Goal: Use online tool/utility: Utilize a website feature to perform a specific function

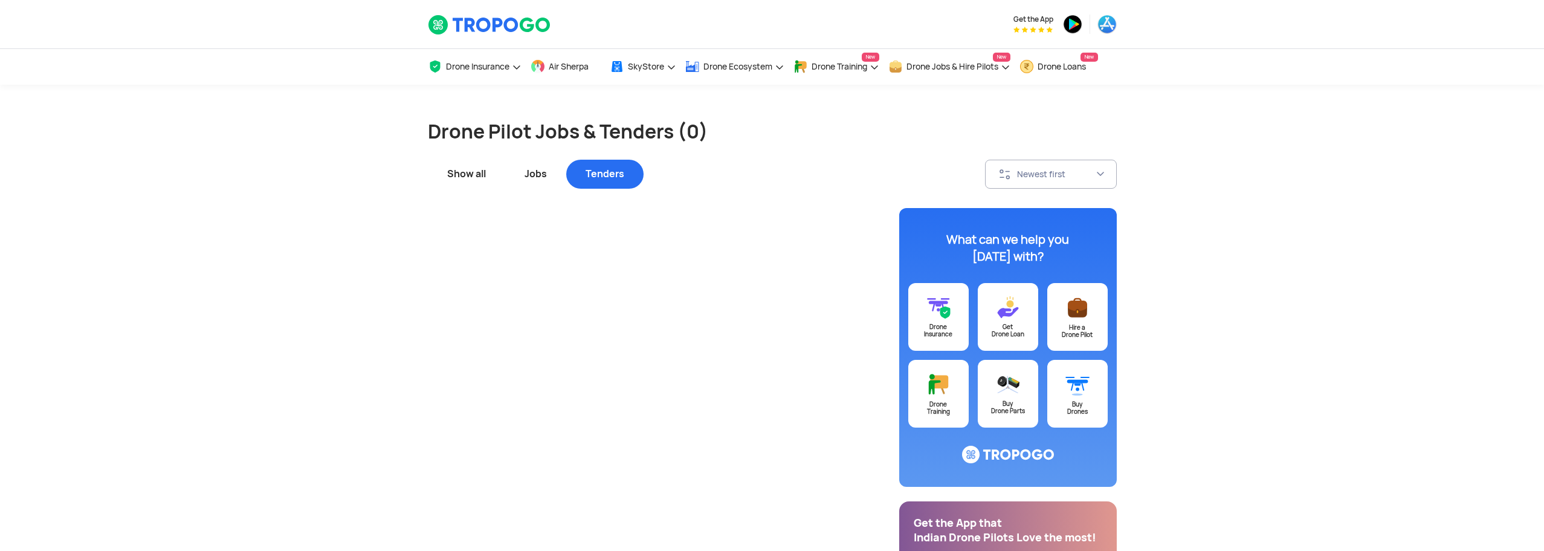
click at [542, 161] on div "Jobs" at bounding box center [535, 174] width 61 height 29
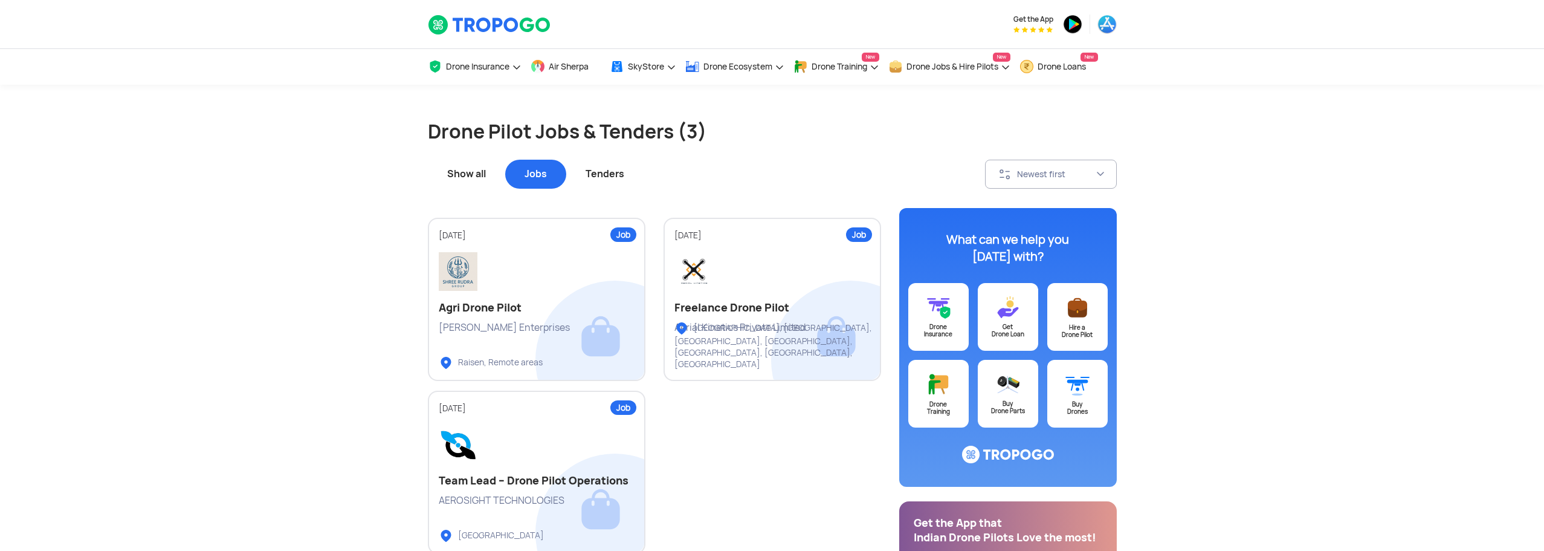
click at [470, 170] on div "Show all" at bounding box center [466, 174] width 77 height 29
click at [577, 68] on span "Air Sherpa" at bounding box center [569, 67] width 40 height 10
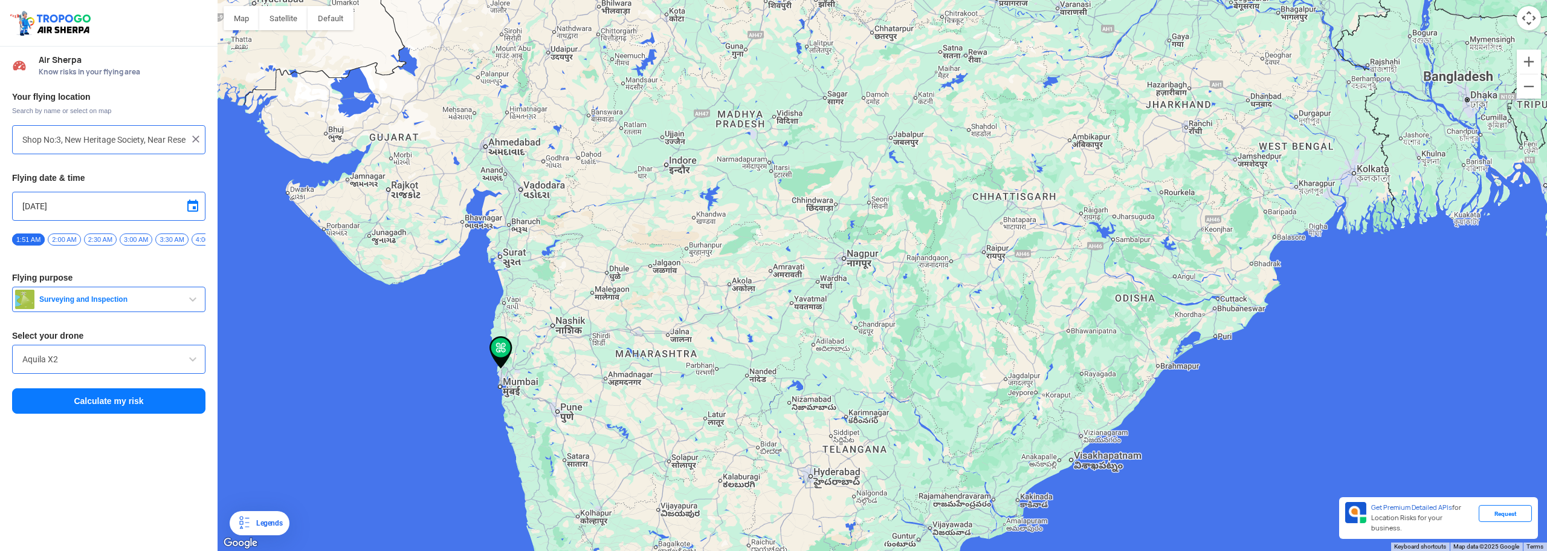
drag, startPoint x: 575, startPoint y: 333, endPoint x: 750, endPoint y: 325, distance: 175.4
click at [778, 313] on div "To navigate, press the arrow keys." at bounding box center [883, 275] width 1330 height 551
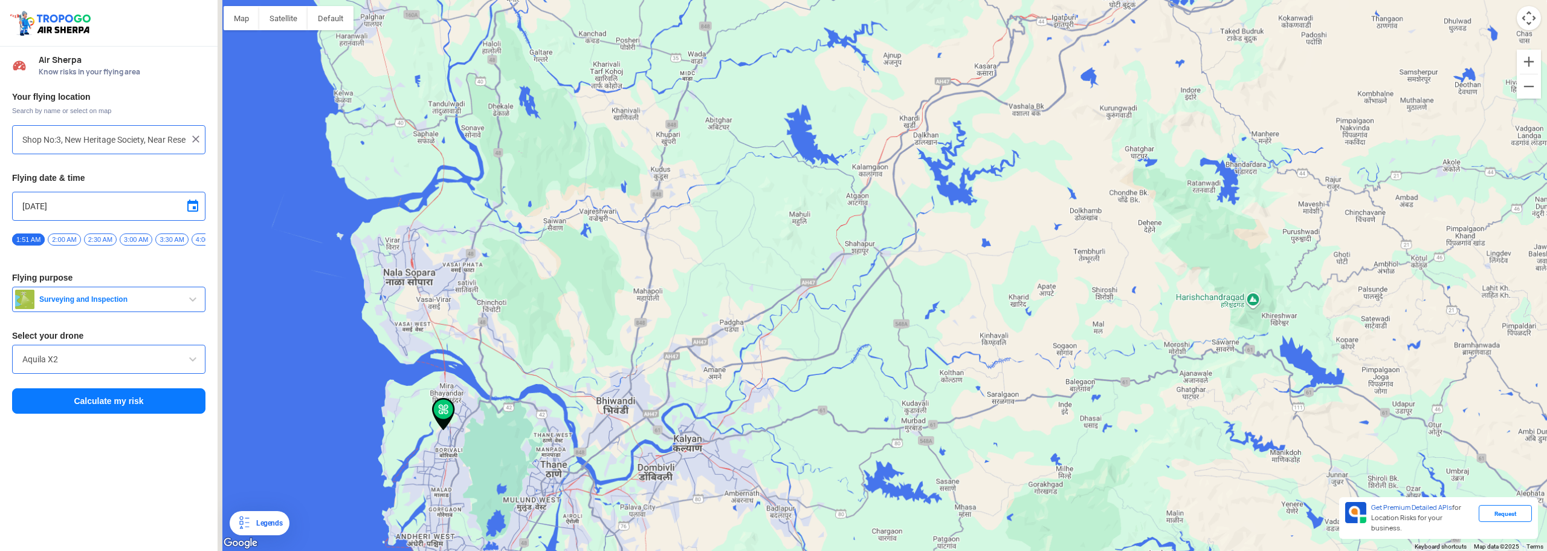
drag, startPoint x: 335, startPoint y: 357, endPoint x: 595, endPoint y: 343, distance: 260.8
click at [596, 343] on div "To navigate, press the arrow keys." at bounding box center [883, 275] width 1330 height 551
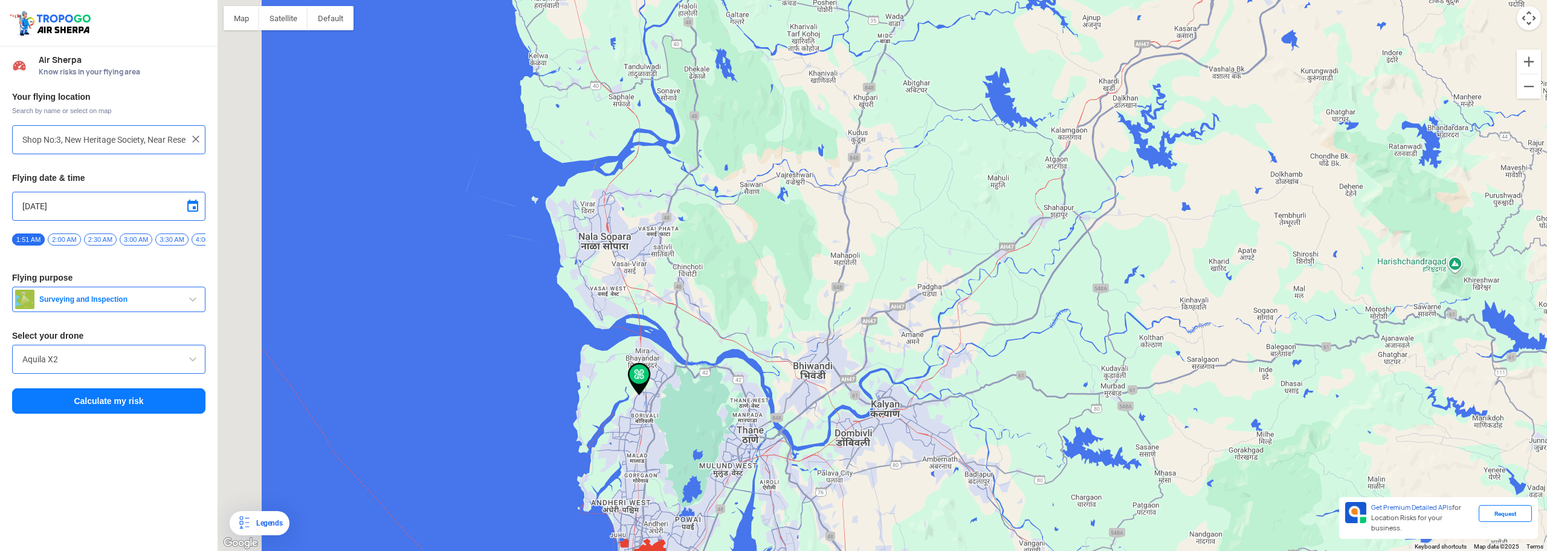
drag, startPoint x: 551, startPoint y: 348, endPoint x: 706, endPoint y: 307, distance: 160.7
click at [745, 301] on div "To navigate, press the arrow keys." at bounding box center [883, 275] width 1330 height 551
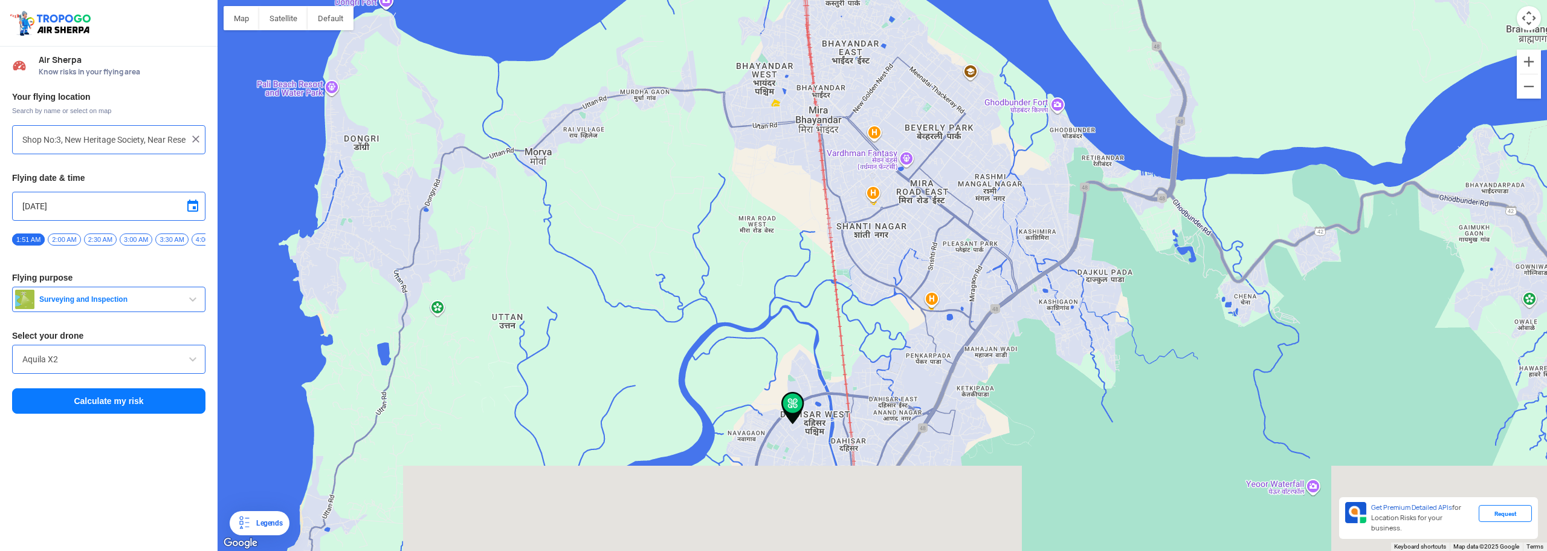
drag, startPoint x: 791, startPoint y: 425, endPoint x: 688, endPoint y: 204, distance: 244.4
click at [688, 204] on div "To navigate, press the arrow keys." at bounding box center [883, 275] width 1330 height 551
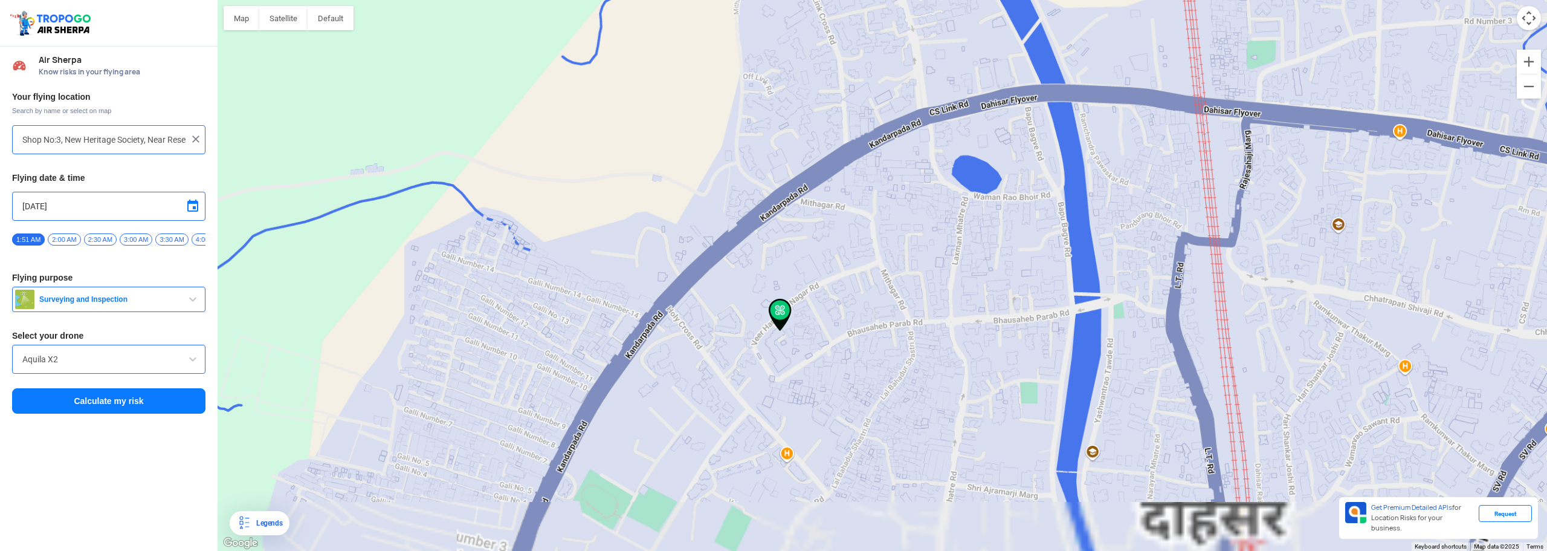
drag, startPoint x: 777, startPoint y: 351, endPoint x: 766, endPoint y: 210, distance: 141.8
click at [766, 202] on div "To navigate, press the arrow keys." at bounding box center [883, 275] width 1330 height 551
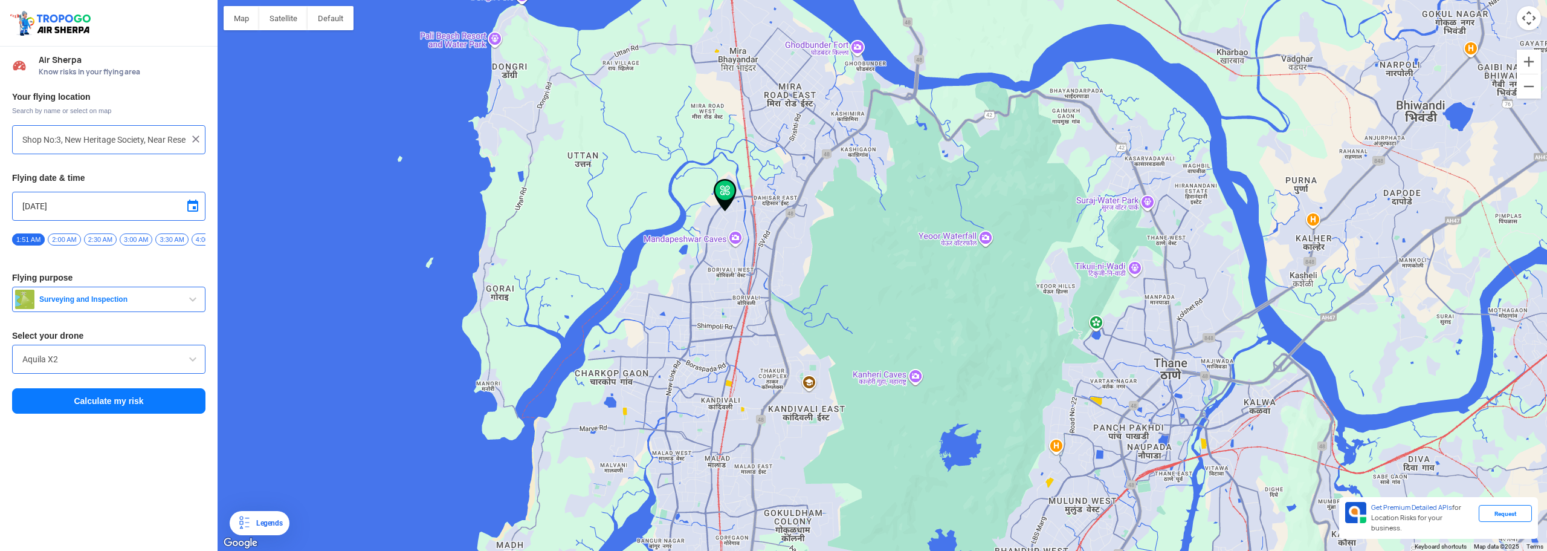
drag, startPoint x: 616, startPoint y: 366, endPoint x: 655, endPoint y: 324, distance: 56.9
click at [696, 292] on div "To navigate, press the arrow keys." at bounding box center [883, 275] width 1330 height 551
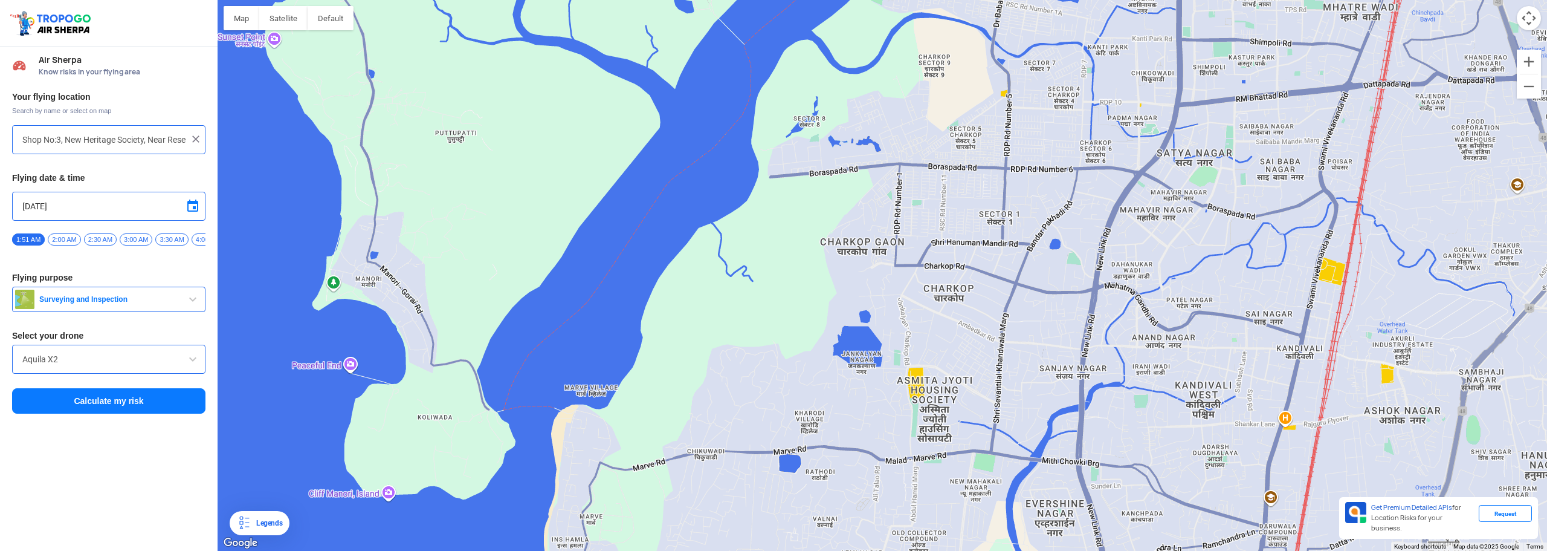
drag, startPoint x: 568, startPoint y: 438, endPoint x: 636, endPoint y: 296, distance: 157.1
click at [636, 296] on div "To navigate, press the arrow keys." at bounding box center [883, 275] width 1330 height 551
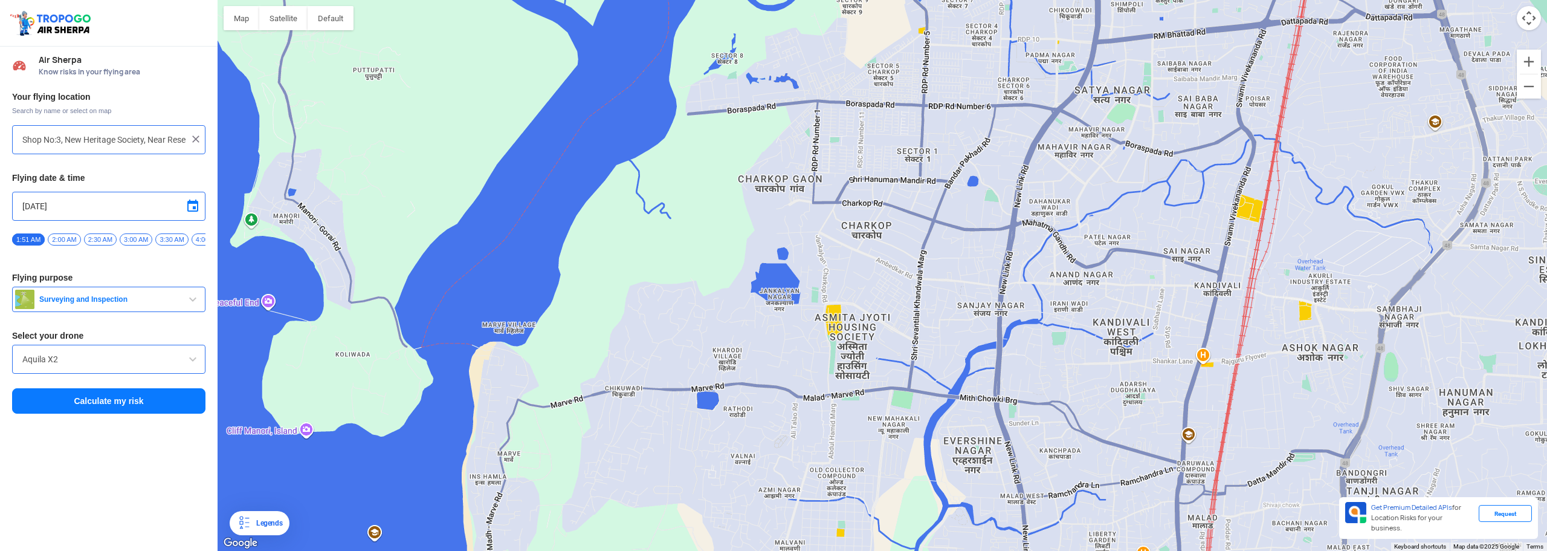
drag, startPoint x: 601, startPoint y: 339, endPoint x: 629, endPoint y: 331, distance: 29.1
click at [629, 331] on div "To navigate, press the arrow keys." at bounding box center [883, 275] width 1330 height 551
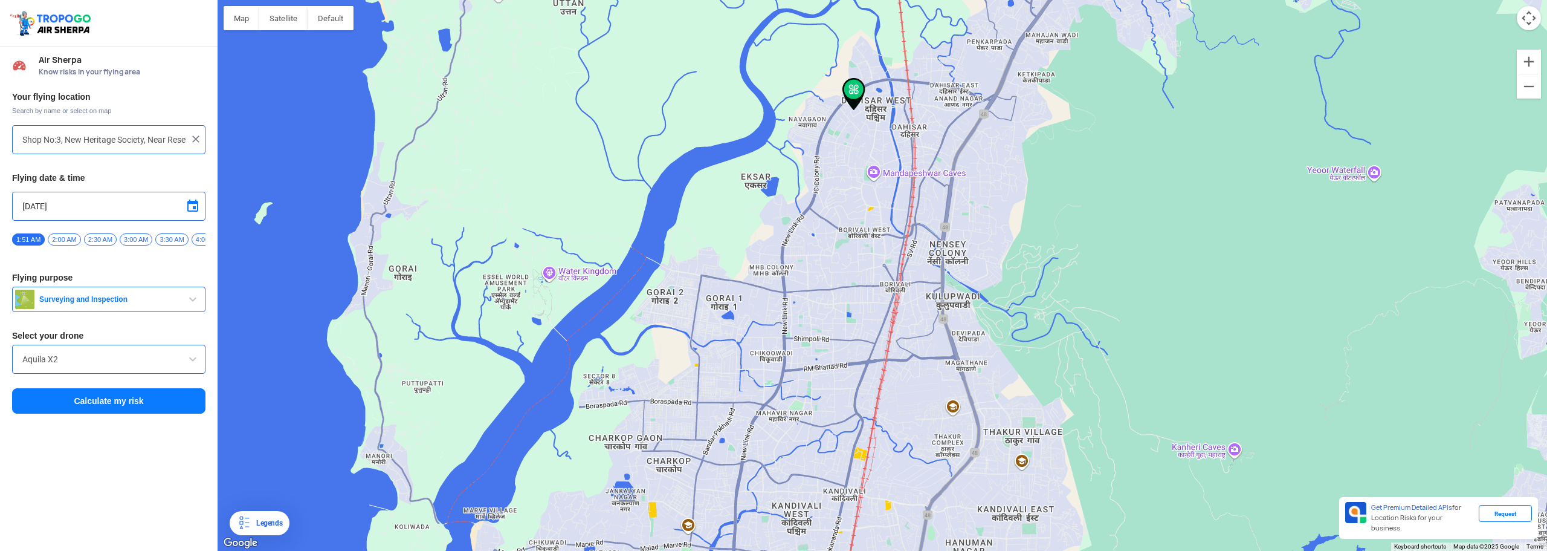
click at [77, 137] on input "Shop No:3, New Heritage Society, Near Reserve Bank Of India Quarters, Holy Cros…" at bounding box center [104, 139] width 164 height 15
click at [79, 136] on input "Shop No:3, New Heritage Society, Near Reserve Bank Of India Quarters, Holy Cros…" at bounding box center [104, 139] width 164 height 15
click at [79, 136] on input "Shop No:3, New Heritage Society, Near Reserve Bank Of India Quarters, [GEOGRAPH…" at bounding box center [104, 139] width 164 height 15
type input "Koliwada, Gorai, Mumbai, Maharashtra 400091, India"
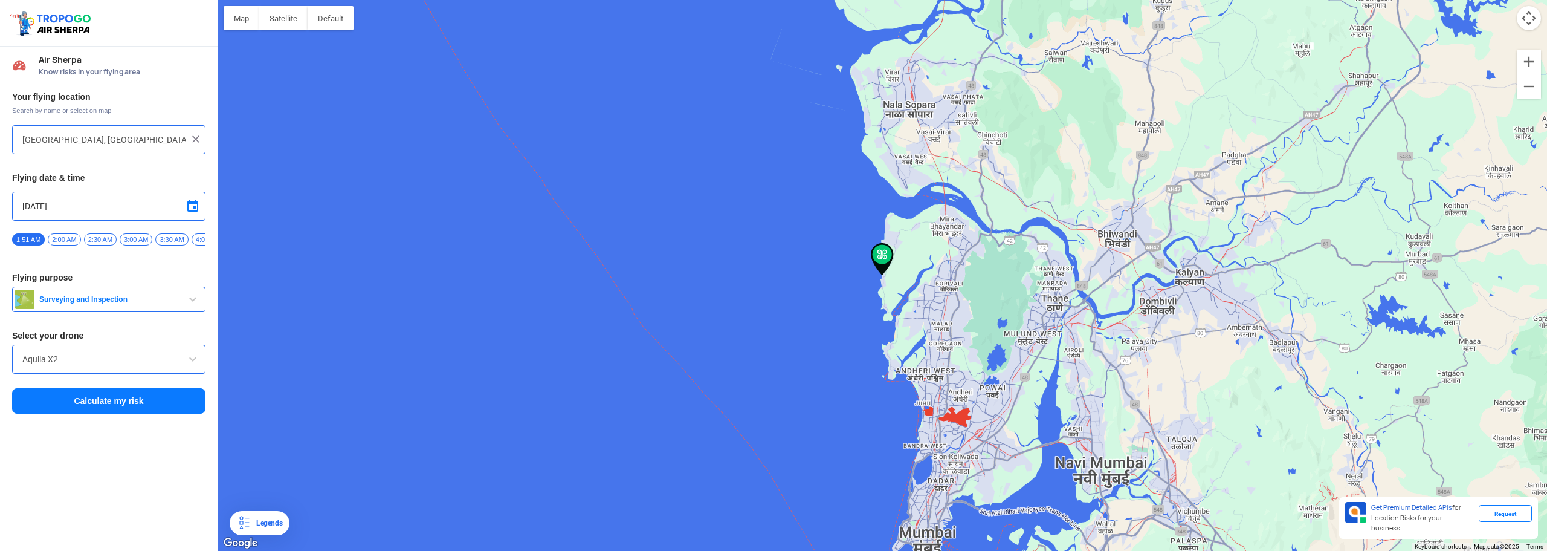
click at [84, 361] on input "Aquila X2" at bounding box center [108, 359] width 173 height 15
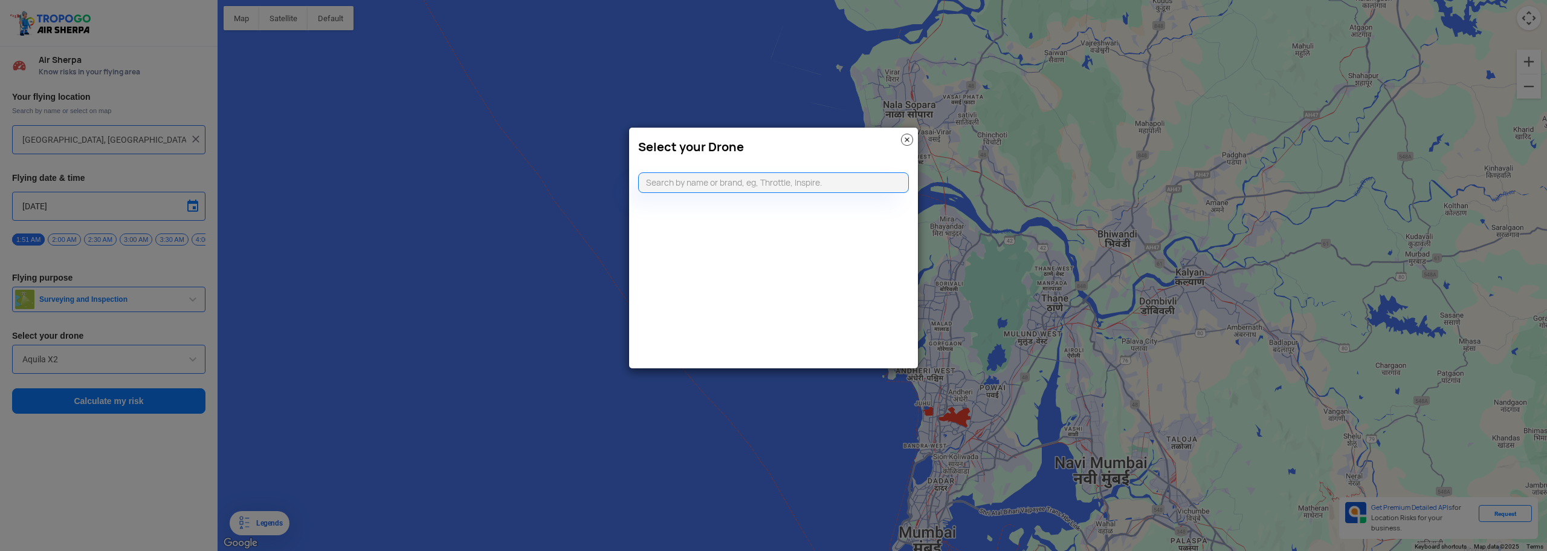
drag, startPoint x: 902, startPoint y: 141, endPoint x: 917, endPoint y: 152, distance: 18.1
click at [902, 141] on img at bounding box center [907, 140] width 12 height 12
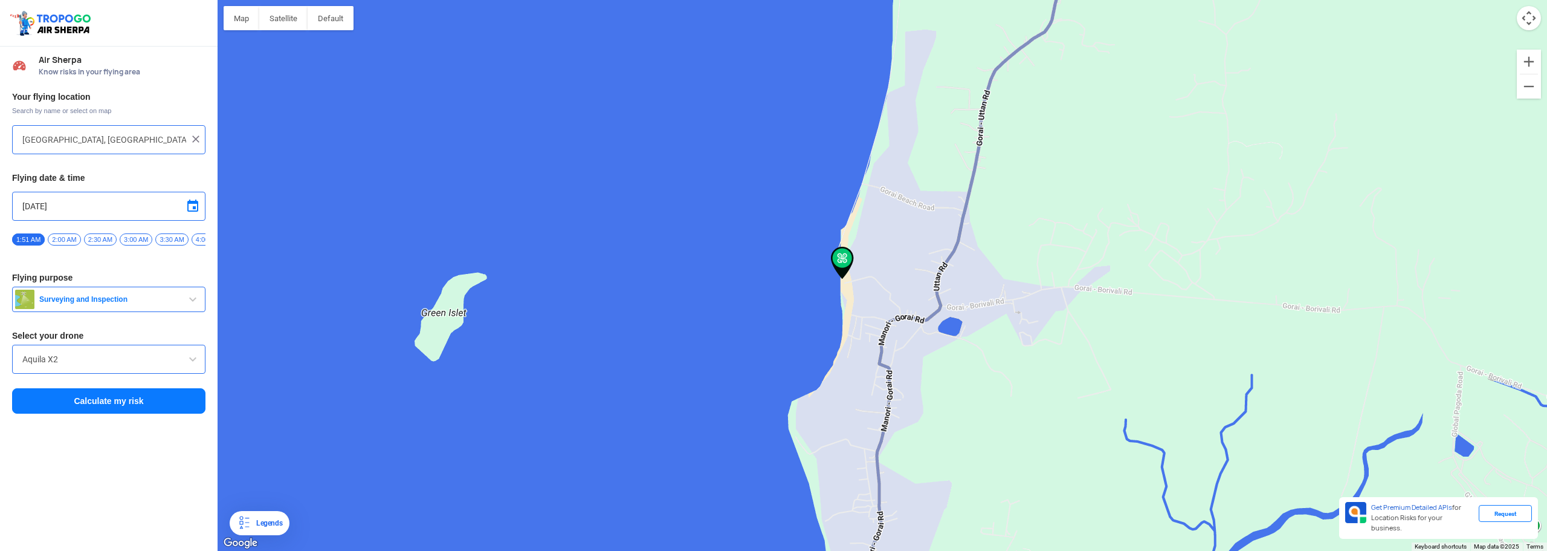
drag, startPoint x: 941, startPoint y: 264, endPoint x: 785, endPoint y: 257, distance: 156.1
click at [806, 252] on div "To navigate, press the arrow keys." at bounding box center [883, 275] width 1330 height 551
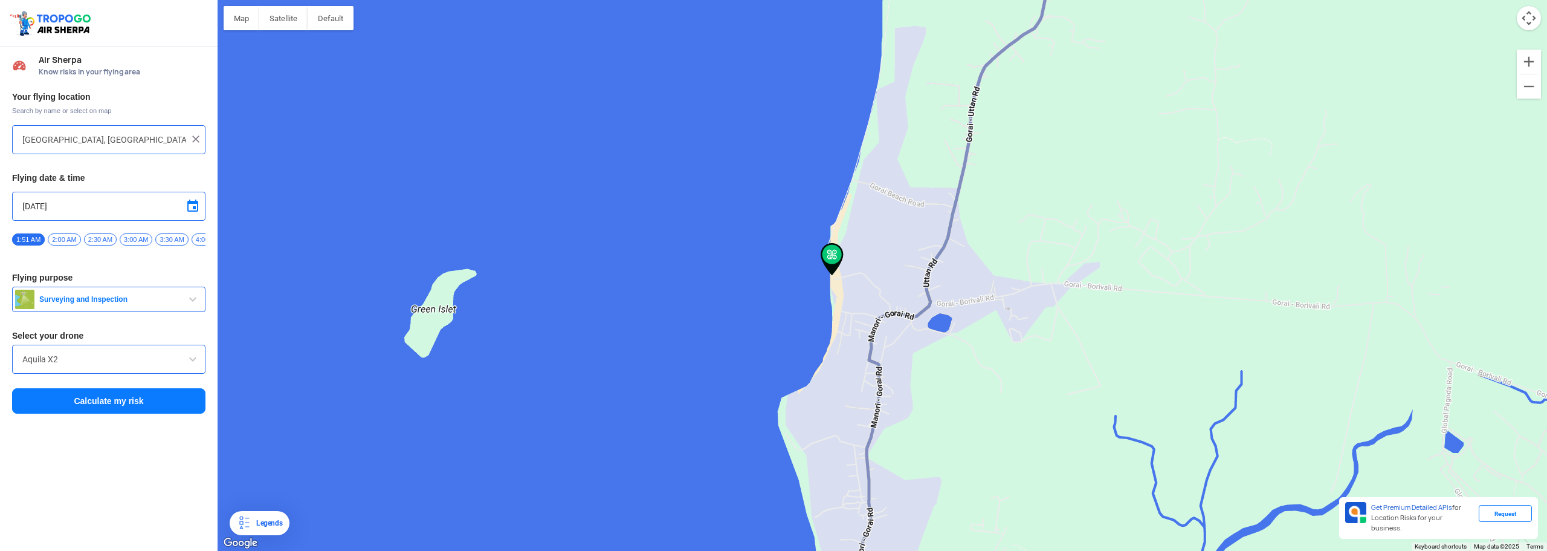
click at [160, 404] on button "Calculate my risk" at bounding box center [108, 400] width 193 height 25
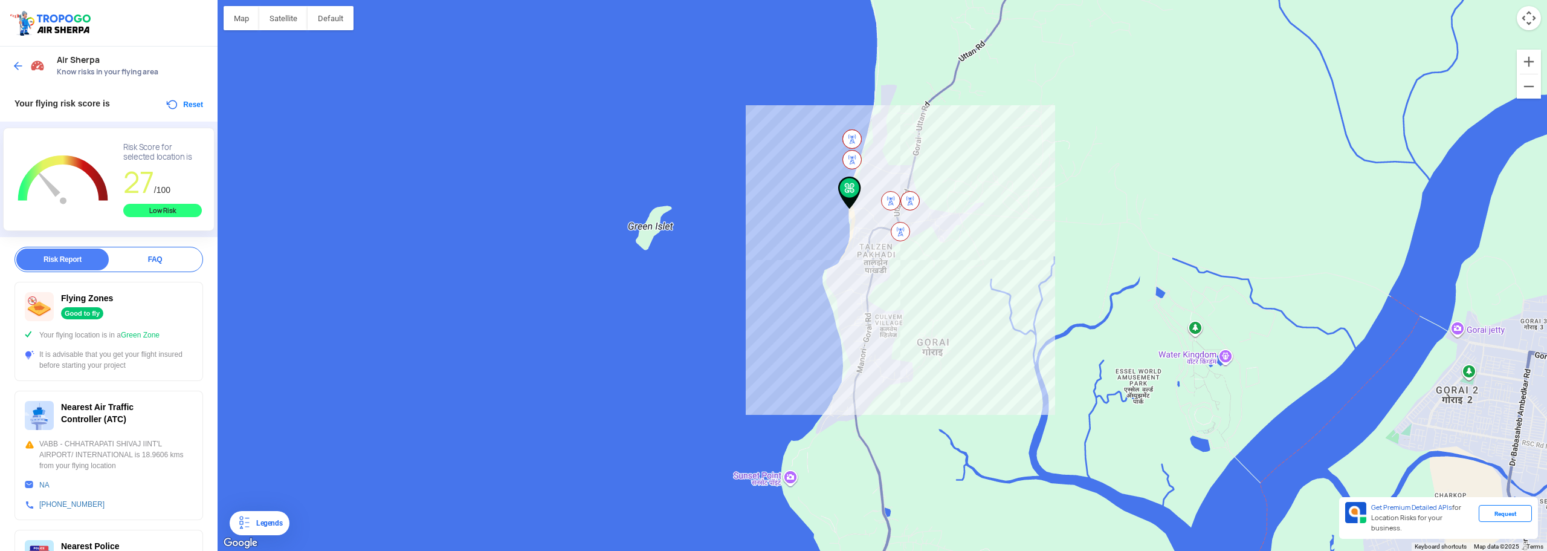
drag, startPoint x: 1136, startPoint y: 273, endPoint x: 940, endPoint y: 211, distance: 205.9
click at [1023, 201] on div "To navigate, press the arrow keys." at bounding box center [883, 275] width 1330 height 551
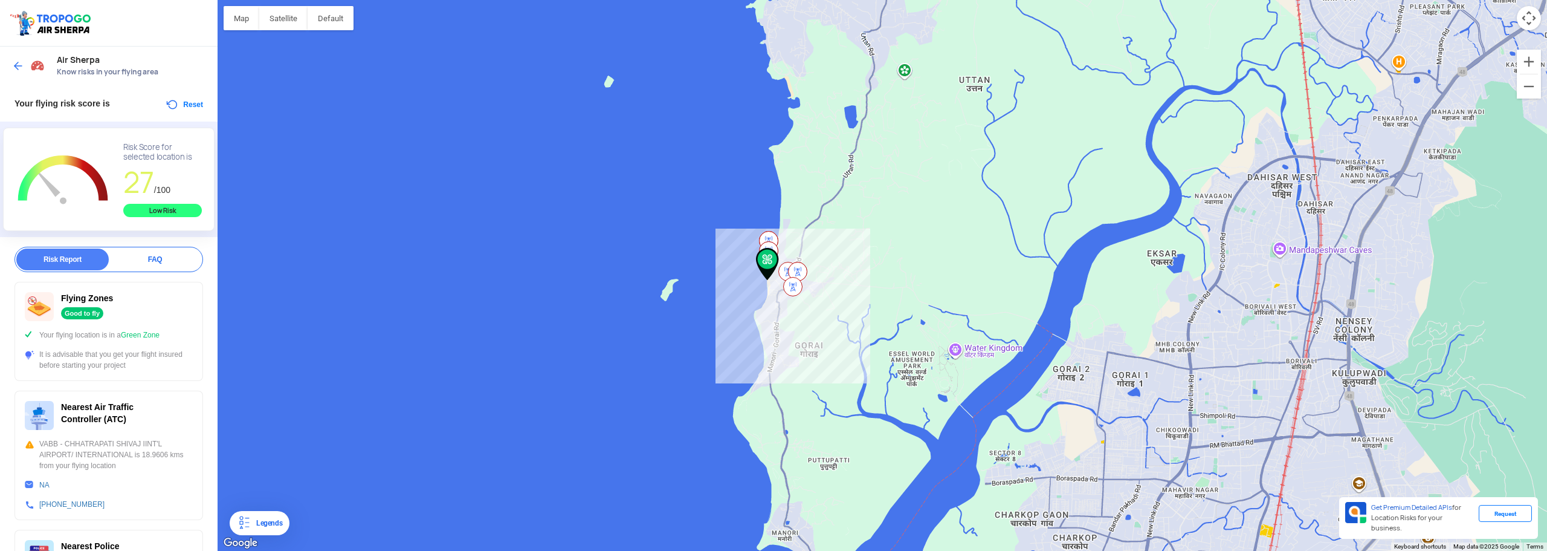
drag, startPoint x: 598, startPoint y: 261, endPoint x: 664, endPoint y: 273, distance: 66.9
click at [664, 273] on div "To navigate, press the arrow keys." at bounding box center [883, 275] width 1330 height 551
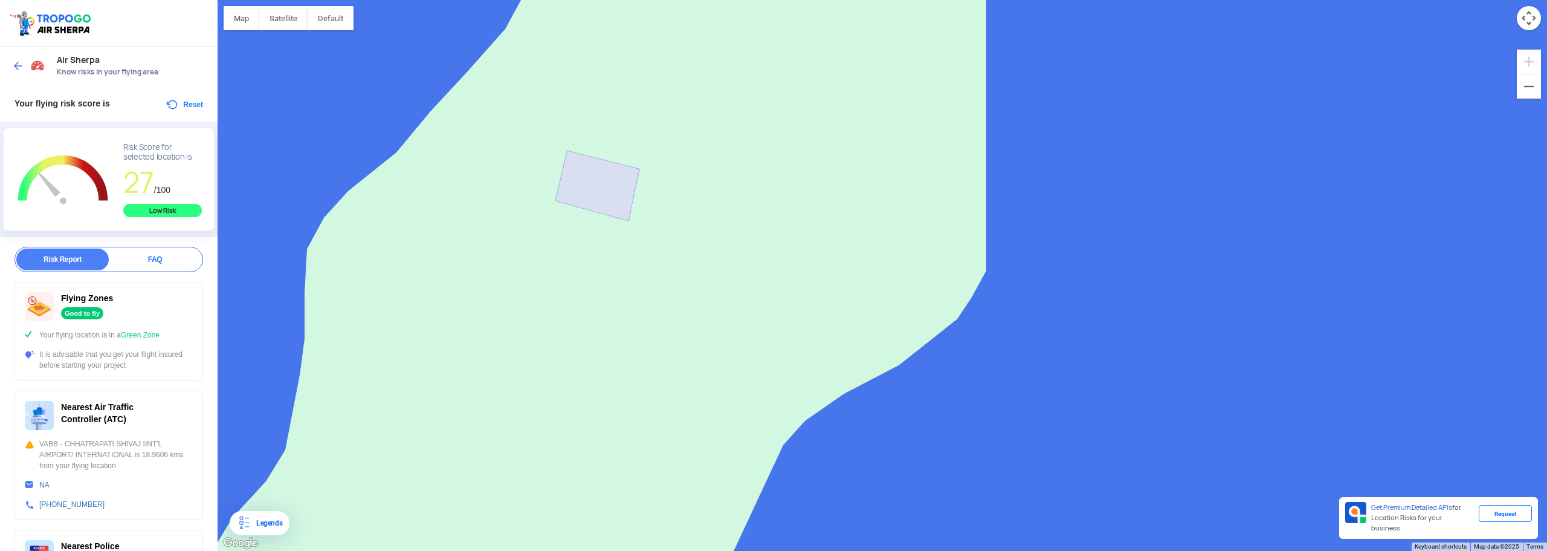
click at [615, 176] on div "To navigate, press the arrow keys." at bounding box center [883, 275] width 1330 height 551
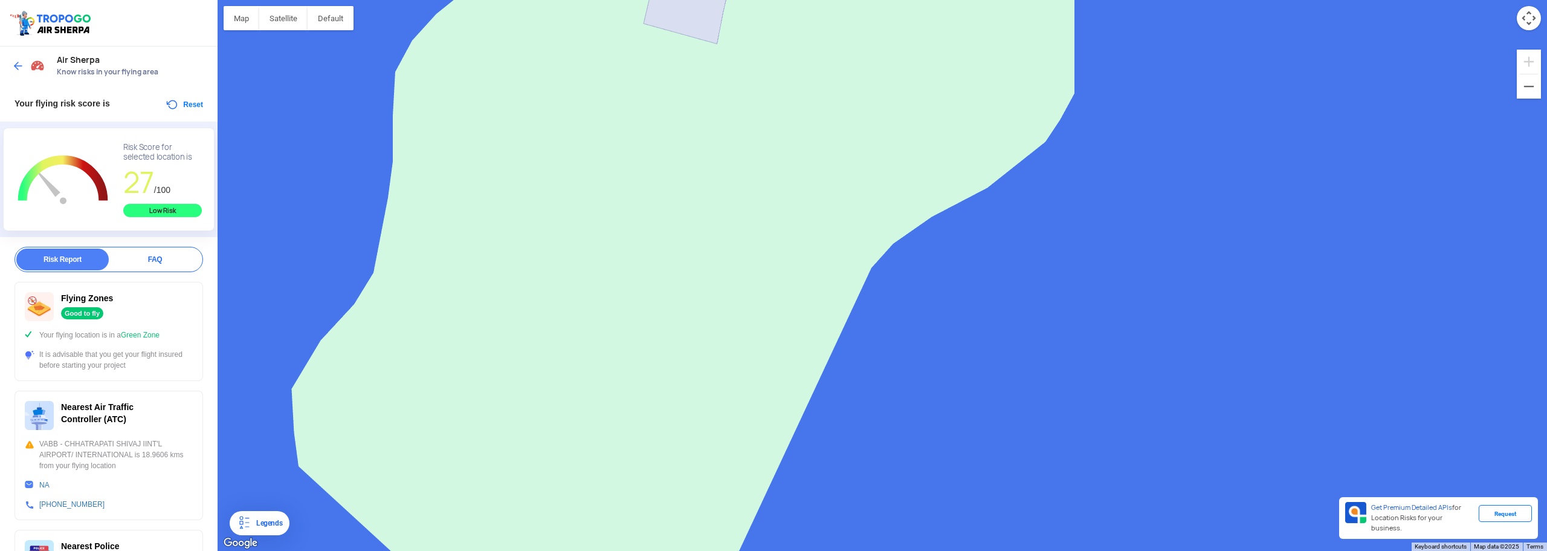
drag, startPoint x: 741, startPoint y: 210, endPoint x: 781, endPoint y: 132, distance: 87.3
click at [781, 132] on div "To navigate, press the arrow keys." at bounding box center [883, 275] width 1330 height 551
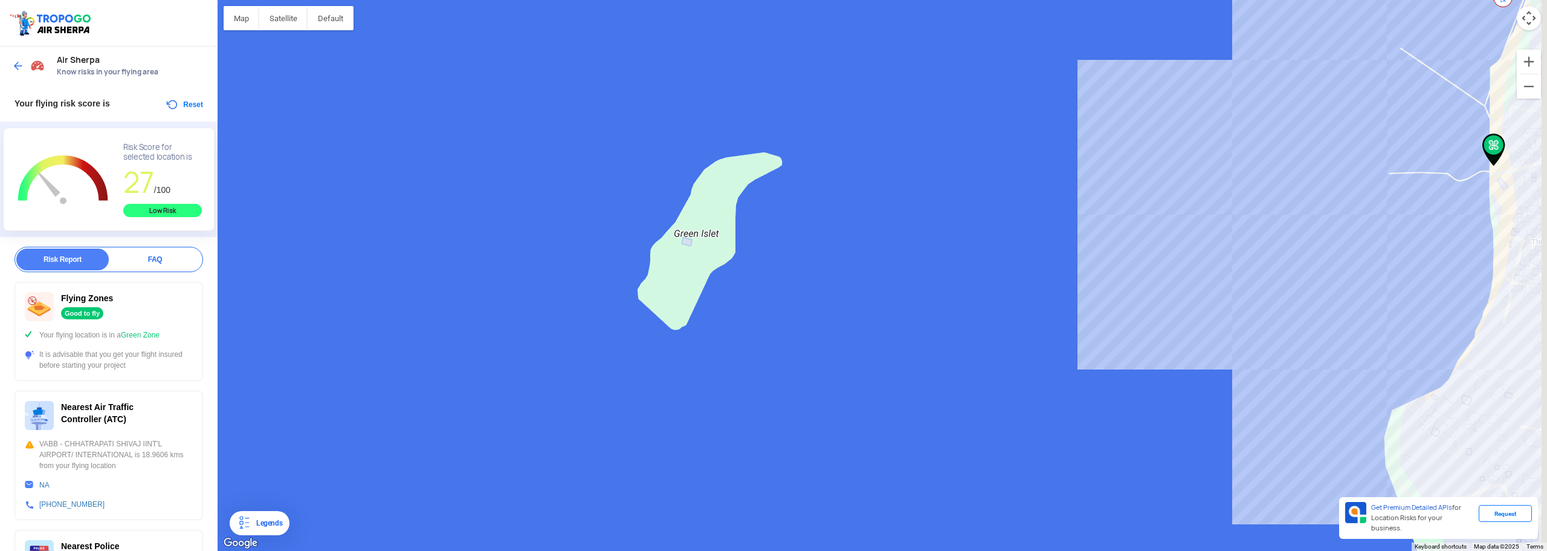
drag, startPoint x: 928, startPoint y: 231, endPoint x: 755, endPoint y: 300, distance: 185.5
click at [755, 300] on div "To navigate, press the arrow keys." at bounding box center [883, 275] width 1330 height 551
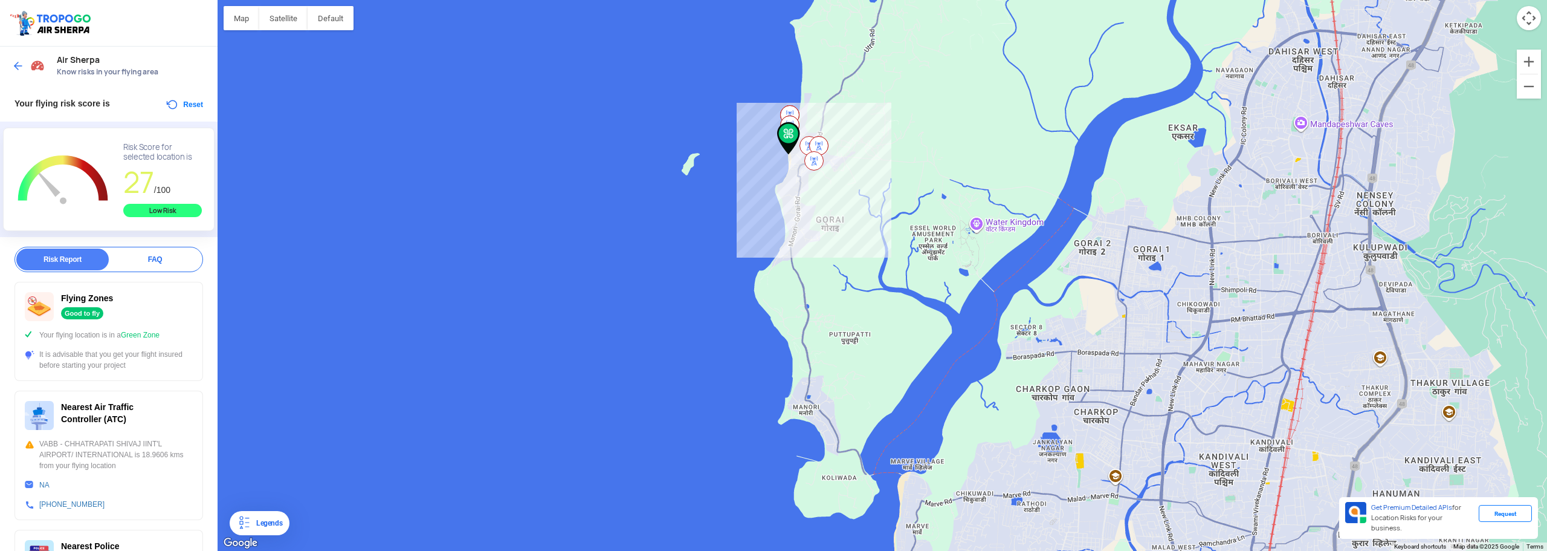
drag, startPoint x: 1054, startPoint y: 338, endPoint x: 929, endPoint y: 186, distance: 196.6
click at [929, 176] on div "To navigate, press the arrow keys." at bounding box center [883, 275] width 1330 height 551
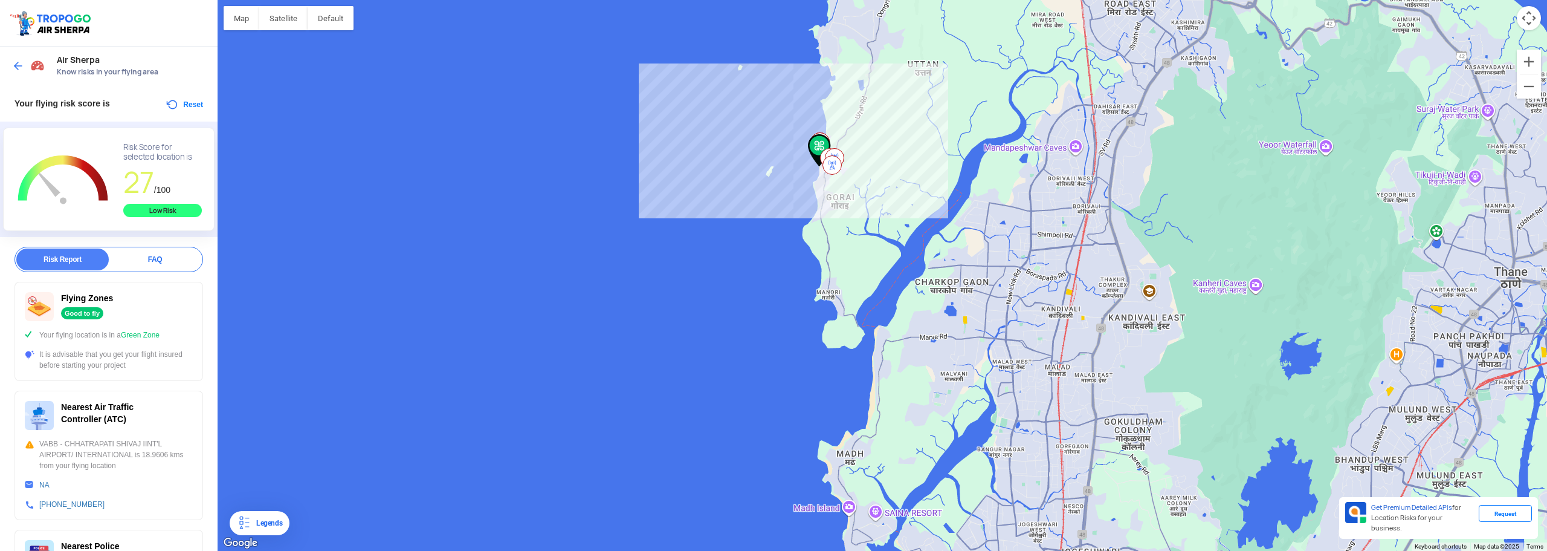
drag, startPoint x: 873, startPoint y: 342, endPoint x: 859, endPoint y: 284, distance: 59.7
click at [868, 300] on div "To navigate, press the arrow keys." at bounding box center [883, 275] width 1330 height 551
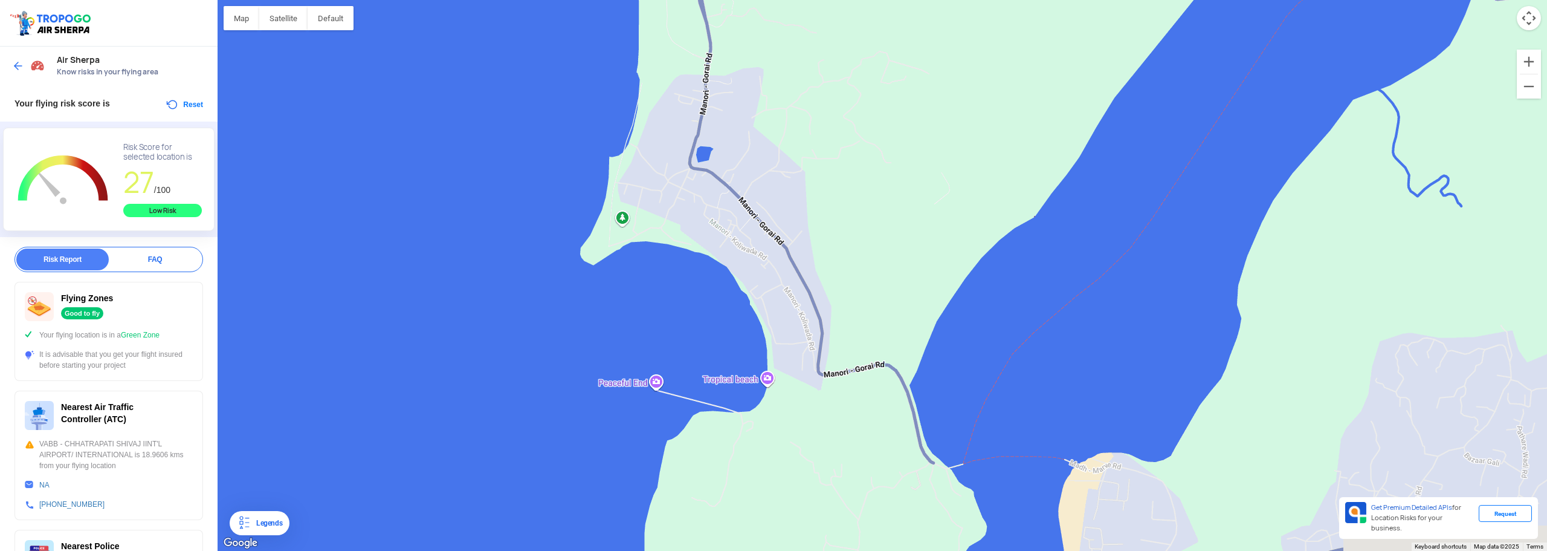
drag, startPoint x: 784, startPoint y: 348, endPoint x: 766, endPoint y: 255, distance: 94.1
click at [772, 261] on div "To navigate, press the arrow keys." at bounding box center [883, 275] width 1330 height 551
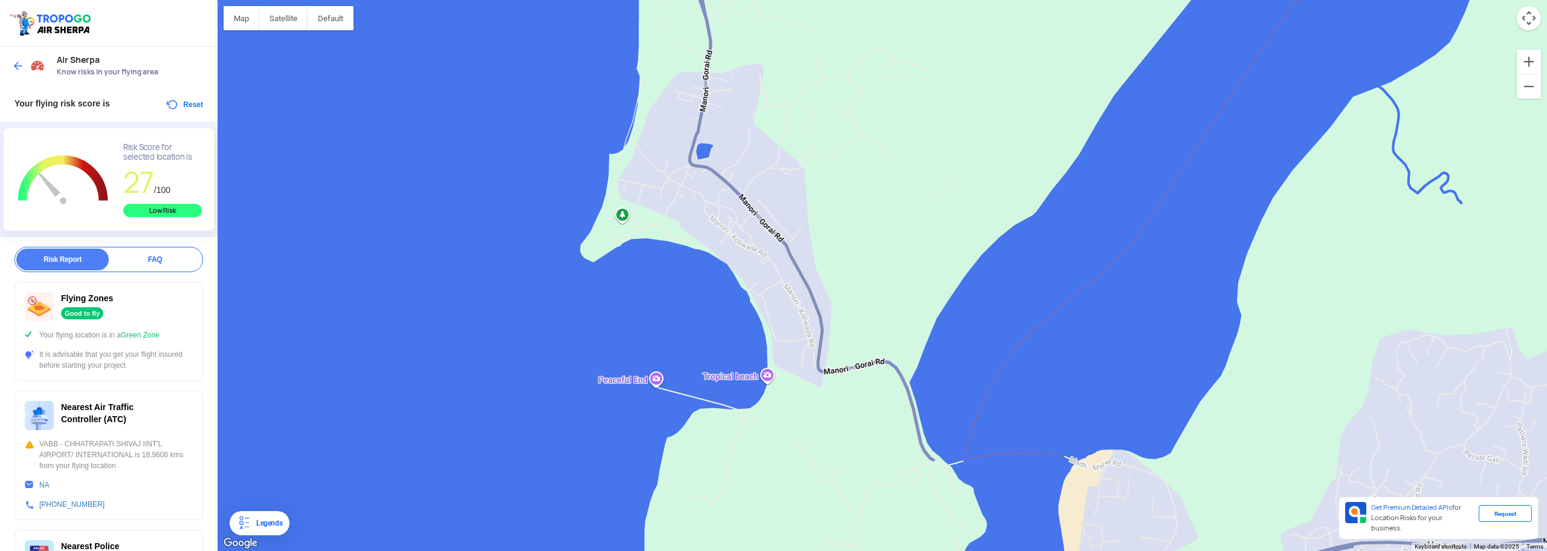
click at [623, 213] on div "To navigate, press the arrow keys." at bounding box center [883, 275] width 1330 height 551
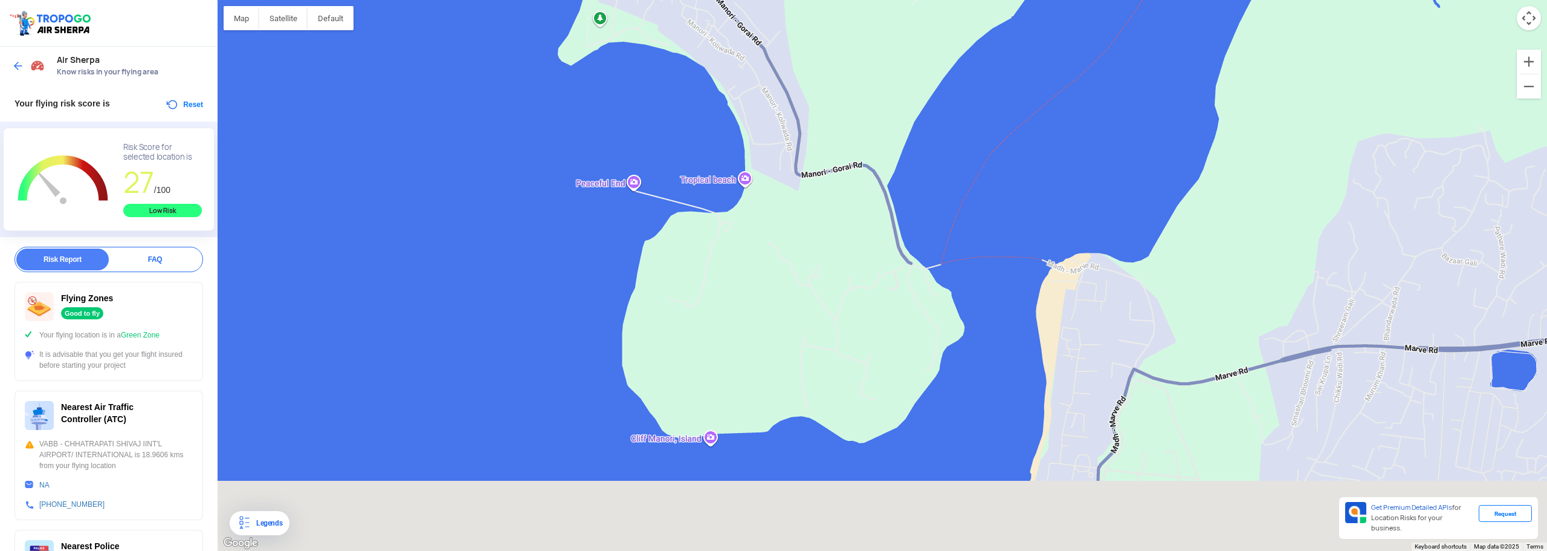
drag, startPoint x: 867, startPoint y: 380, endPoint x: 794, endPoint y: 110, distance: 279.7
click at [794, 111] on div "To navigate, press the arrow keys." at bounding box center [883, 275] width 1330 height 551
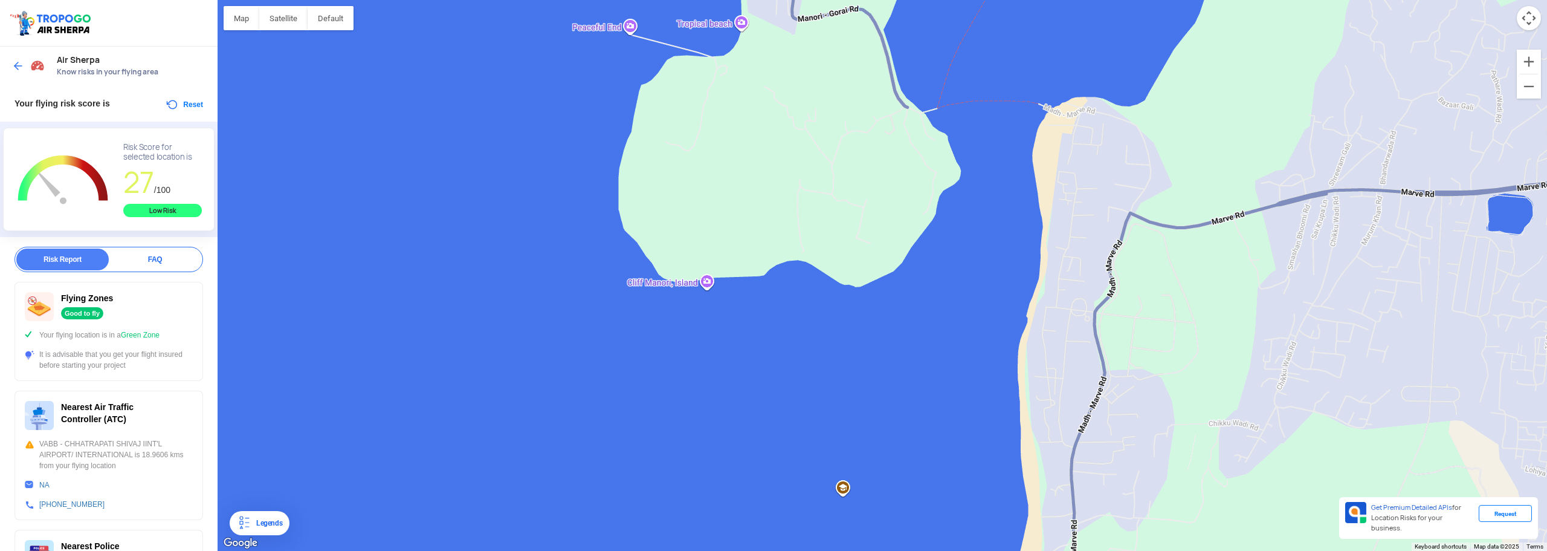
click at [700, 280] on div "To navigate, press the arrow keys." at bounding box center [883, 275] width 1330 height 551
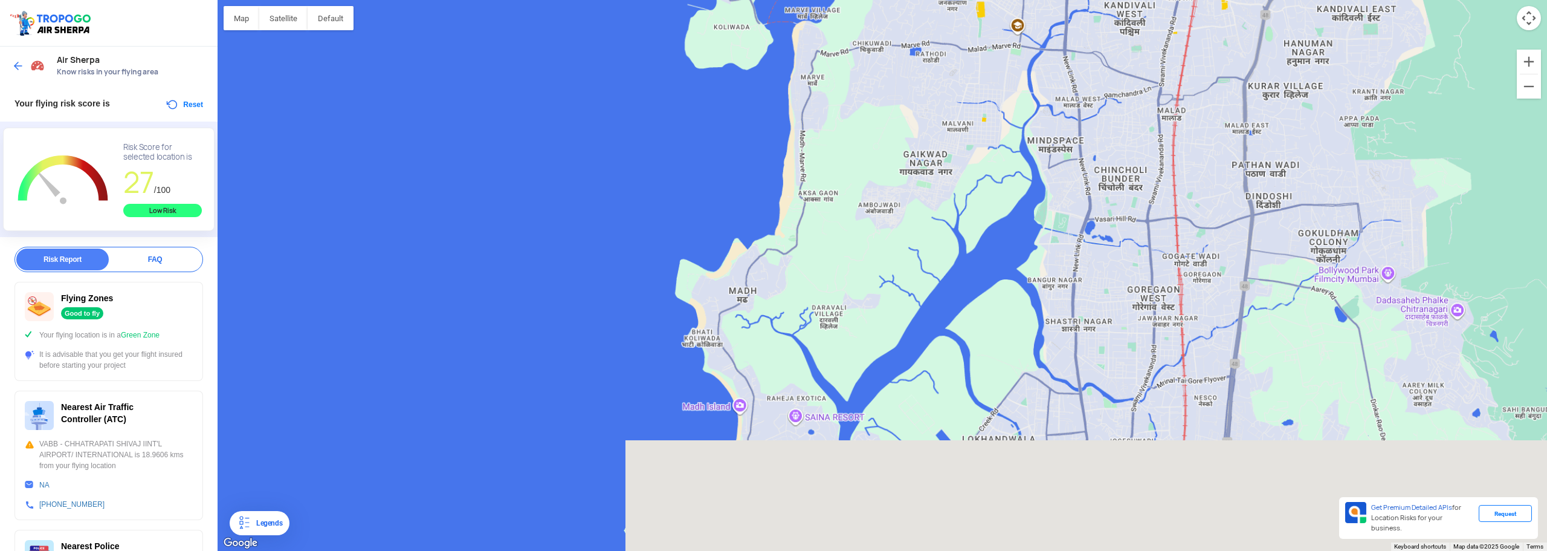
drag, startPoint x: 772, startPoint y: 237, endPoint x: 782, endPoint y: 138, distance: 99.0
click at [782, 138] on div "To navigate, press the arrow keys." at bounding box center [883, 275] width 1330 height 551
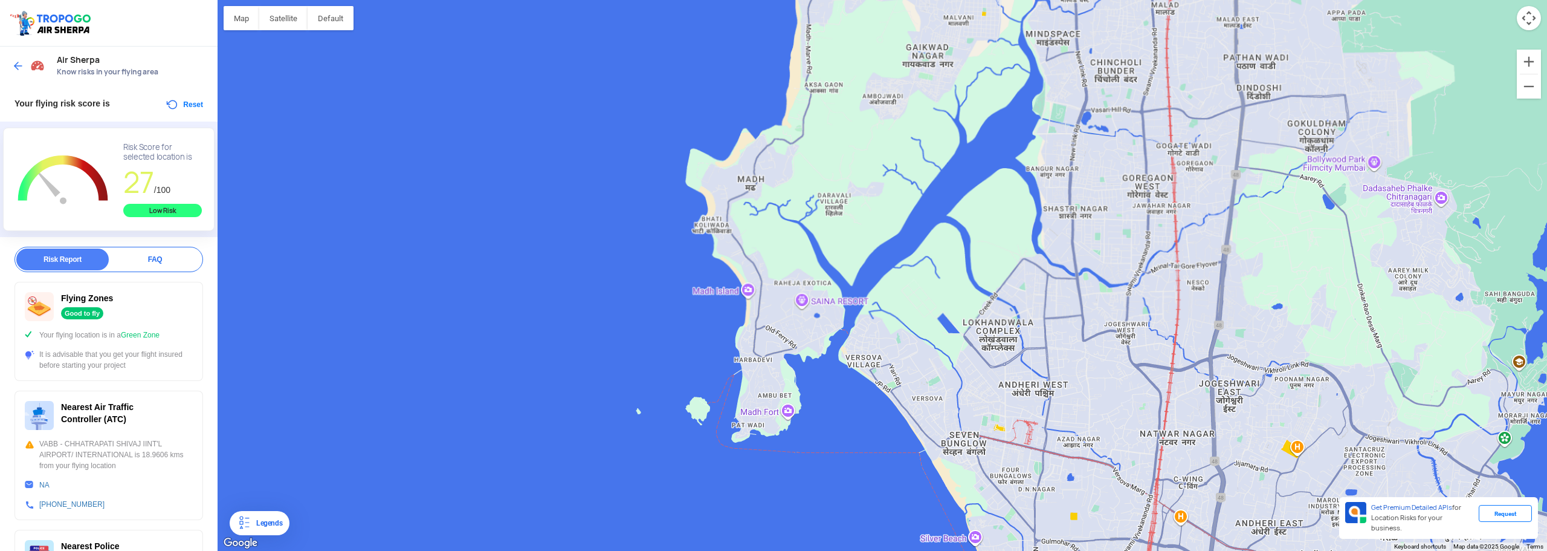
drag, startPoint x: 791, startPoint y: 400, endPoint x: 746, endPoint y: 299, distance: 110.4
click at [747, 300] on div "To navigate, press the arrow keys." at bounding box center [883, 275] width 1330 height 551
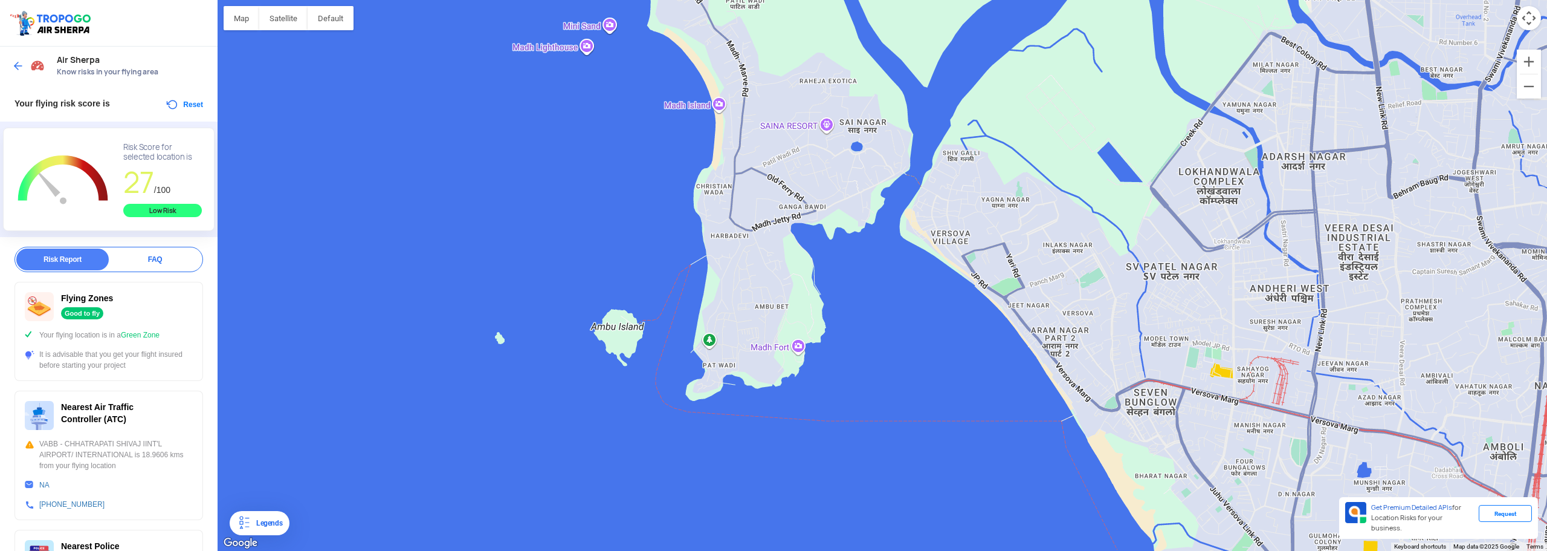
drag, startPoint x: 722, startPoint y: 389, endPoint x: 722, endPoint y: 357, distance: 32.0
click at [720, 358] on div "To navigate, press the arrow keys." at bounding box center [883, 275] width 1330 height 551
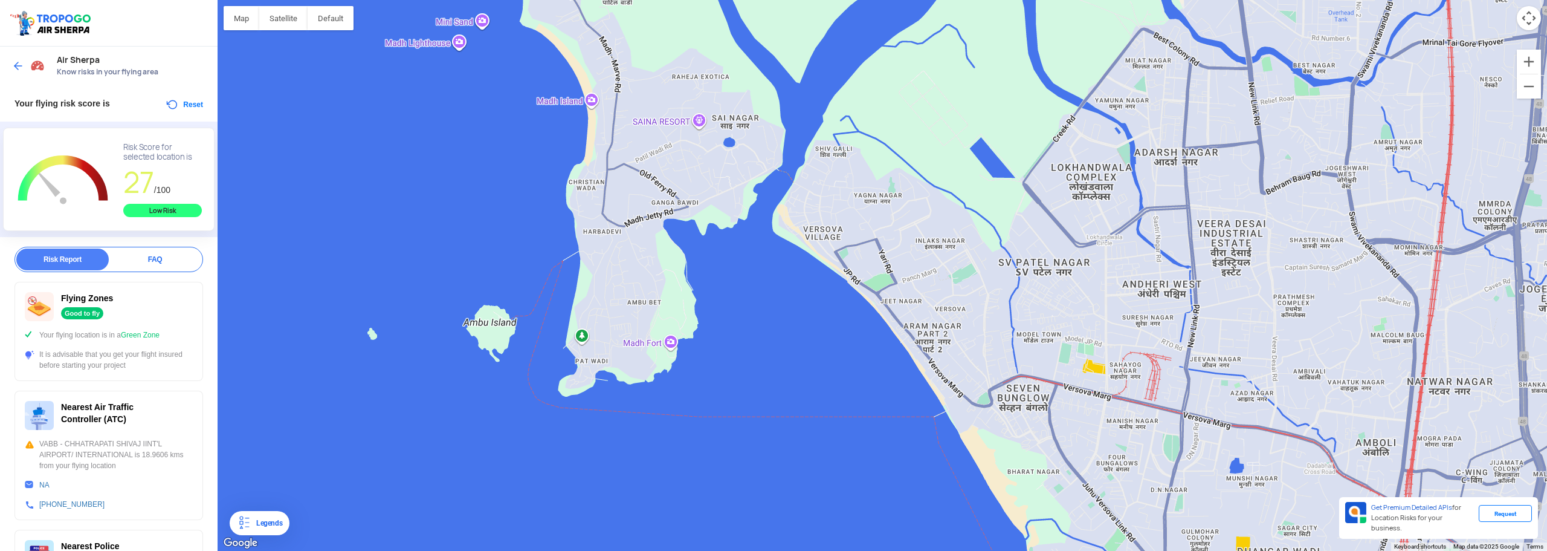
drag, startPoint x: 1109, startPoint y: 291, endPoint x: 872, endPoint y: 233, distance: 243.9
click at [872, 233] on div "To navigate, press the arrow keys." at bounding box center [883, 275] width 1330 height 551
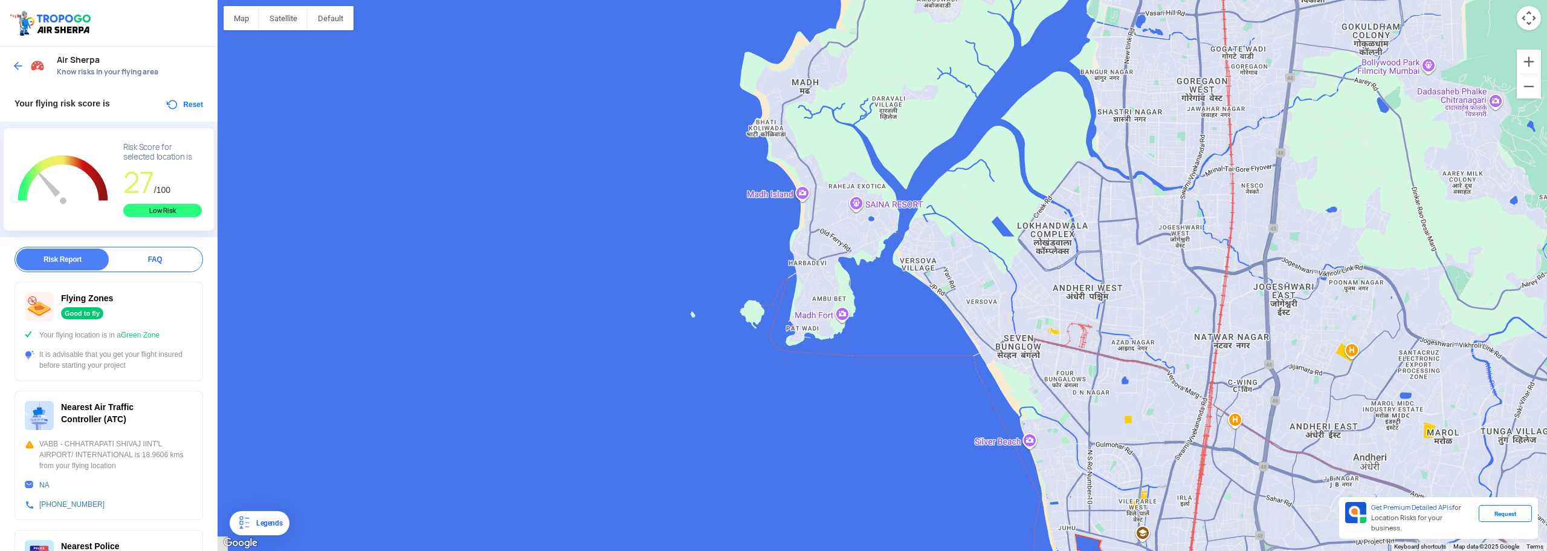
drag, startPoint x: 920, startPoint y: 184, endPoint x: 1004, endPoint y: 387, distance: 220.3
click at [1004, 387] on div "To navigate, press the arrow keys." at bounding box center [883, 275] width 1330 height 551
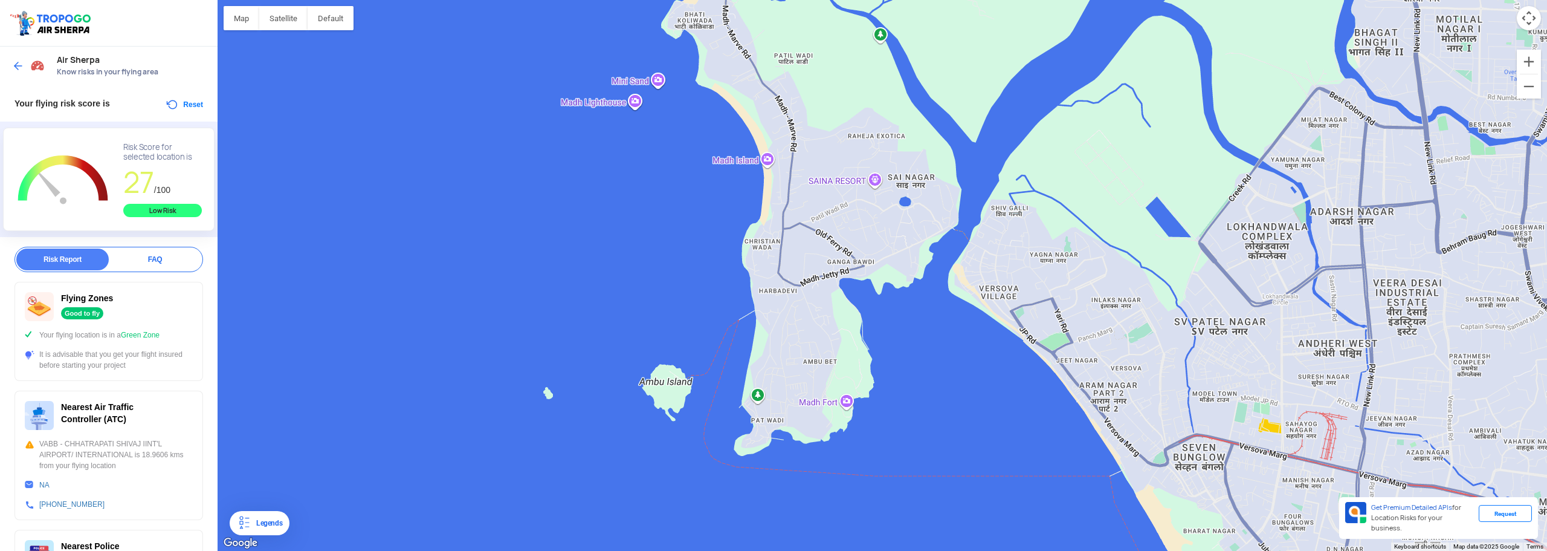
click at [14, 60] on img at bounding box center [18, 66] width 12 height 12
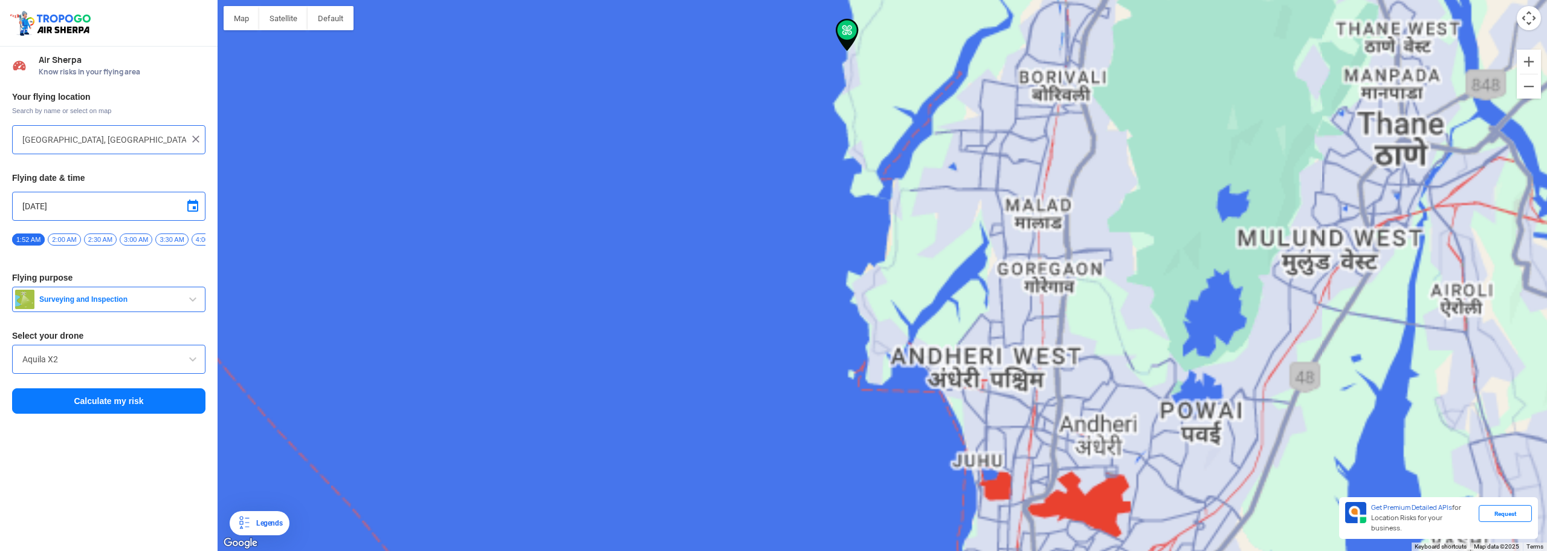
click at [72, 140] on input "Koliwada, Gorai, Mumbai, Maharashtra 400091, India" at bounding box center [104, 139] width 164 height 15
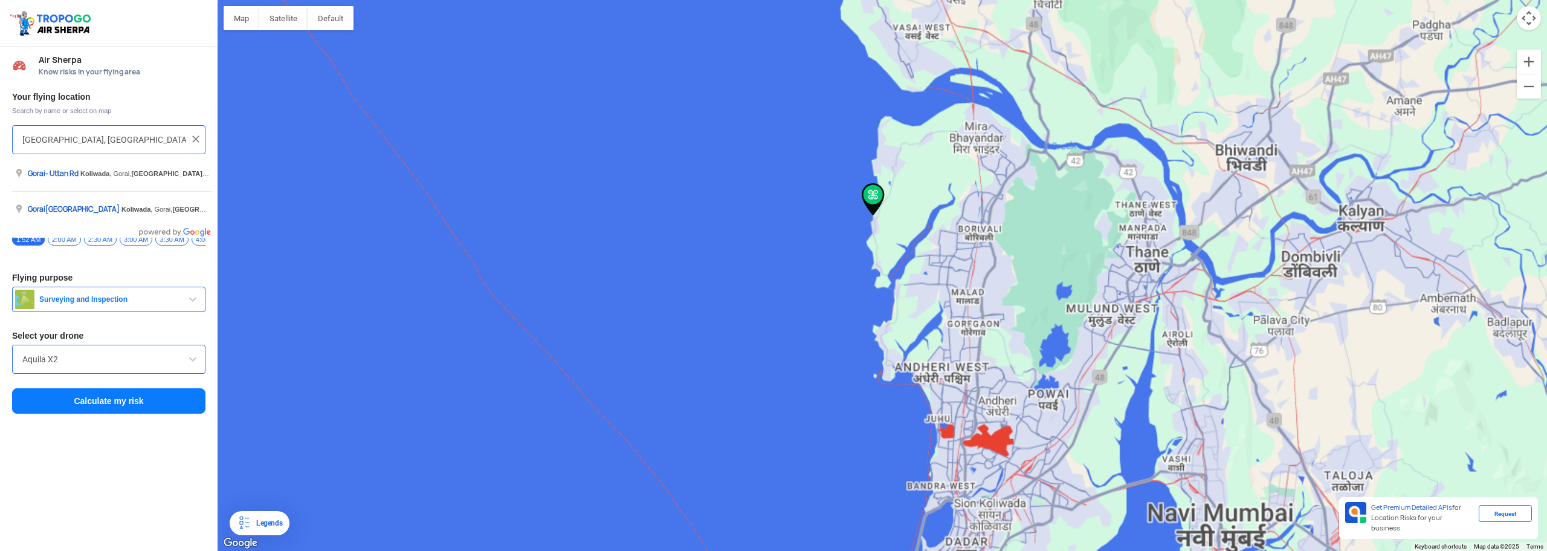
click at [72, 140] on input "Koliwada, Gorai, Mumbai, Maharashtra 400091, India" at bounding box center [104, 139] width 164 height 15
click at [71, 140] on input "Koliwada, Gorai, Mumbai, Maharashtra 400091, India" at bounding box center [104, 139] width 164 height 15
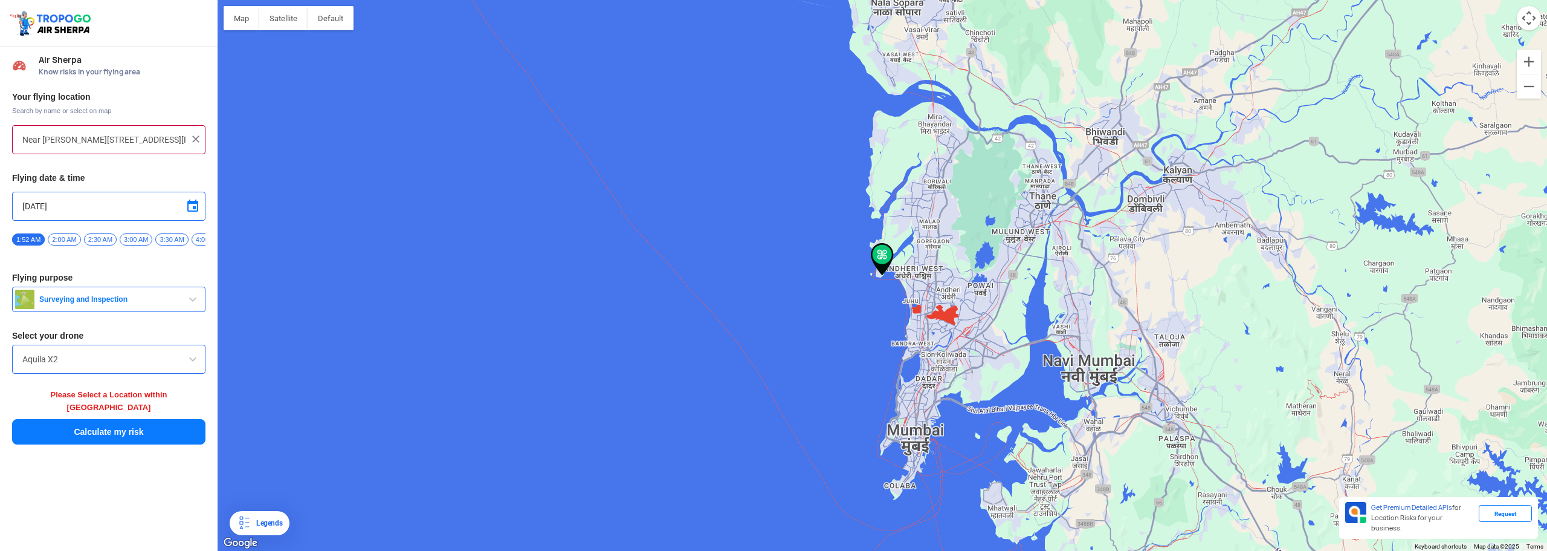
click at [82, 143] on input "Near Kileshwar Mahadev Mandir, Kileshwar Road, 4QJV+WW2, Madh, Ambu Bet, Madh, …" at bounding box center [104, 139] width 164 height 15
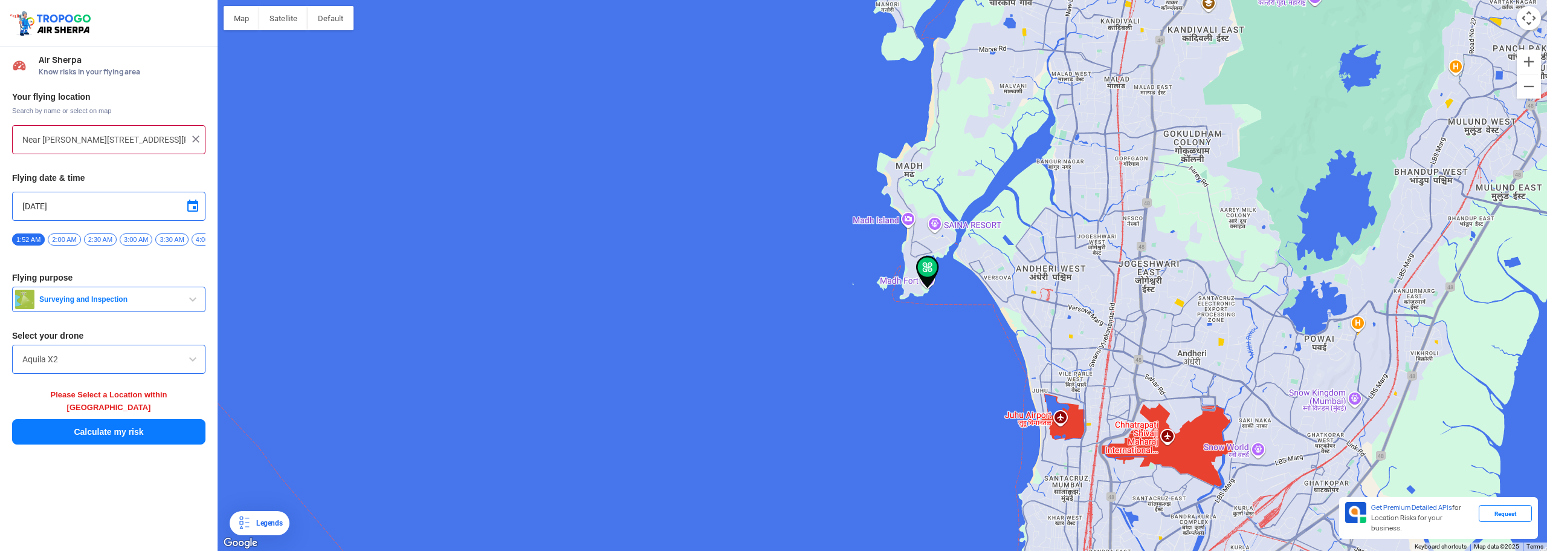
click at [160, 421] on button "Calculate my risk" at bounding box center [108, 431] width 193 height 25
click at [115, 421] on button "Calculate my risk" at bounding box center [108, 431] width 193 height 25
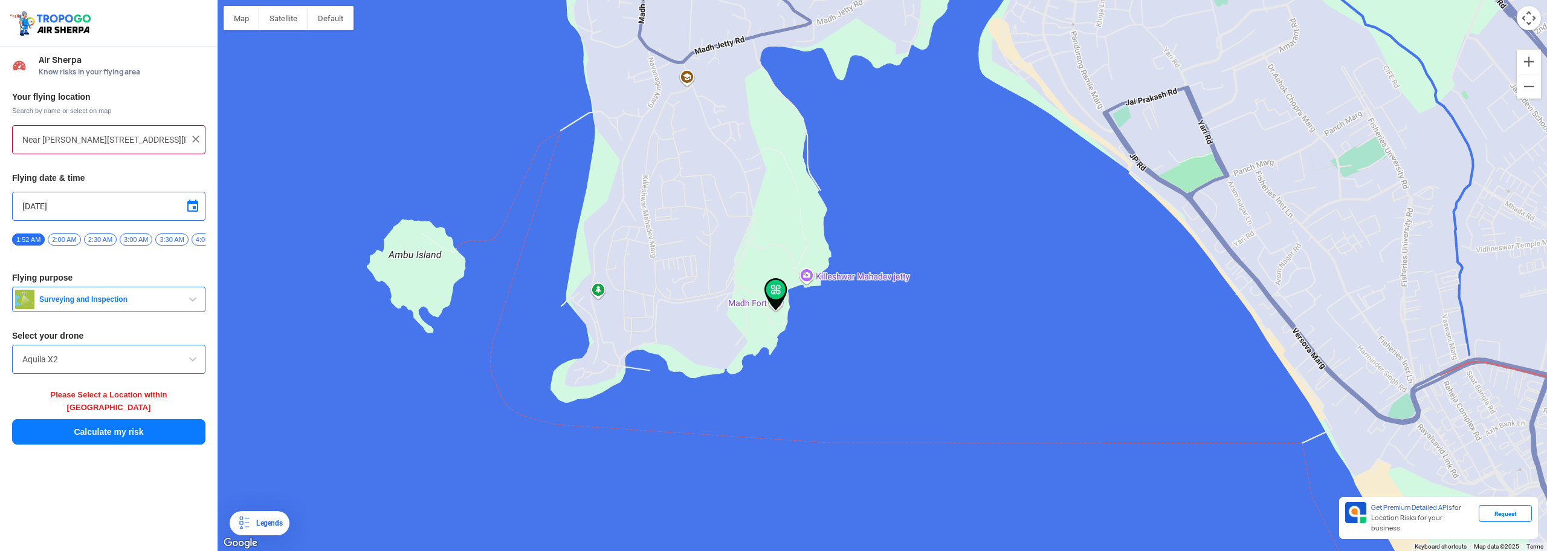
drag, startPoint x: 815, startPoint y: 205, endPoint x: 842, endPoint y: 260, distance: 61.4
click at [844, 259] on div "To navigate, press the arrow keys." at bounding box center [883, 275] width 1330 height 551
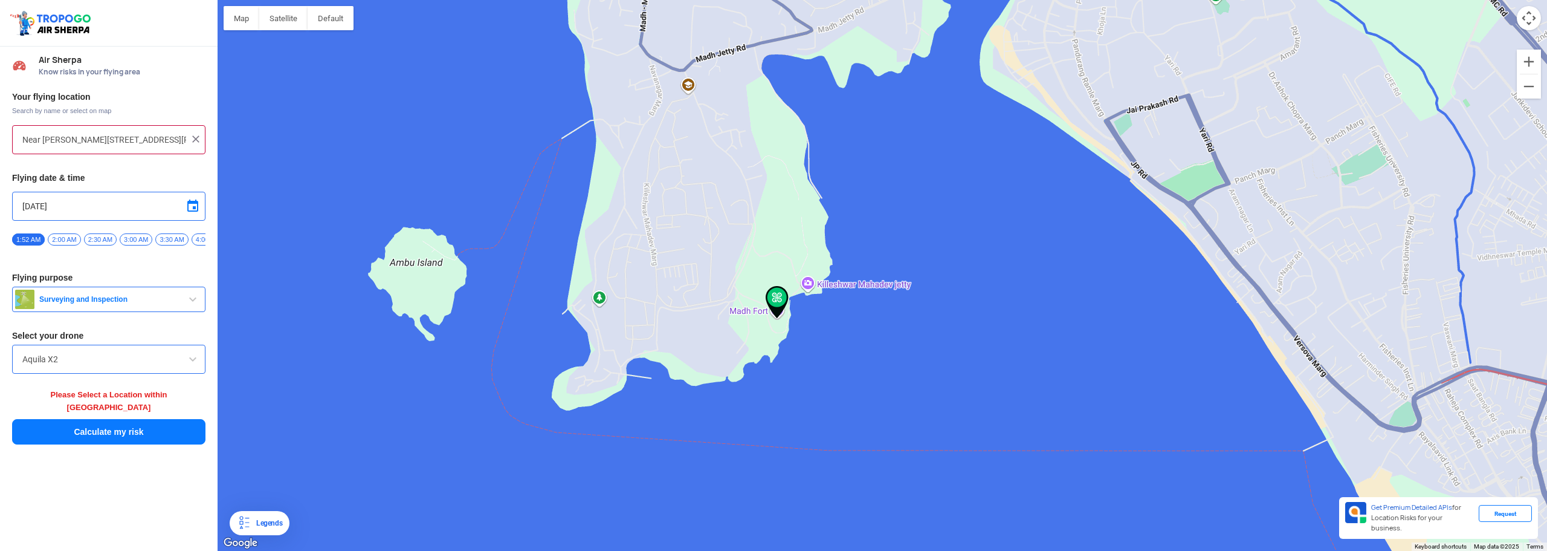
click at [105, 148] on div "Near Kileshwar Mahadev Mandir, Kileshwar Road, 4QJV+WW2, Madh, Ambu Bet, Madh, …" at bounding box center [108, 139] width 193 height 29
click at [104, 140] on input "Near Kileshwar Mahadev Mandir, Kileshwar Road, 4QJV+WW2, Madh, Ambu Bet, Madh, …" at bounding box center [104, 139] width 164 height 15
type input "Ramrajya krishi farm, Erangal Gaon, Madh, Mumbai, Maharashtra 400061, India"
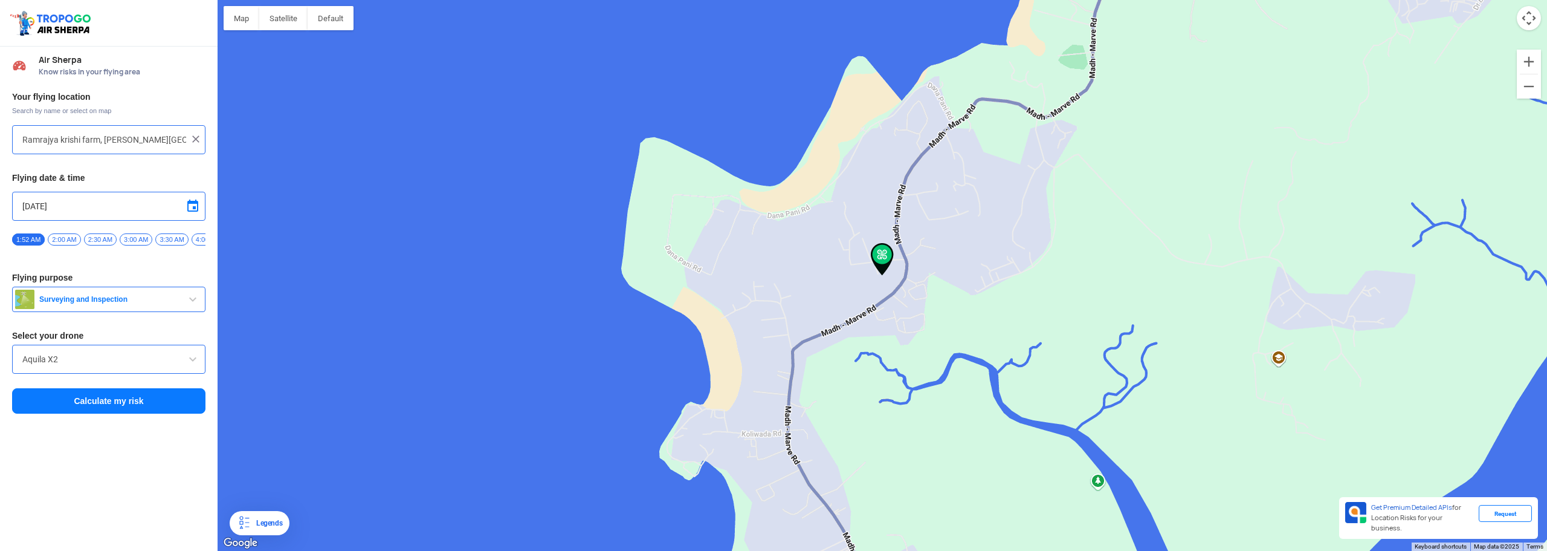
click at [152, 401] on button "Calculate my risk" at bounding box center [108, 400] width 193 height 25
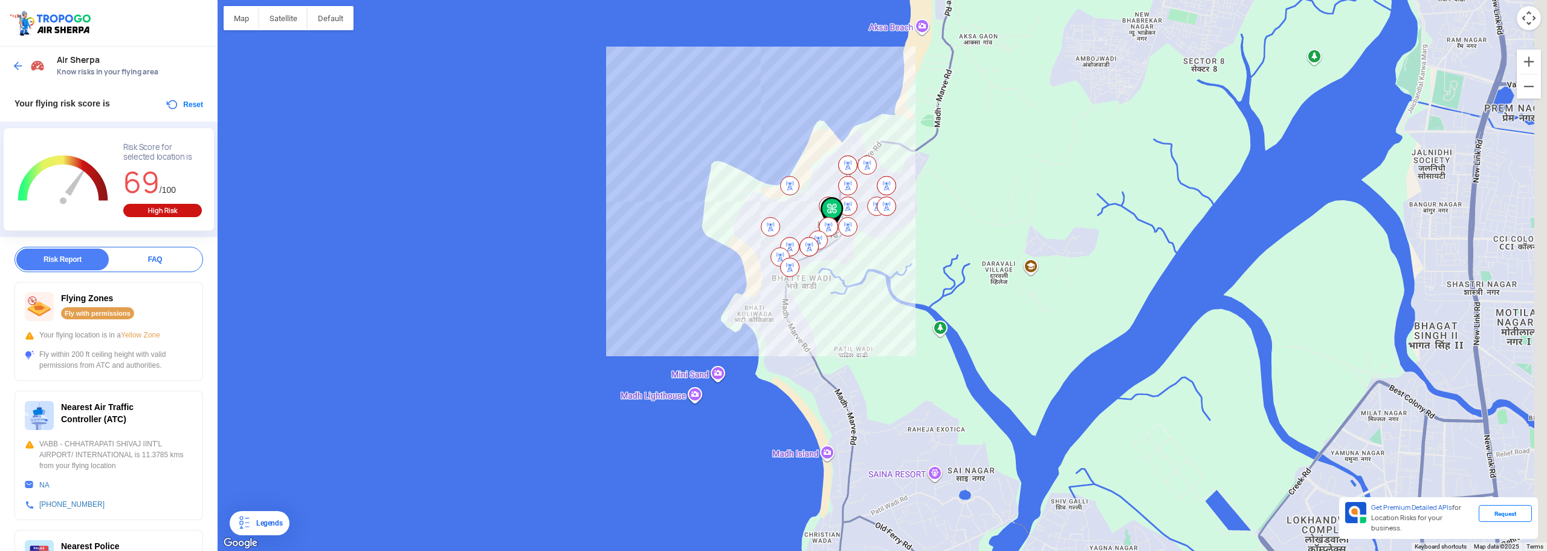
drag, startPoint x: 1306, startPoint y: 286, endPoint x: 989, endPoint y: 238, distance: 320.9
click at [1003, 228] on div "To navigate, press the arrow keys." at bounding box center [883, 275] width 1330 height 551
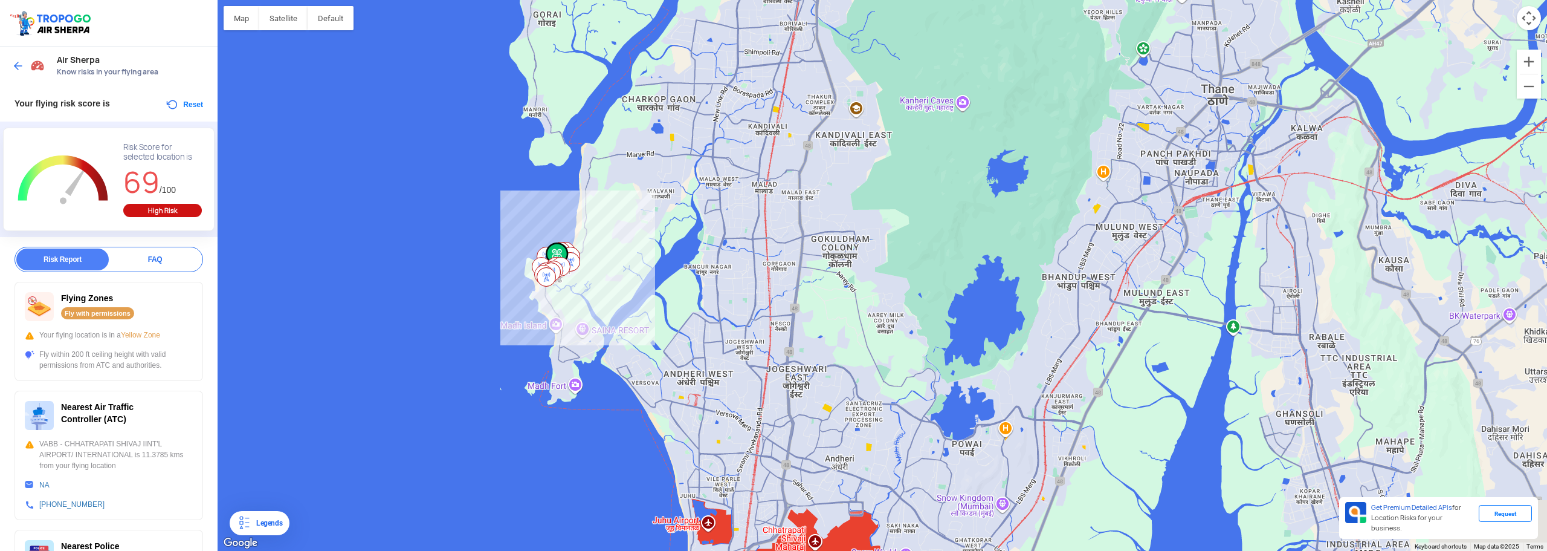
drag, startPoint x: 1088, startPoint y: 169, endPoint x: 764, endPoint y: 128, distance: 326.5
click at [764, 128] on div "To navigate, press the arrow keys." at bounding box center [883, 275] width 1330 height 551
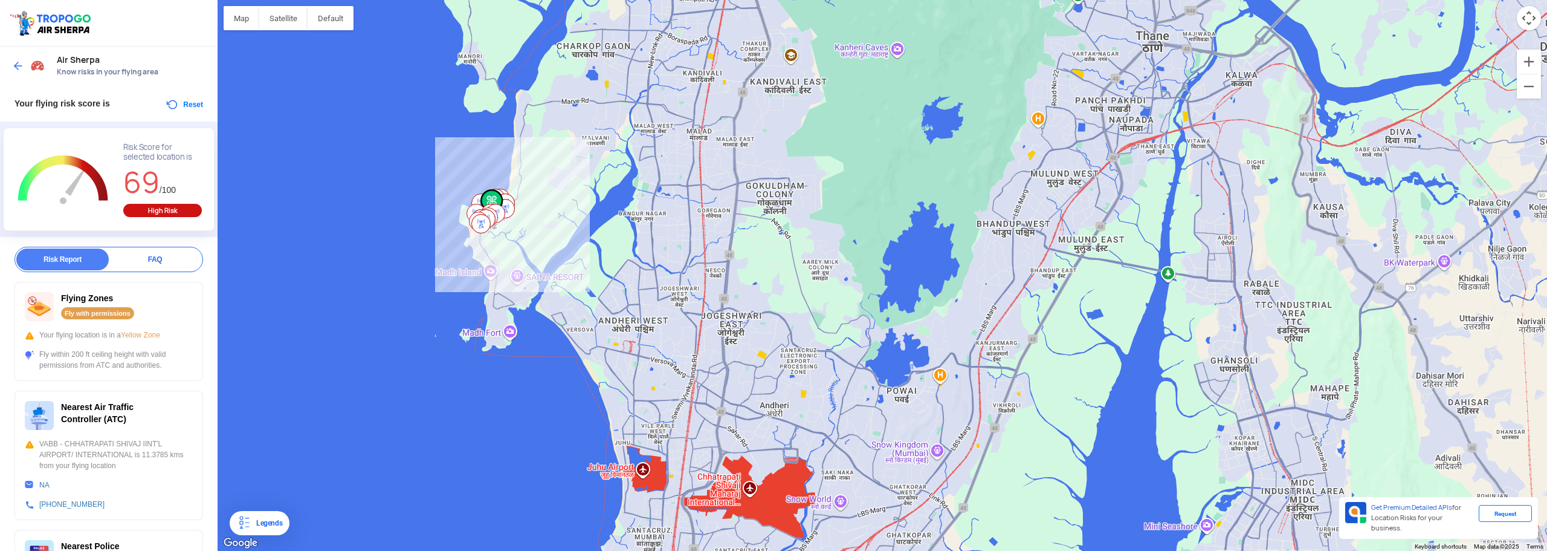
drag, startPoint x: 791, startPoint y: 179, endPoint x: 697, endPoint y: 381, distance: 222.8
click at [703, 377] on div "To navigate, press the arrow keys." at bounding box center [883, 275] width 1330 height 551
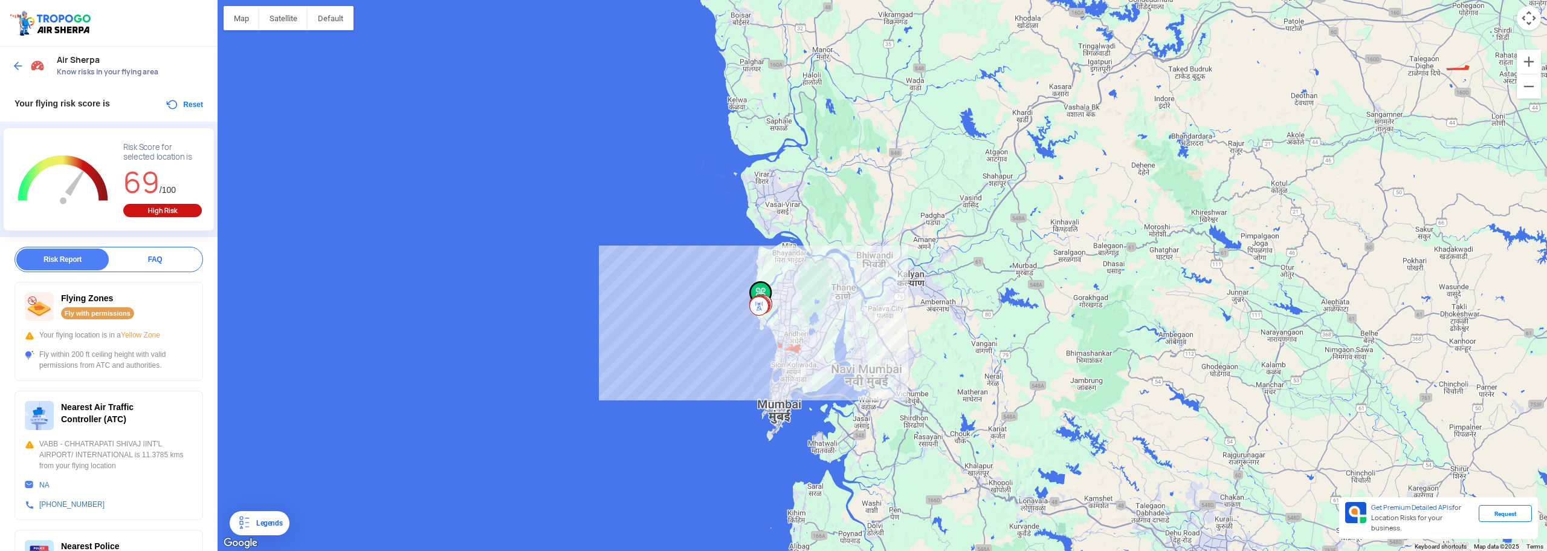
click at [9, 61] on div "Air Sherpa Know risks in your flying area" at bounding box center [109, 66] width 218 height 39
click at [14, 63] on img at bounding box center [18, 66] width 12 height 12
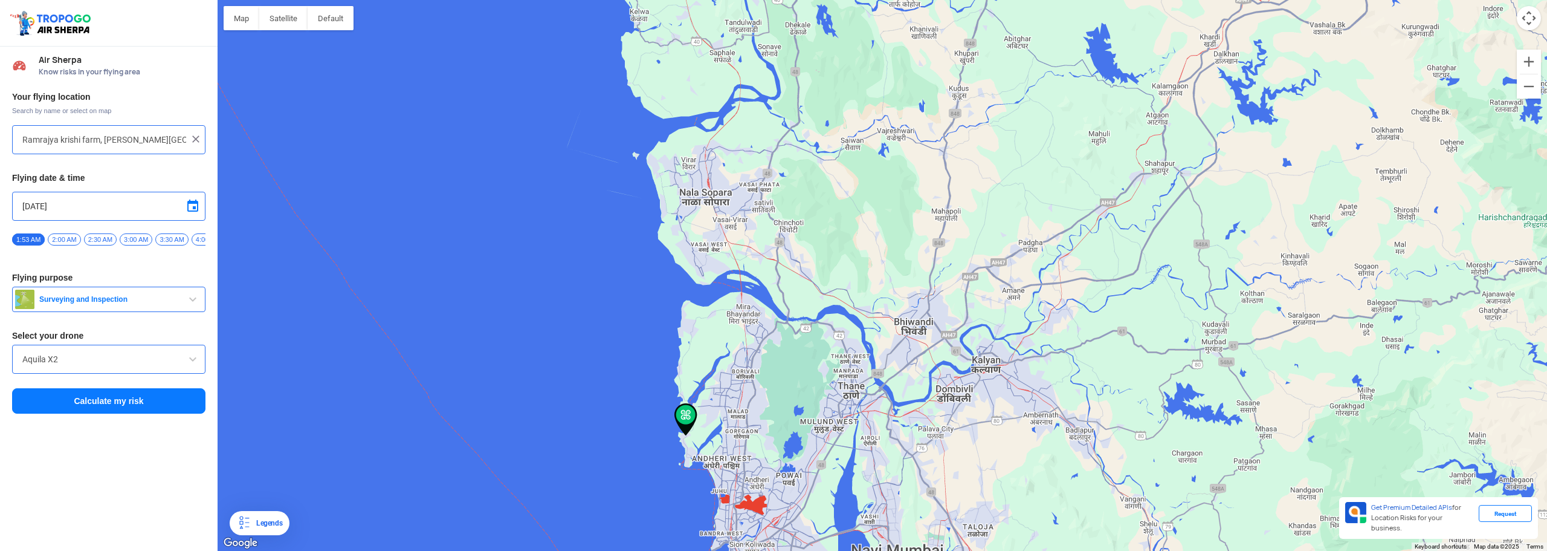
drag, startPoint x: 959, startPoint y: 146, endPoint x: 755, endPoint y: 309, distance: 260.1
click at [757, 314] on div "To navigate, press the arrow keys." at bounding box center [883, 275] width 1330 height 551
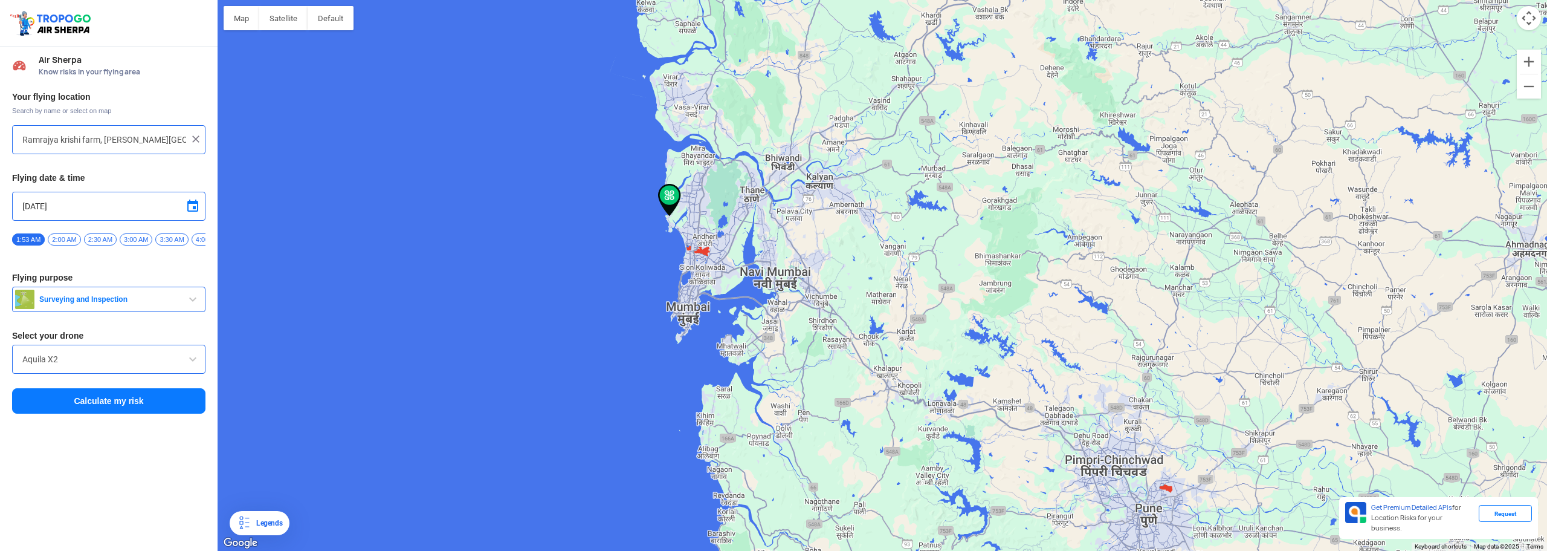
drag, startPoint x: 925, startPoint y: 273, endPoint x: 885, endPoint y: 173, distance: 107.6
click at [892, 170] on div "To navigate, press the arrow keys." at bounding box center [883, 275] width 1330 height 551
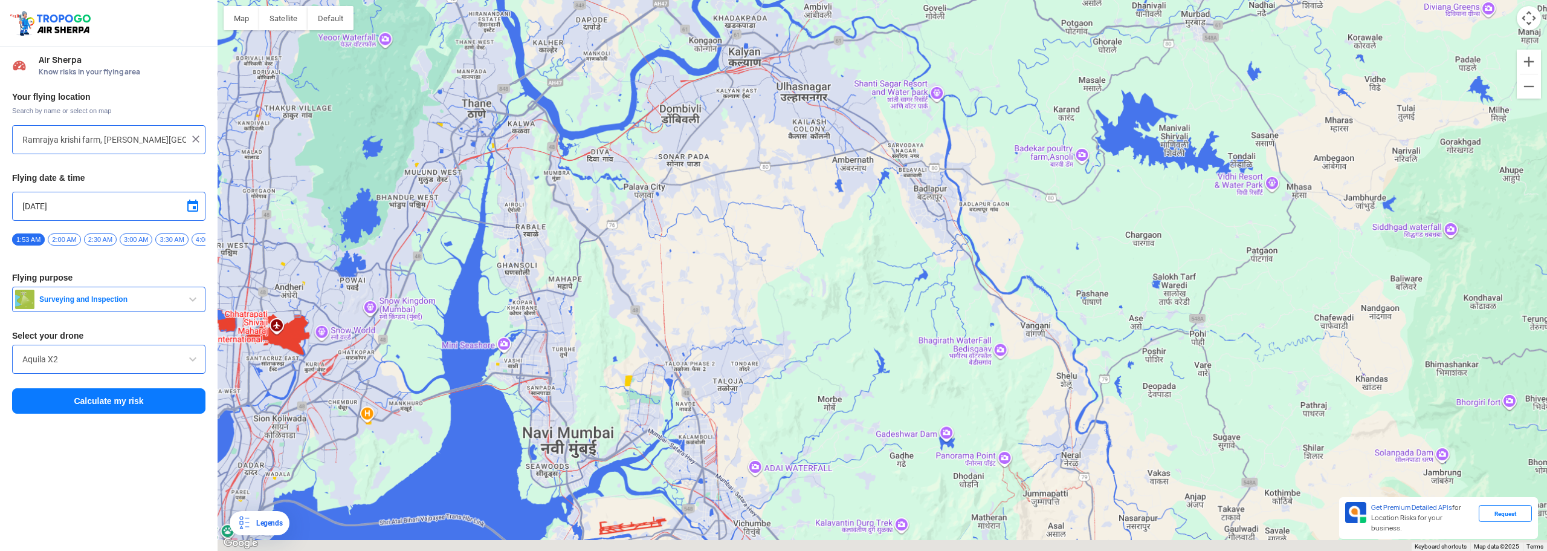
drag, startPoint x: 804, startPoint y: 316, endPoint x: 804, endPoint y: 235, distance: 81.6
click at [811, 233] on div "To navigate, press the arrow keys." at bounding box center [883, 275] width 1330 height 551
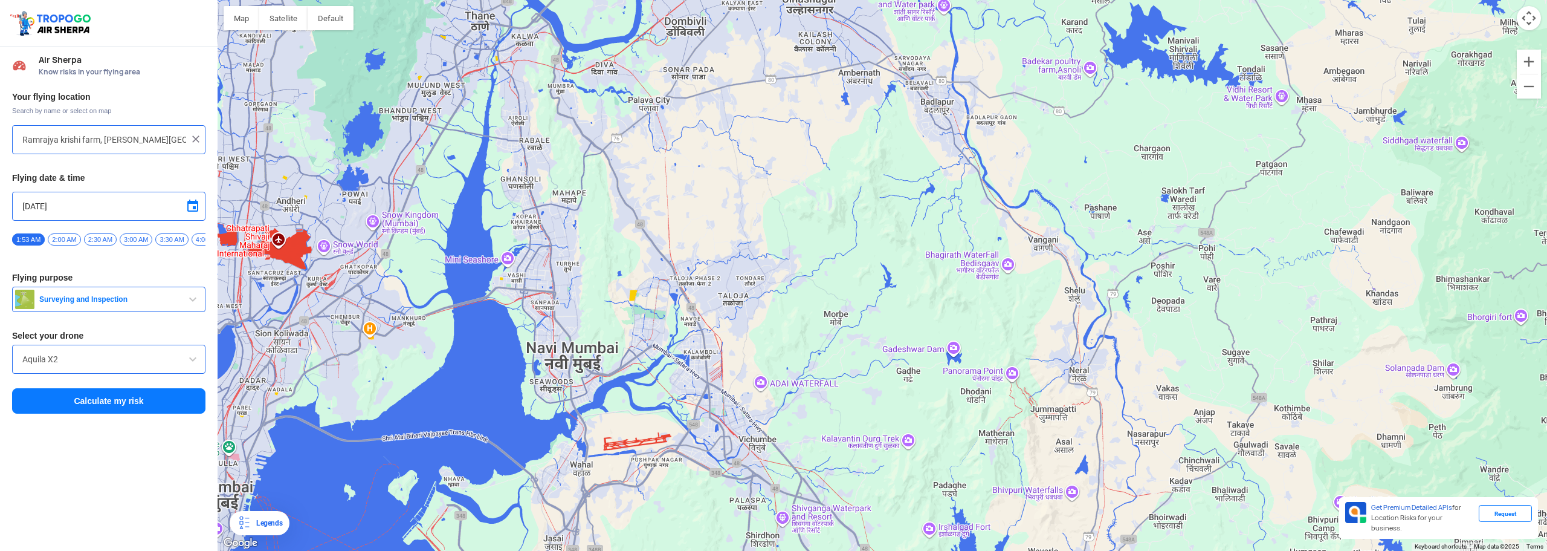
click at [83, 146] on input "Ramrajya krishi farm, Erangal Gaon, Madh, Mumbai, Maharashtra 400061, India" at bounding box center [104, 139] width 164 height 15
click at [80, 146] on input "Ramrajya krishi farm, Erangal Gaon, Madh, Mumbai, Maharashtra 400061, India" at bounding box center [104, 139] width 164 height 15
click at [79, 147] on div "Ramrajya krishi farm, Erangal Gaon, Madh, Mumbai, Maharashtra 400061, India" at bounding box center [108, 139] width 193 height 29
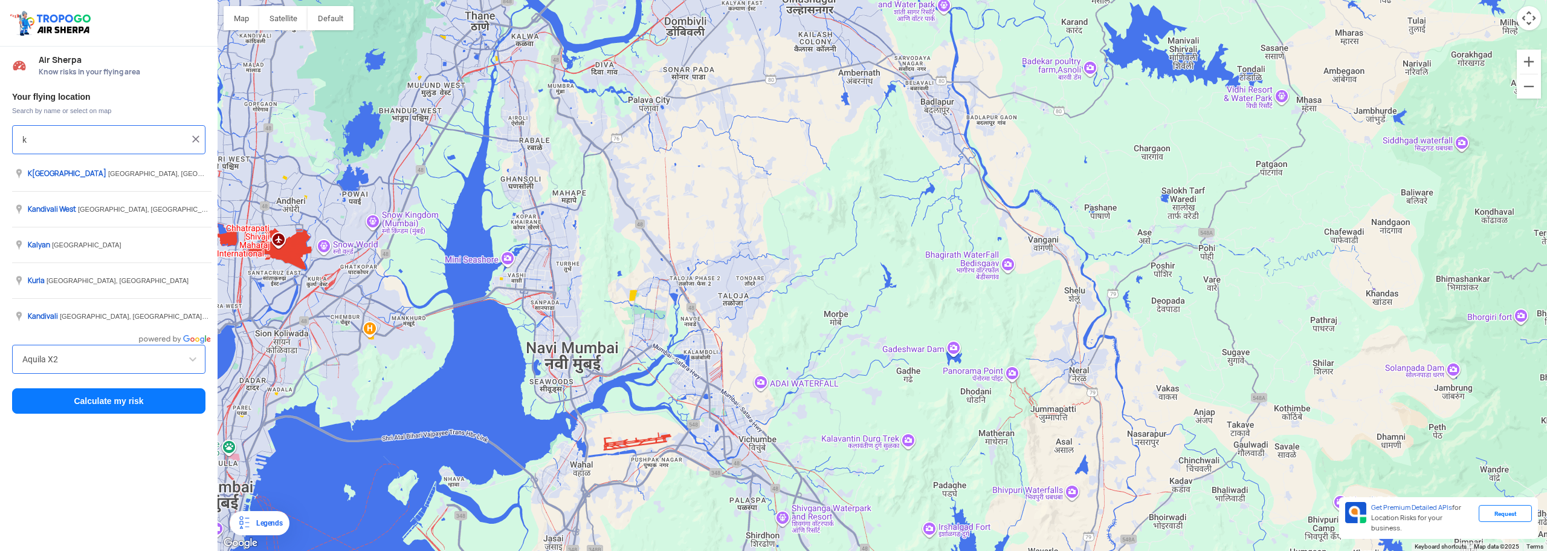
type input "ki"
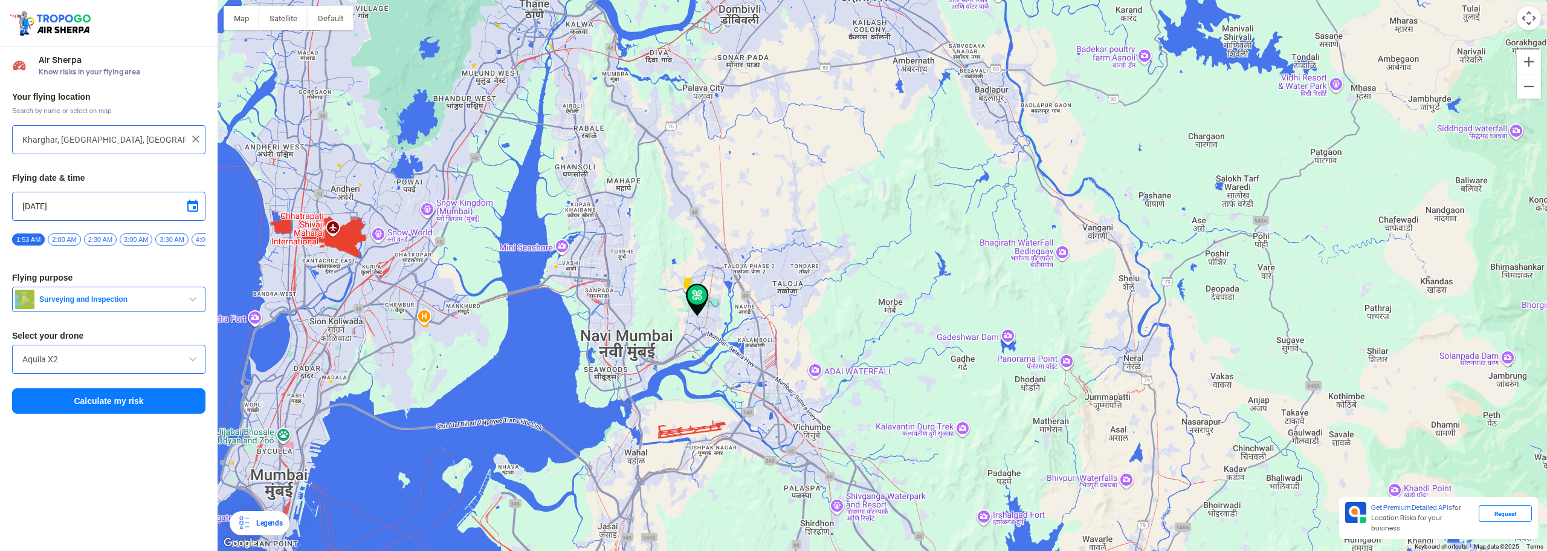
type input "Sector 21, Kharghar, Navi Mumbai, Maharashtra 410210, India"
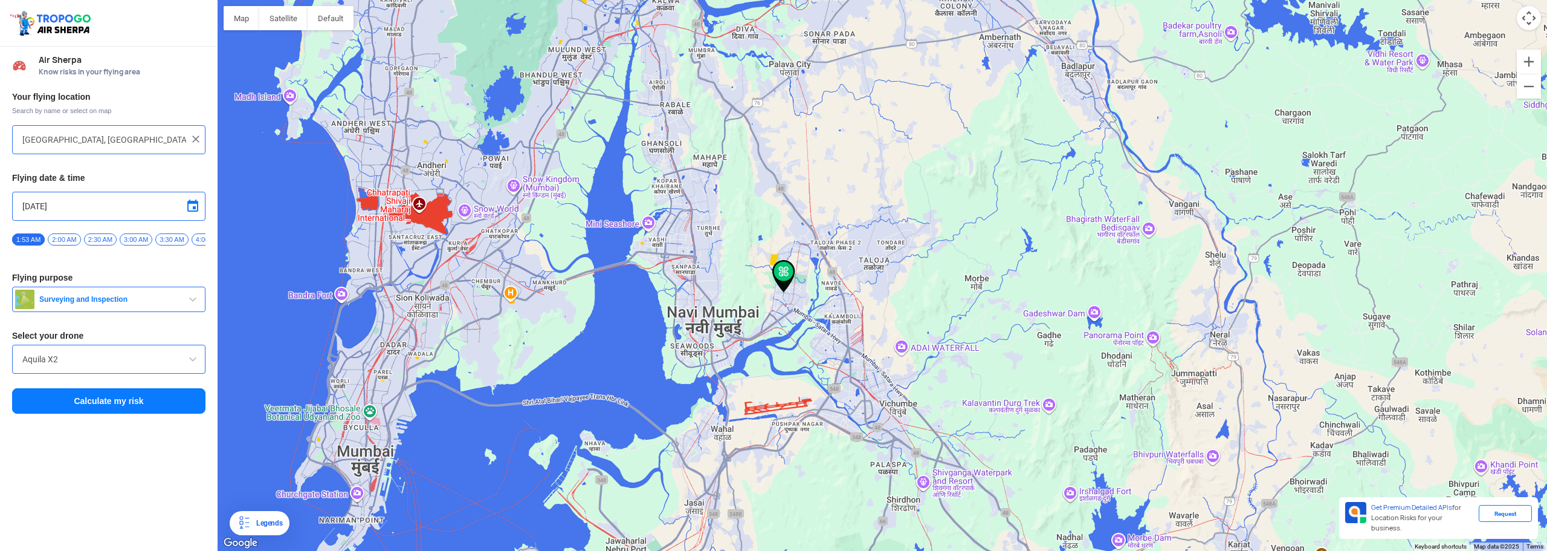
drag, startPoint x: 897, startPoint y: 216, endPoint x: 776, endPoint y: 236, distance: 122.5
click at [794, 235] on div "To navigate, press the arrow keys." at bounding box center [883, 275] width 1330 height 551
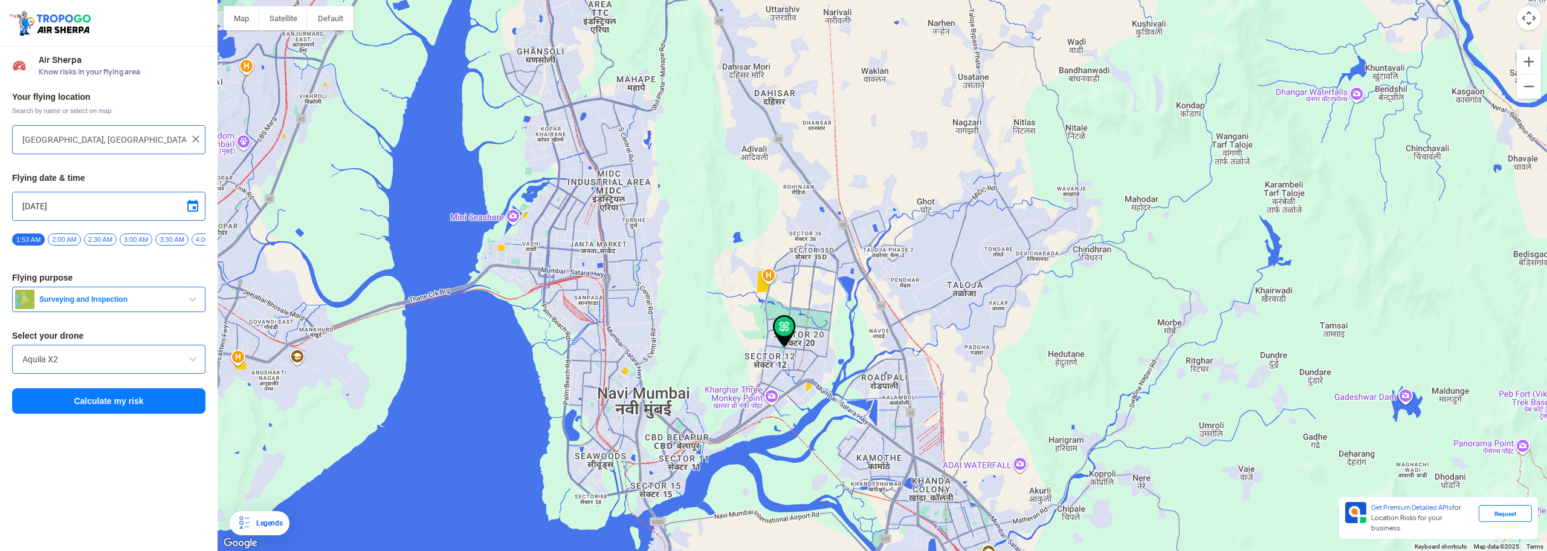
click at [147, 405] on button "Calculate my risk" at bounding box center [108, 400] width 193 height 25
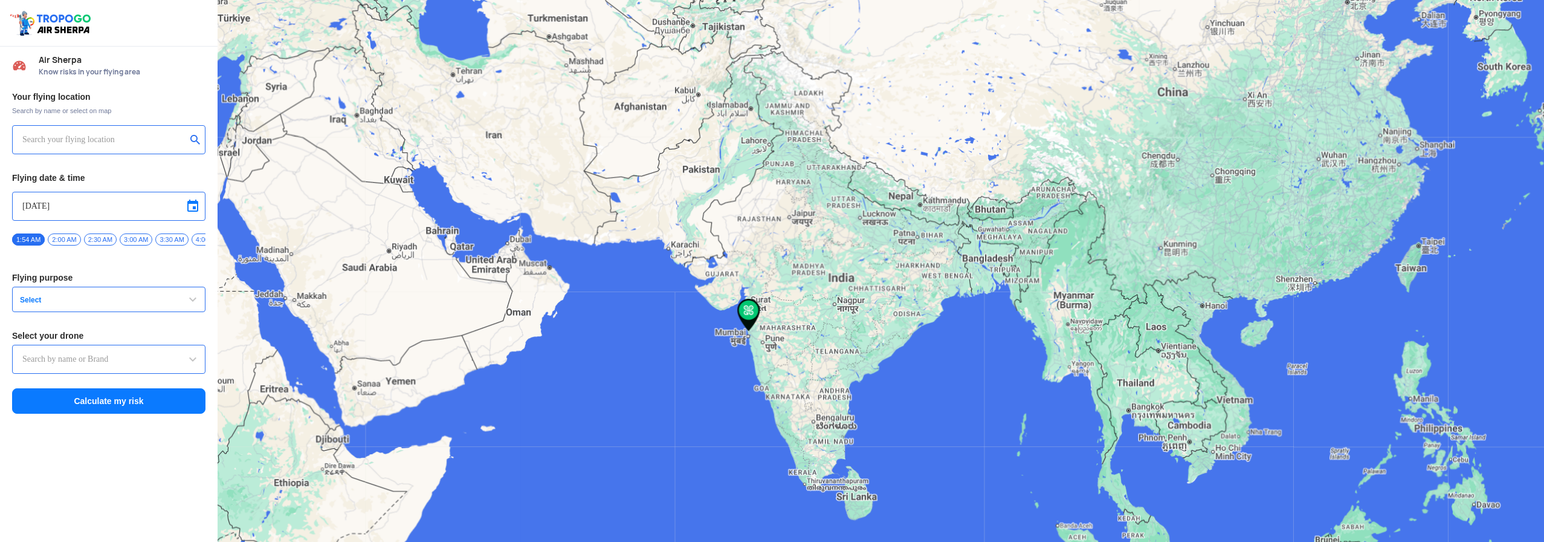
type input "Shop No:3, New Heritage Society, Near Reserve Bank Of India Quarters, Holy Cros…"
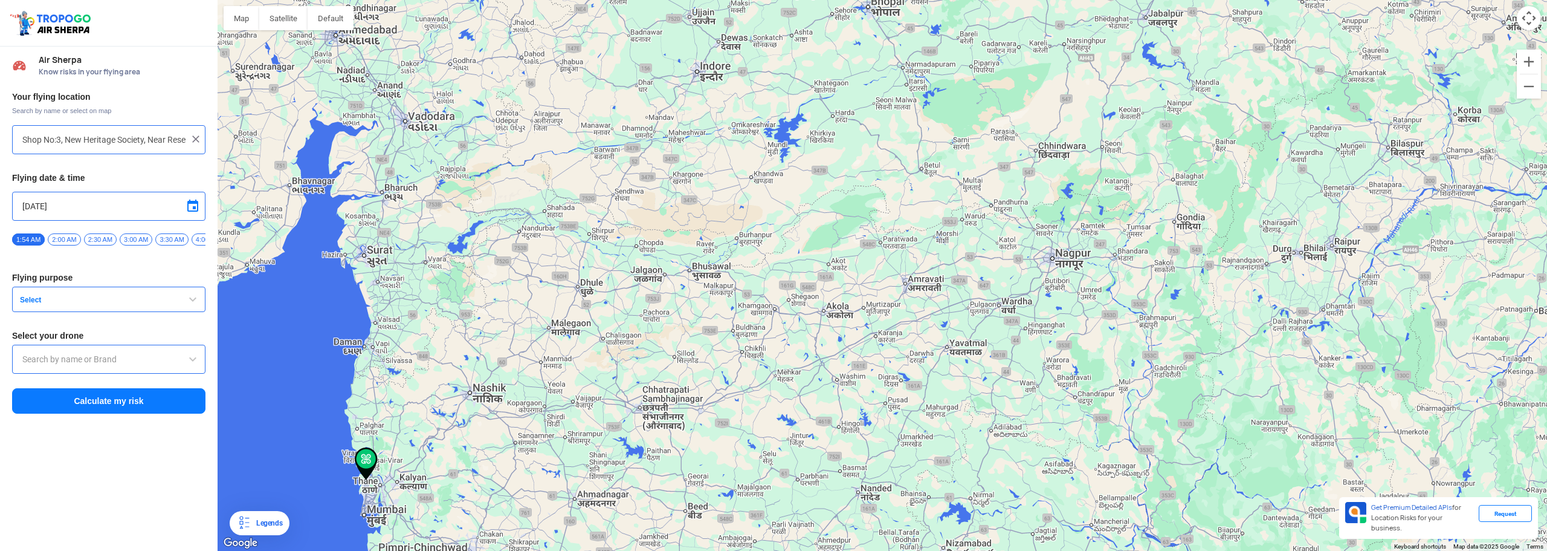
click at [134, 151] on div "Shop No:3, New Heritage Society, Near Reserve Bank Of India Quarters, Holy Cros…" at bounding box center [108, 139] width 193 height 29
click at [120, 142] on input "Shop No:3, New Heritage Society, Near Reserve Bank Of India Quarters, Holy Cros…" at bounding box center [104, 139] width 164 height 15
click at [197, 138] on img at bounding box center [196, 139] width 12 height 12
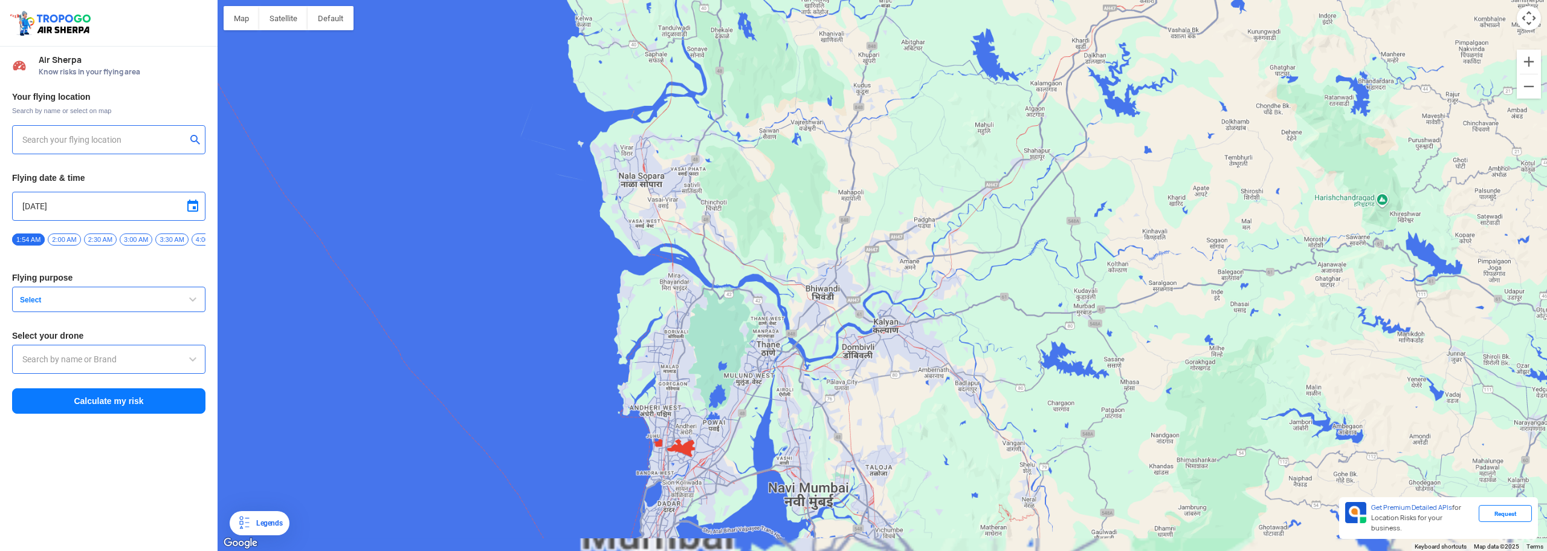
drag, startPoint x: 638, startPoint y: 348, endPoint x: 669, endPoint y: 238, distance: 114.8
click at [668, 238] on div "To navigate, press the arrow keys." at bounding box center [883, 275] width 1330 height 551
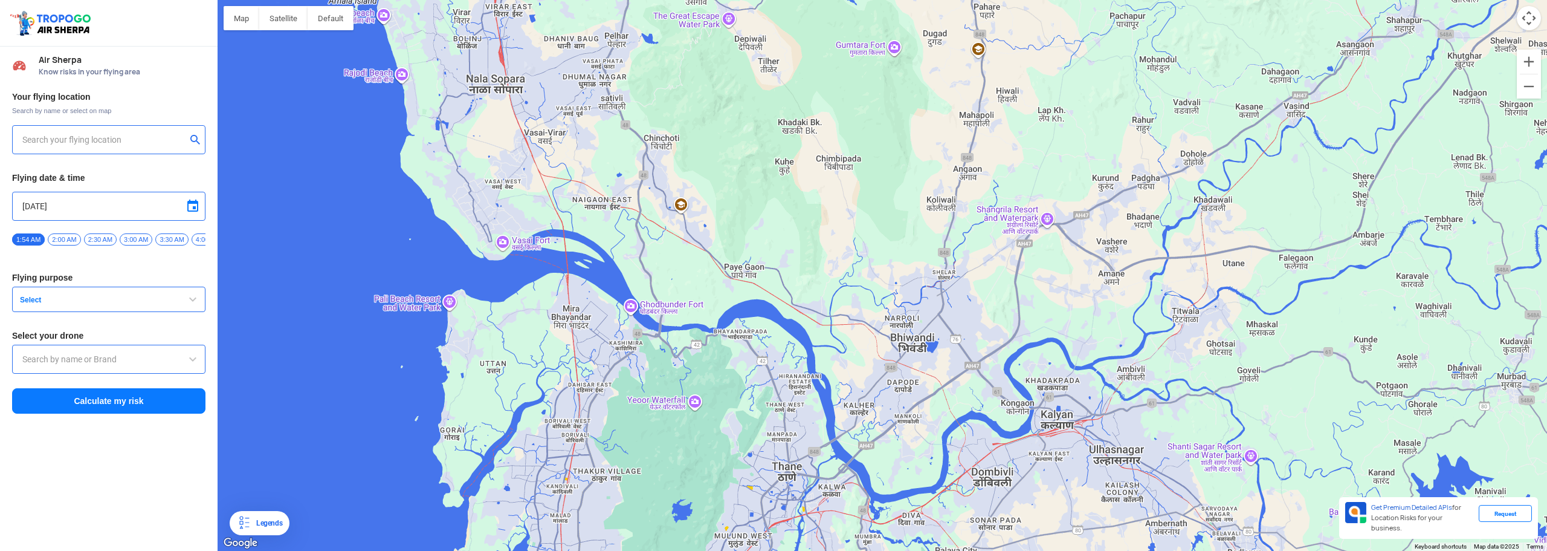
drag, startPoint x: 711, startPoint y: 232, endPoint x: 539, endPoint y: 401, distance: 241.5
click at [551, 410] on div "To navigate, press the arrow keys." at bounding box center [883, 275] width 1330 height 551
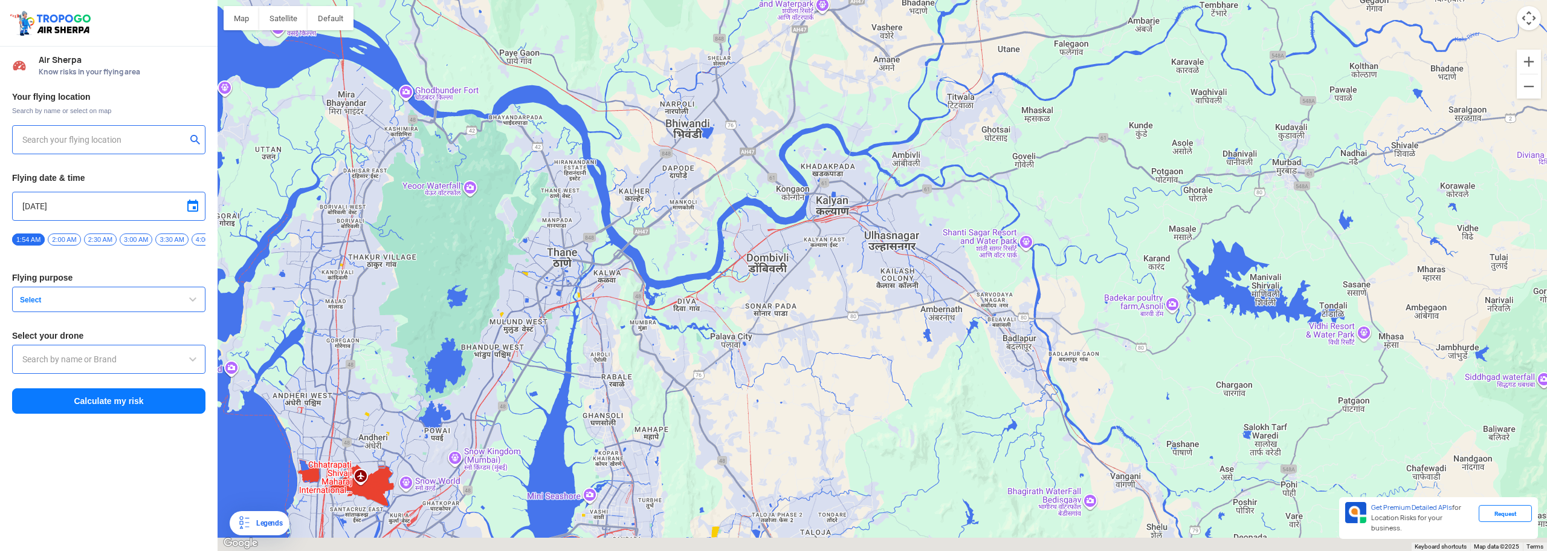
drag, startPoint x: 783, startPoint y: 416, endPoint x: 723, endPoint y: 169, distance: 254.3
click at [720, 169] on div "To navigate, press the arrow keys." at bounding box center [883, 275] width 1330 height 551
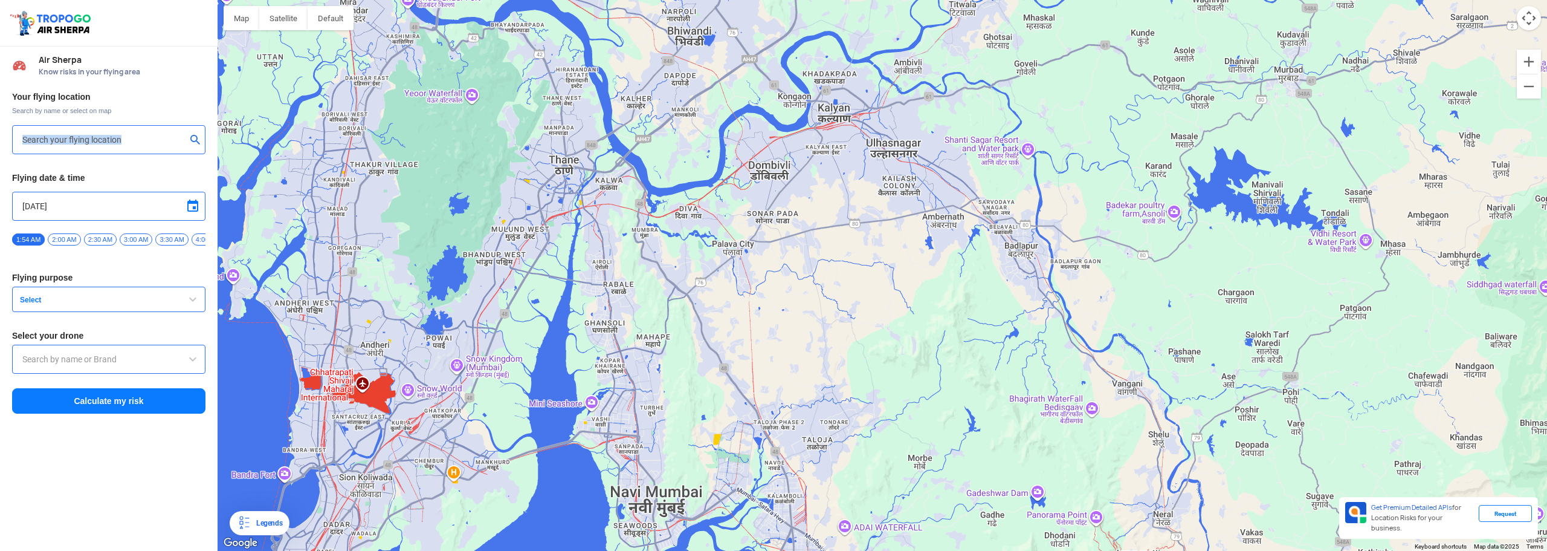
drag, startPoint x: 141, startPoint y: 147, endPoint x: 136, endPoint y: 135, distance: 12.5
click at [140, 144] on div at bounding box center [108, 139] width 193 height 29
click at [137, 134] on input "text" at bounding box center [104, 139] width 164 height 15
click at [134, 134] on input "text" at bounding box center [104, 139] width 164 height 15
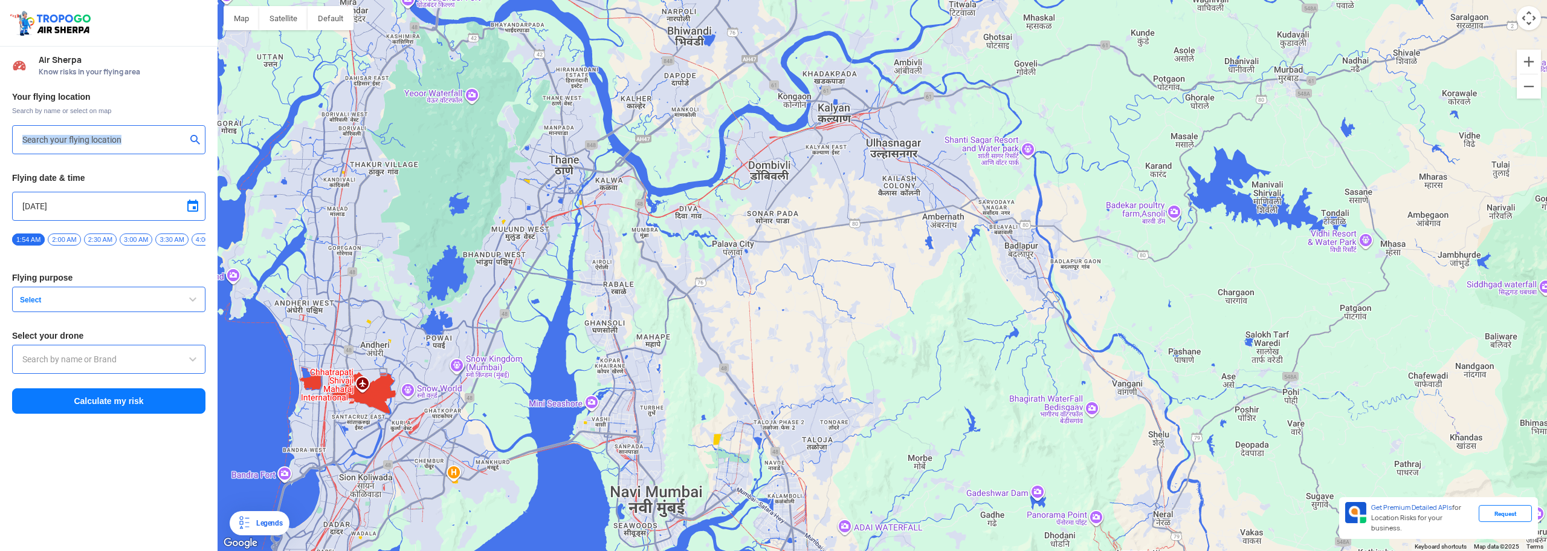
click at [128, 141] on input "text" at bounding box center [104, 139] width 164 height 15
click at [84, 135] on input "text" at bounding box center [104, 139] width 164 height 15
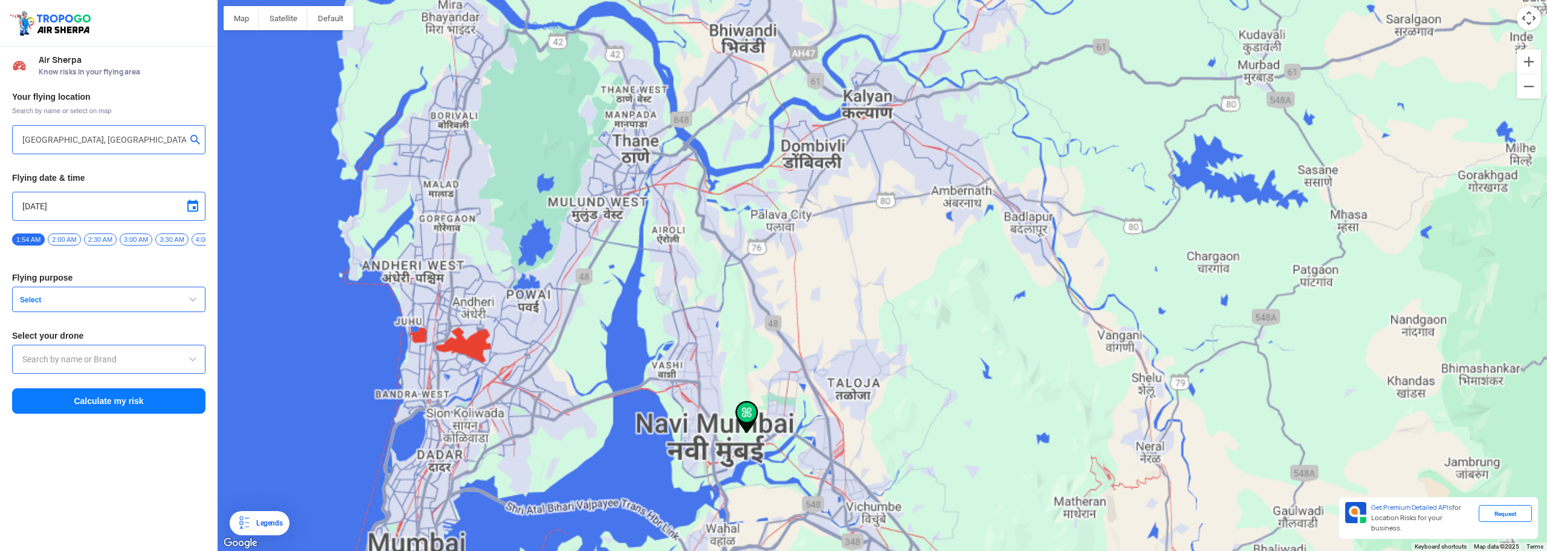
type input "peace, Forest Area, Kharghar, Navi Mumbai, Maharashtra 410210, India"
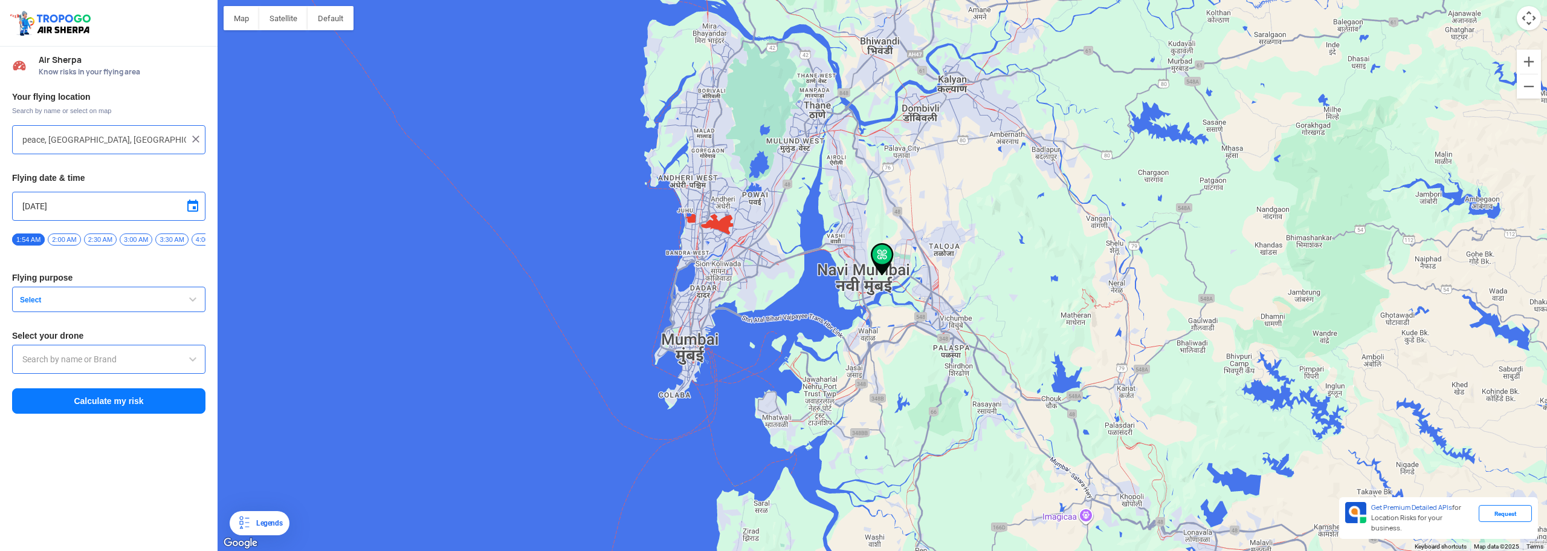
click at [134, 407] on button "Calculate my risk" at bounding box center [108, 400] width 193 height 25
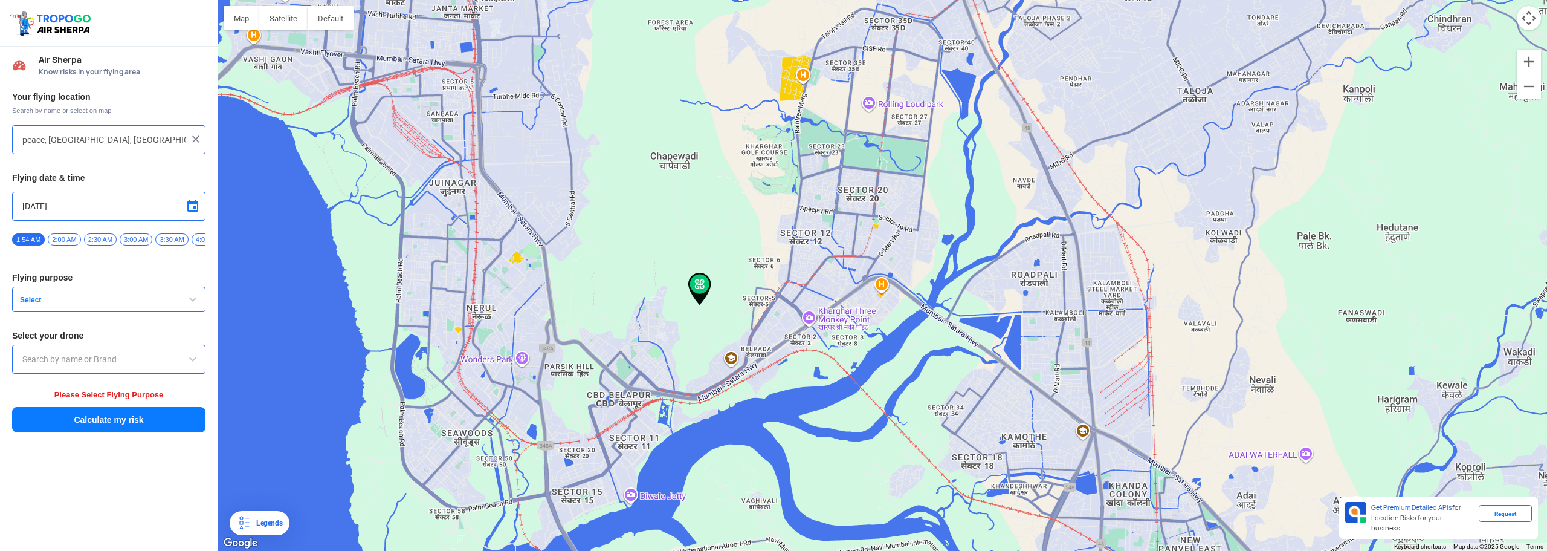
click at [137, 366] on input "text" at bounding box center [108, 359] width 173 height 15
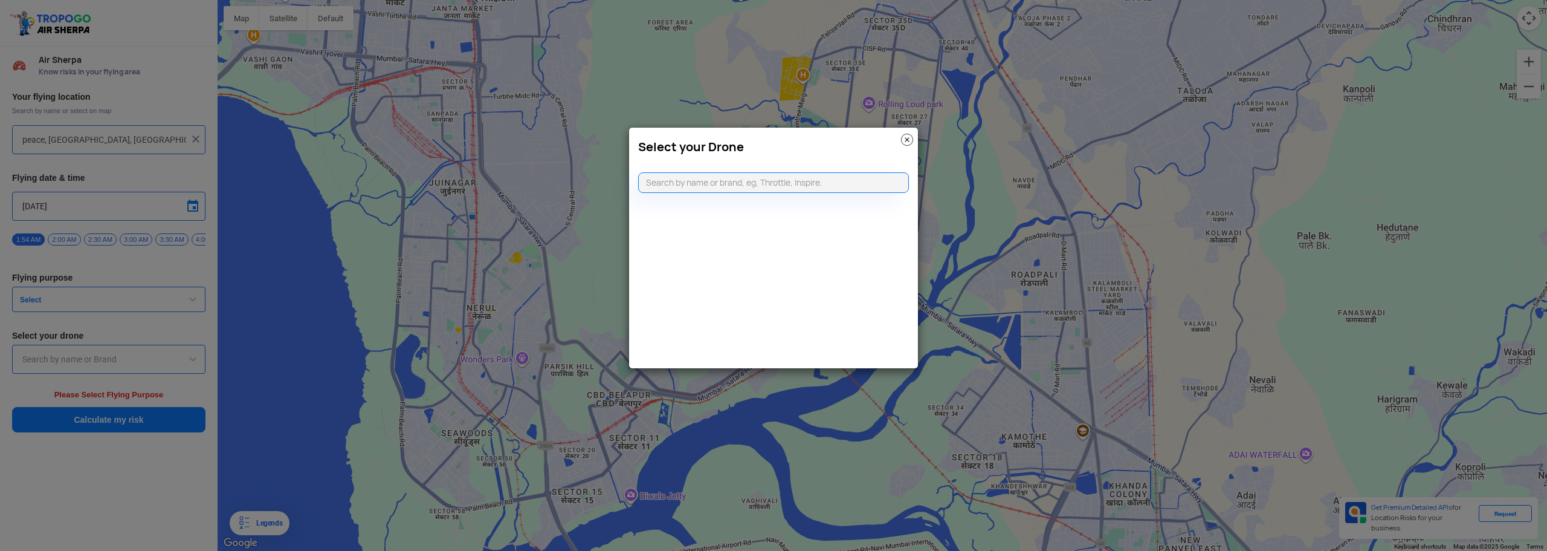
click at [902, 138] on img at bounding box center [907, 140] width 12 height 12
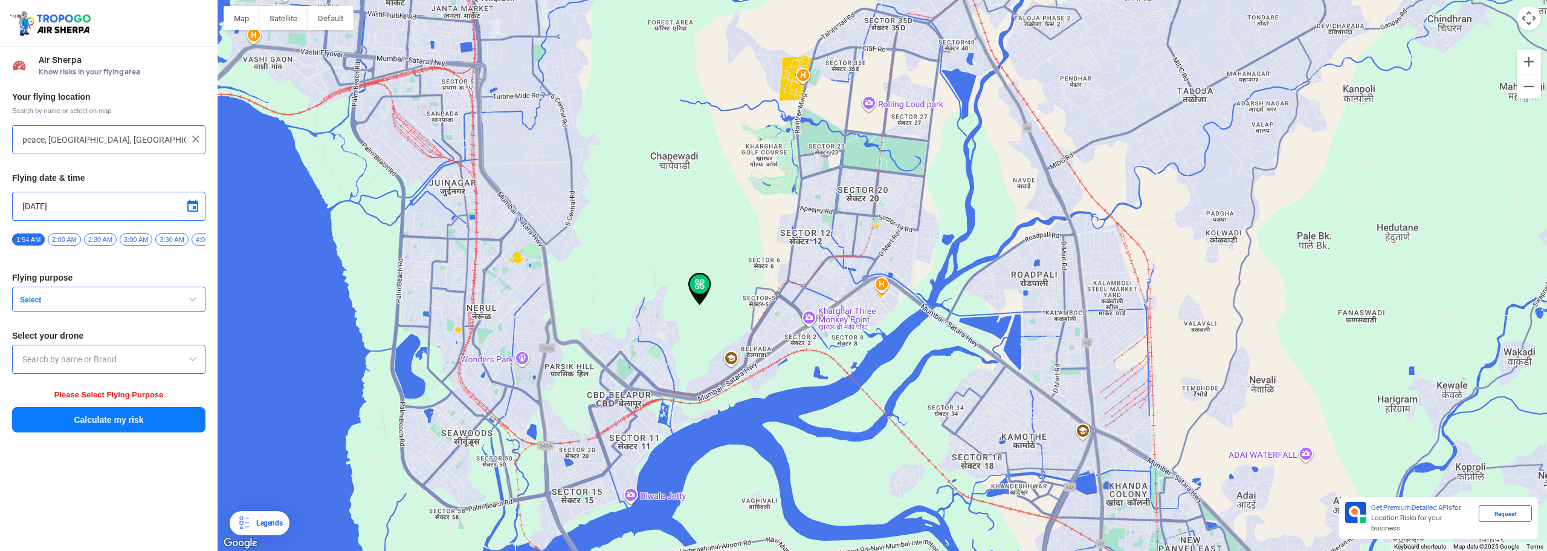
click at [147, 294] on button "Select" at bounding box center [108, 298] width 193 height 25
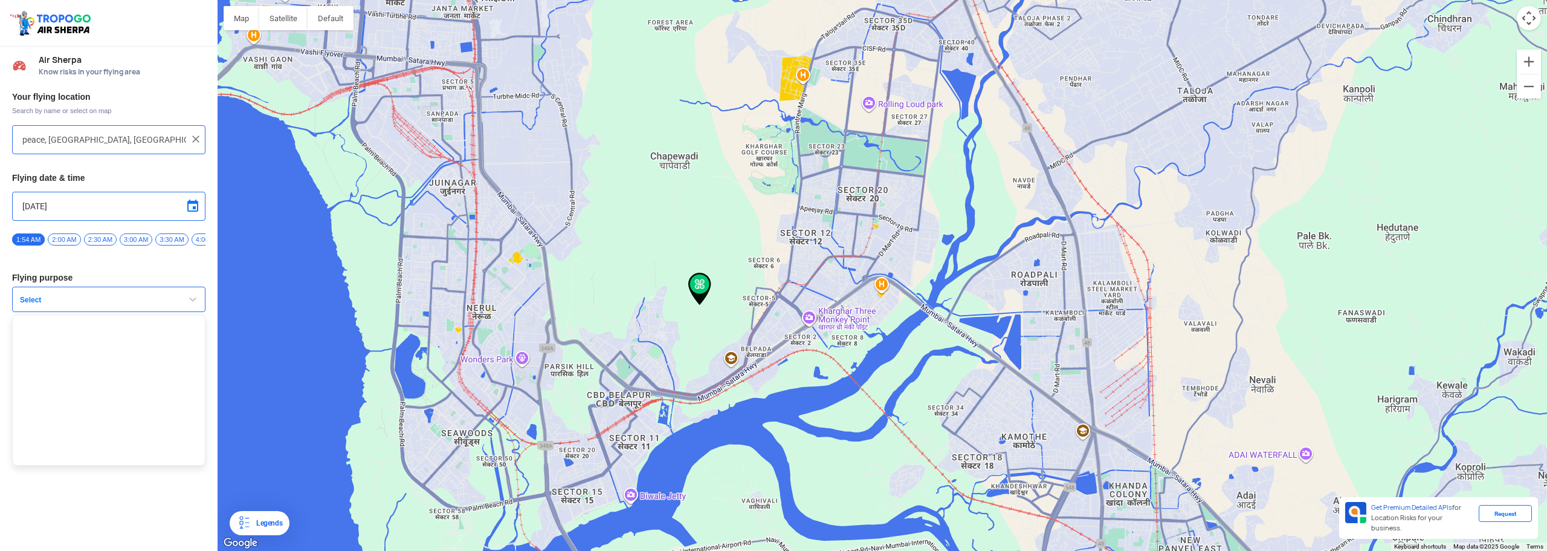
click at [47, 303] on span "Select" at bounding box center [90, 300] width 151 height 10
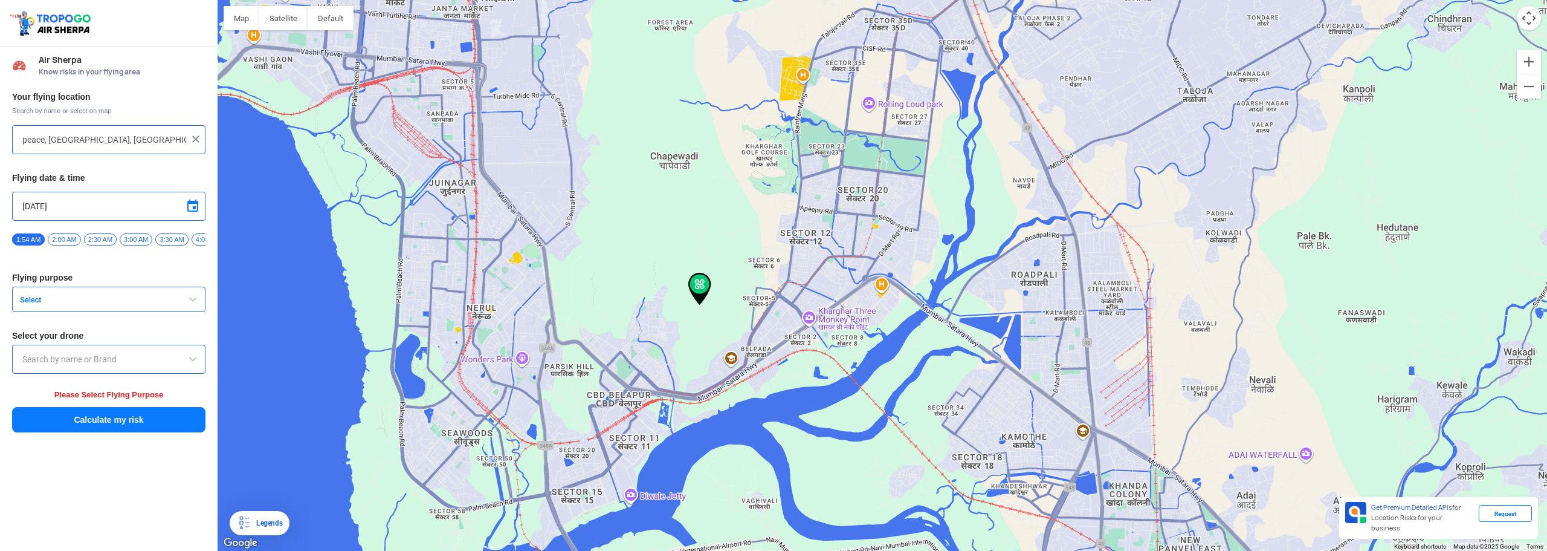
click at [47, 303] on span "Select" at bounding box center [90, 300] width 151 height 10
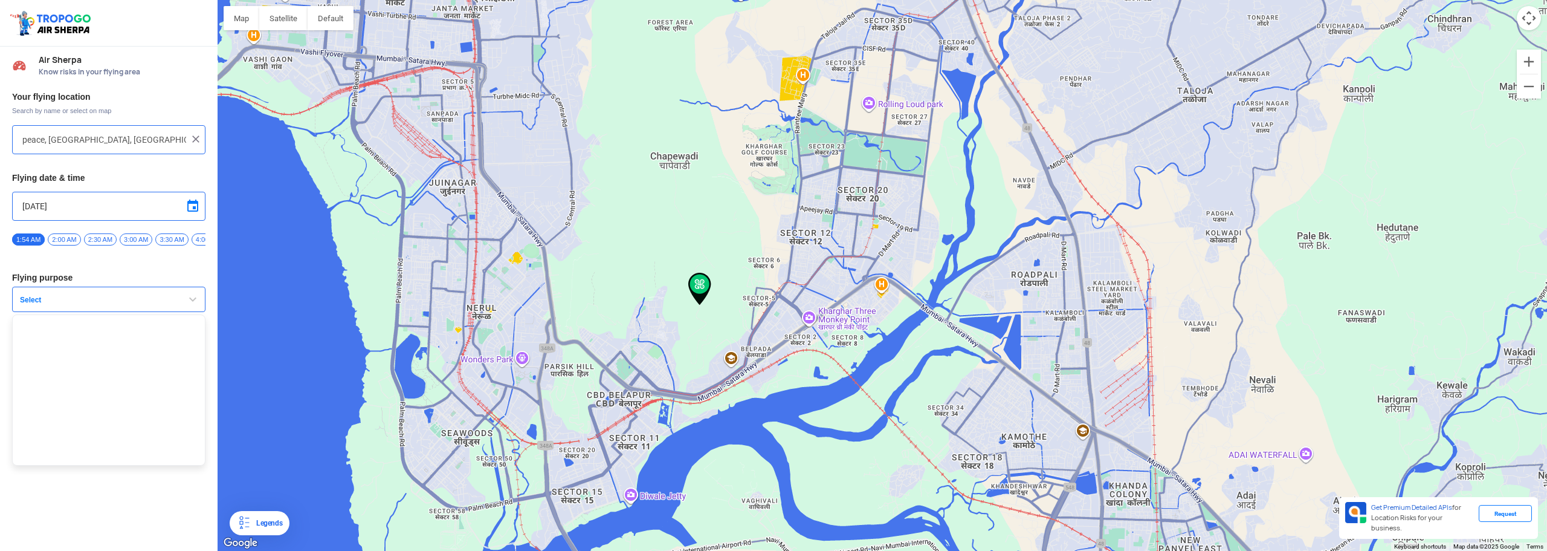
click at [50, 304] on span "Select" at bounding box center [90, 300] width 151 height 10
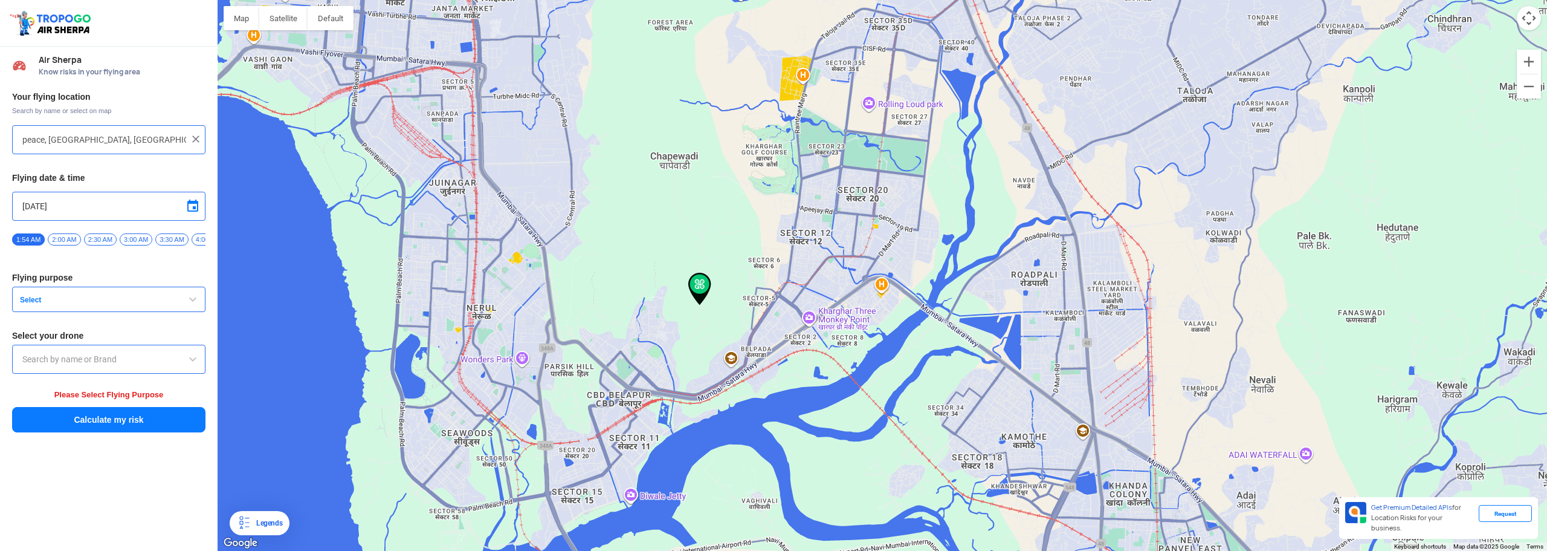
click at [62, 304] on span "Select" at bounding box center [90, 300] width 151 height 10
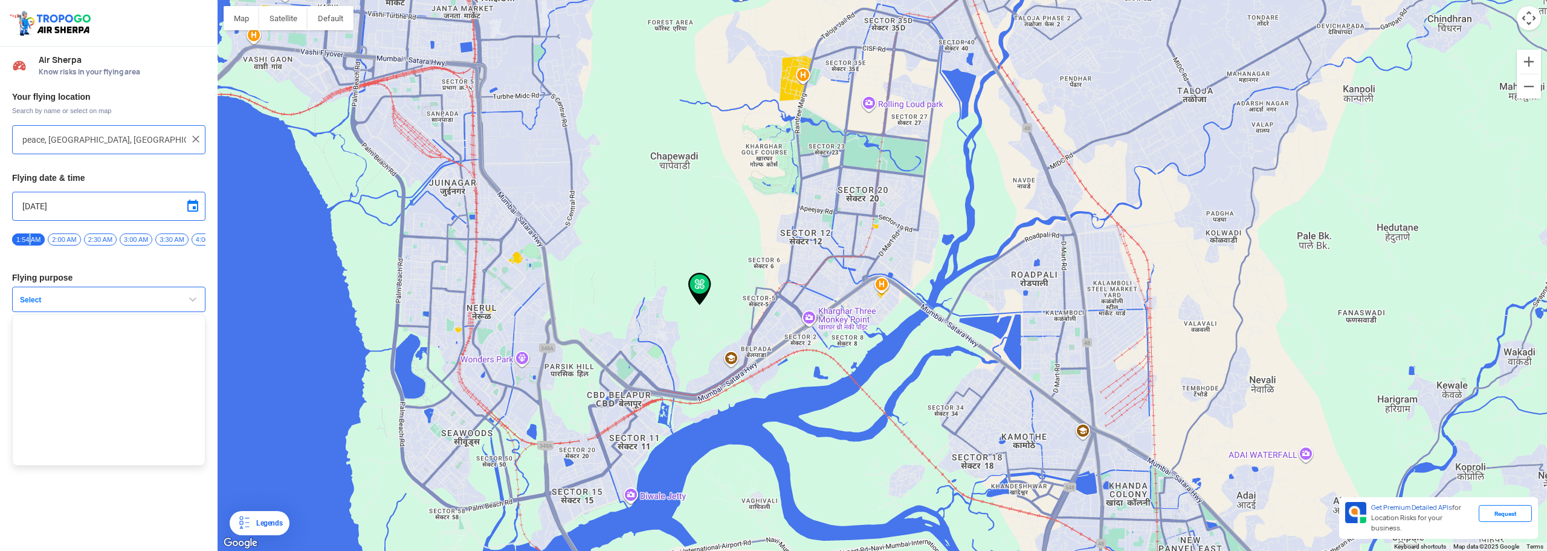
click at [33, 254] on div "1:54 AM 2:00 AM 2:30 AM 3:00 AM 3:30 AM 4:00 AM 4:30 AM 5:00 AM 5:30 AM 6:00 AM…" at bounding box center [108, 243] width 193 height 21
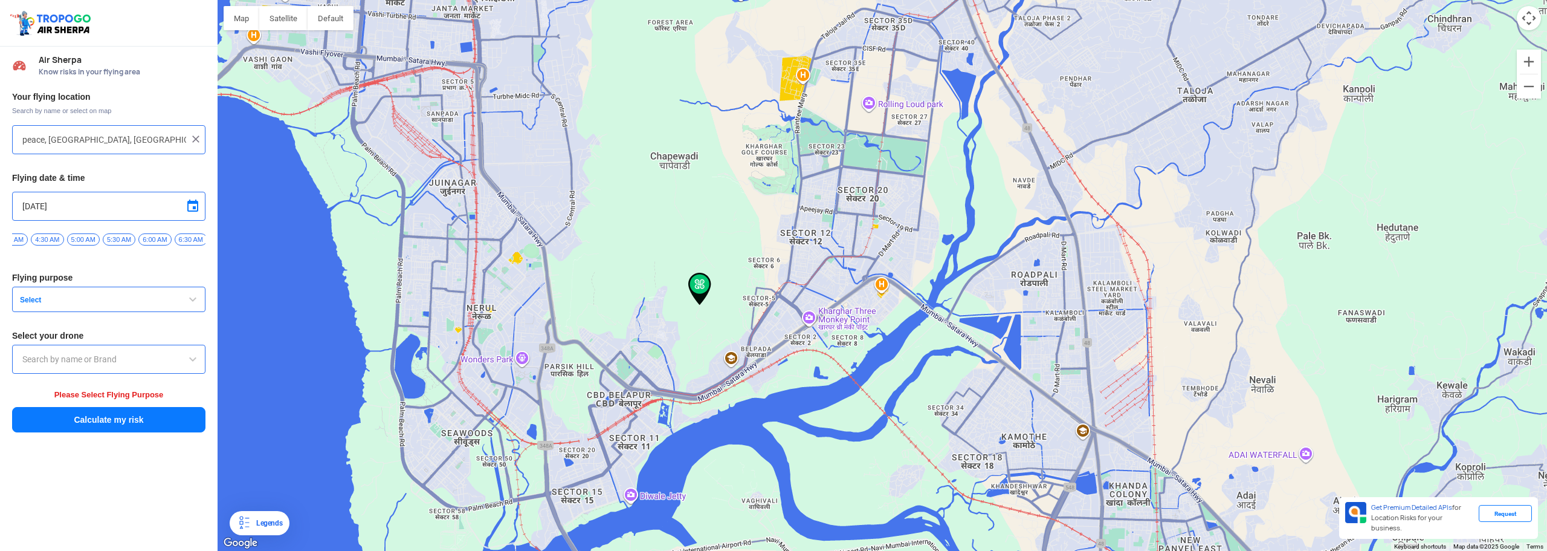
scroll to position [0, 212]
click at [198, 237] on span "7:00 AM" at bounding box center [211, 239] width 33 height 12
click at [199, 239] on span "7:00 AM" at bounding box center [211, 239] width 33 height 12
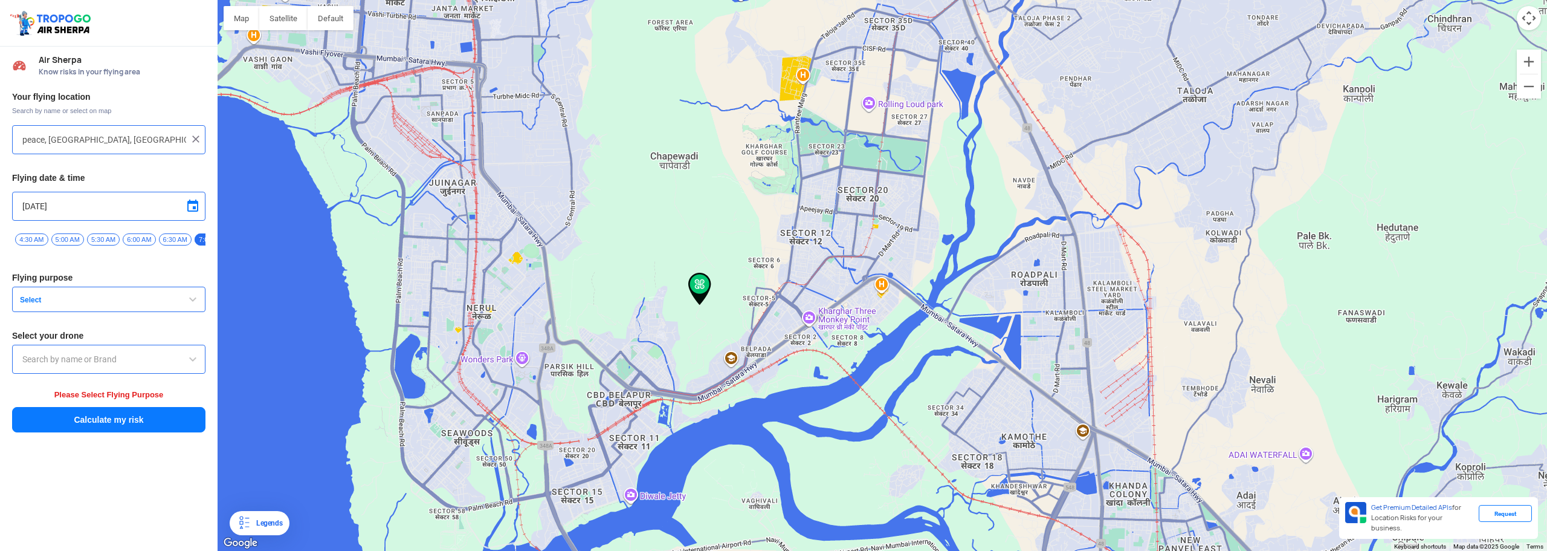
click at [189, 209] on span at bounding box center [193, 206] width 15 height 15
click at [123, 276] on span "16" at bounding box center [124, 280] width 14 height 14
click at [85, 305] on span "Select" at bounding box center [90, 300] width 151 height 10
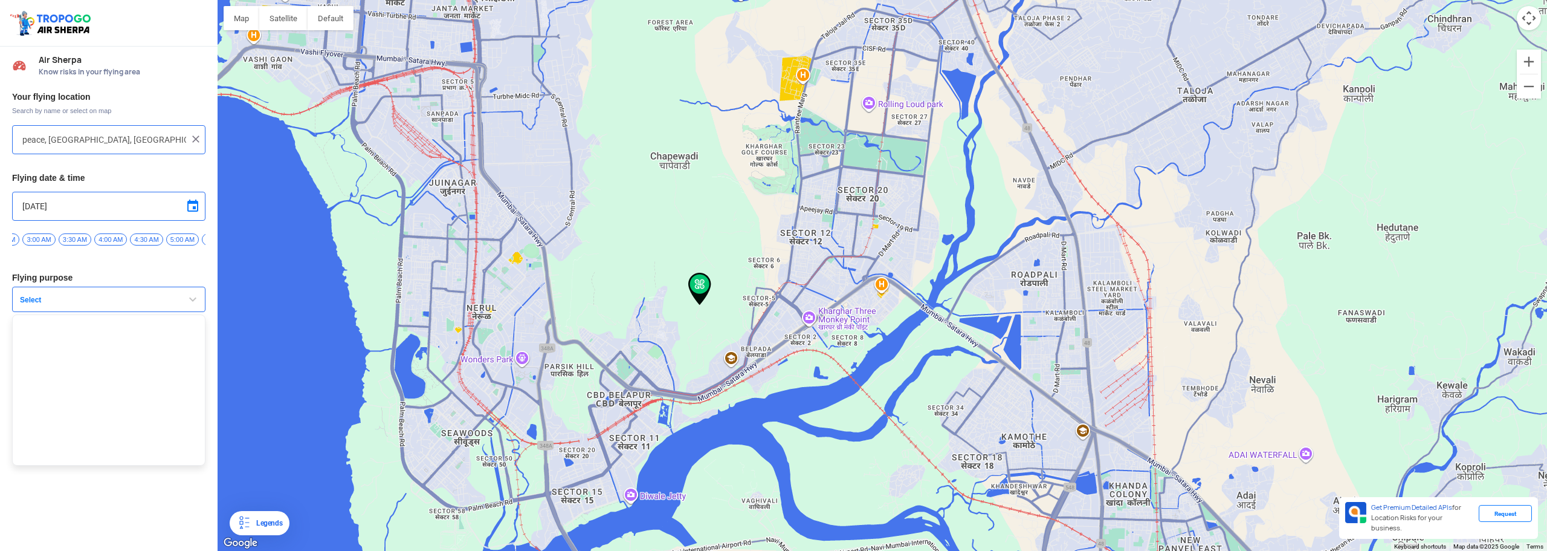
click at [183, 239] on span "5:00 AM" at bounding box center [182, 239] width 33 height 12
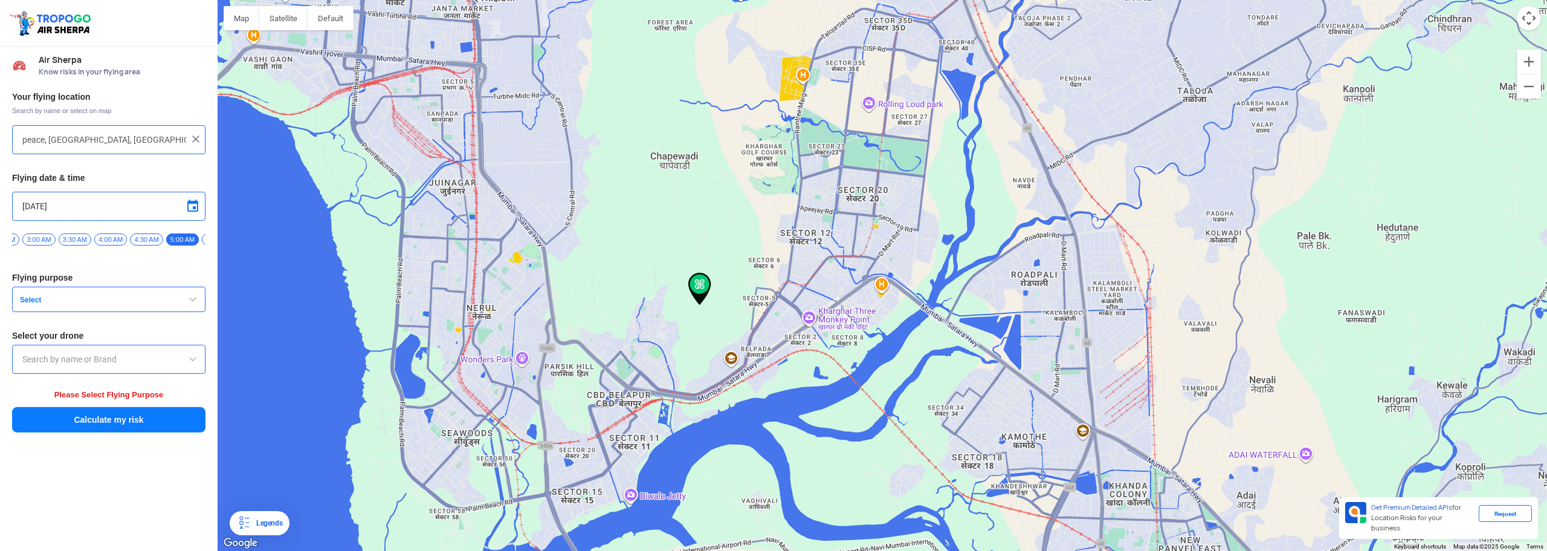
click at [188, 205] on span at bounding box center [193, 206] width 15 height 15
click at [34, 295] on span "17" at bounding box center [33, 295] width 14 height 14
type input "[DATE]"
click at [169, 294] on button "Select" at bounding box center [108, 298] width 193 height 25
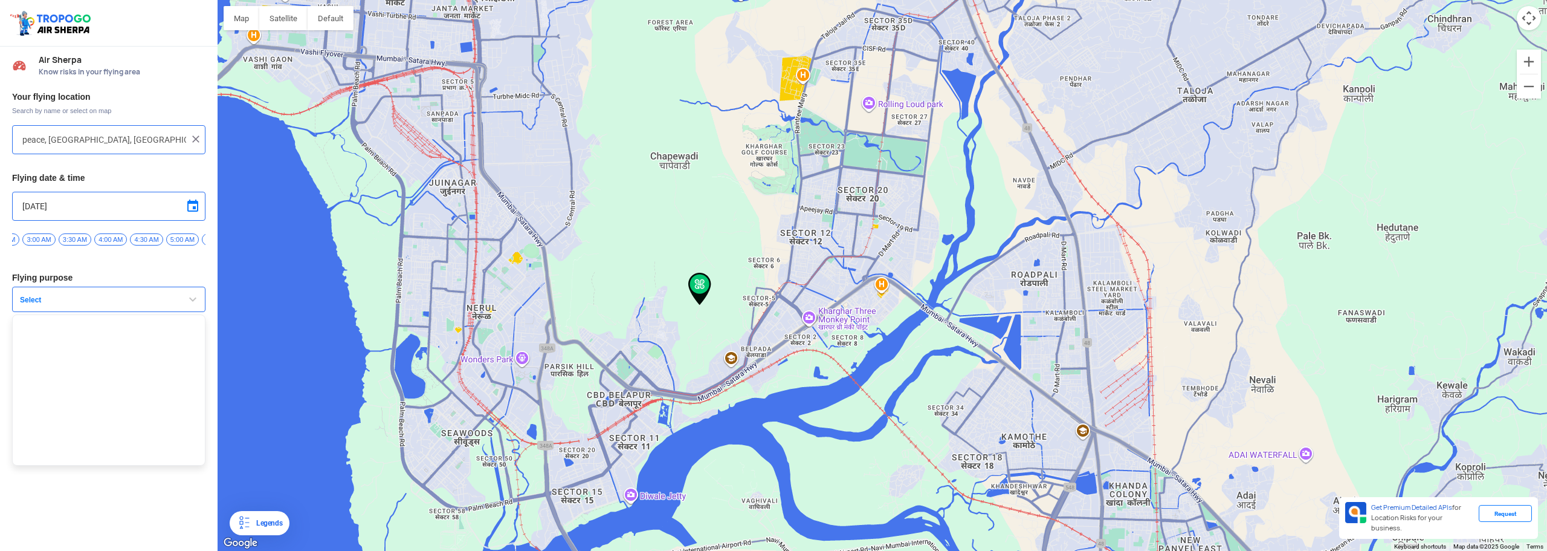
click at [167, 273] on div "Your flying location Search by name or select on map peace, Forest Area, Khargh…" at bounding box center [109, 262] width 218 height 354
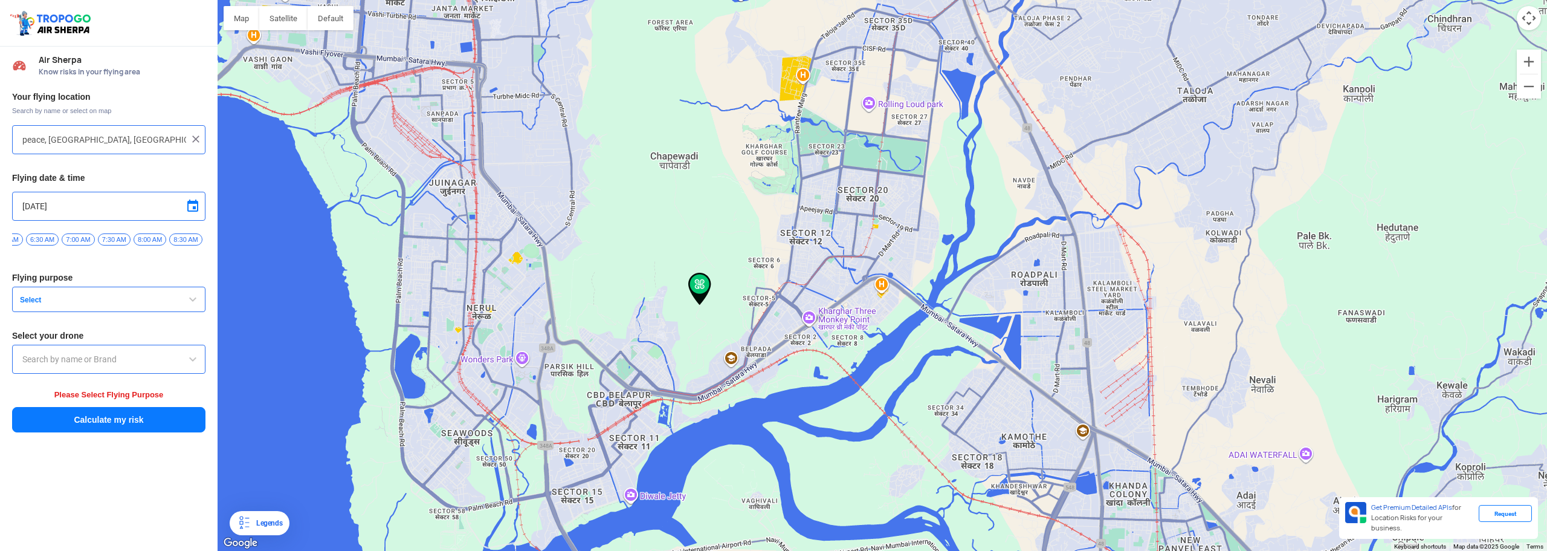
scroll to position [0, 466]
click at [73, 239] on span "7:00 AM" at bounding box center [72, 239] width 33 height 12
click at [100, 305] on span "Select" at bounding box center [90, 300] width 151 height 10
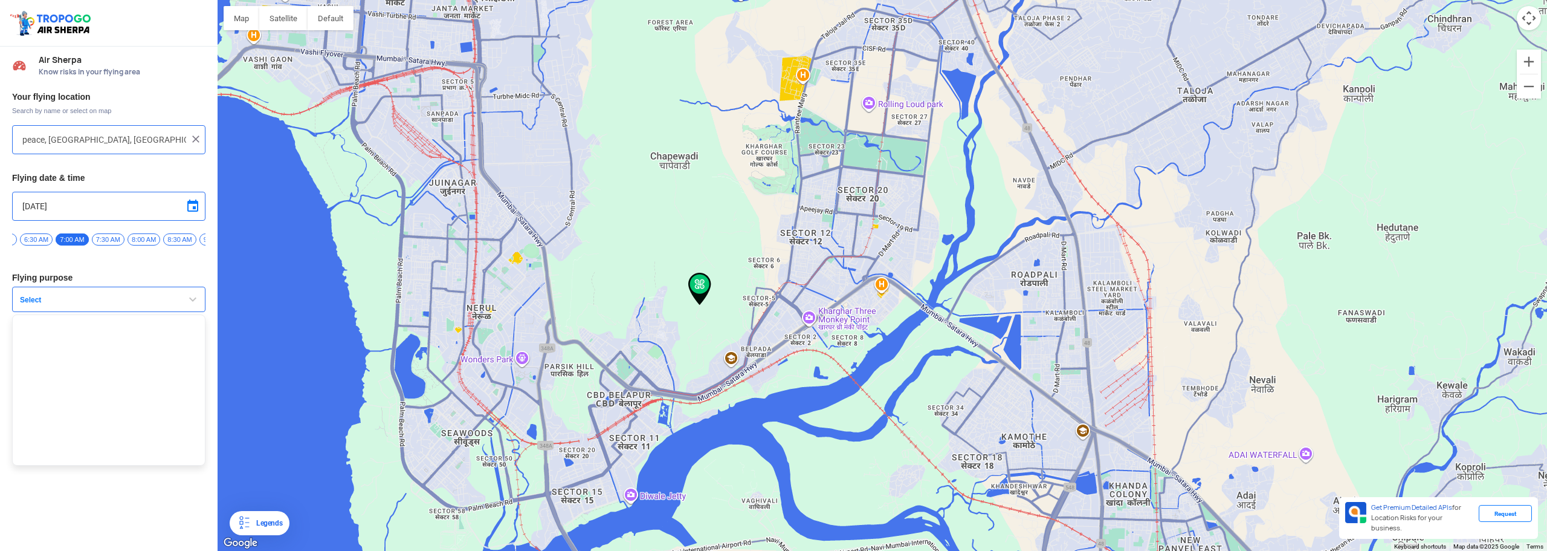
click at [71, 323] on ul at bounding box center [108, 389] width 193 height 151
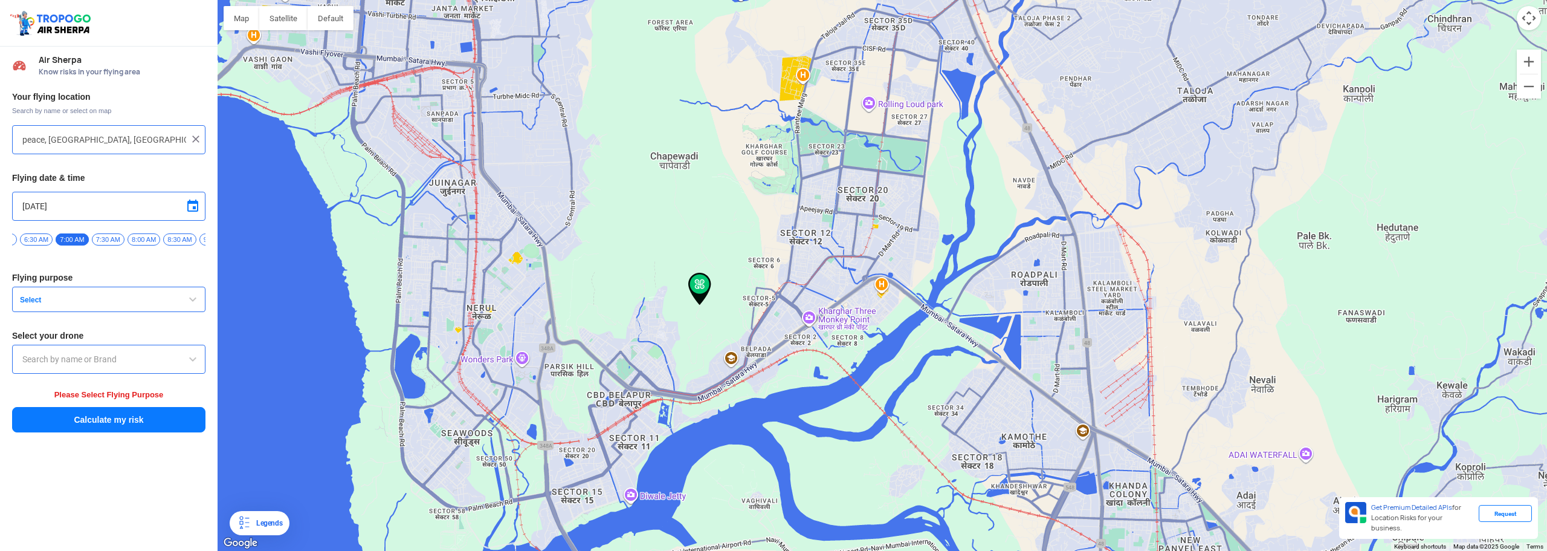
click at [119, 357] on input "text" at bounding box center [108, 359] width 173 height 15
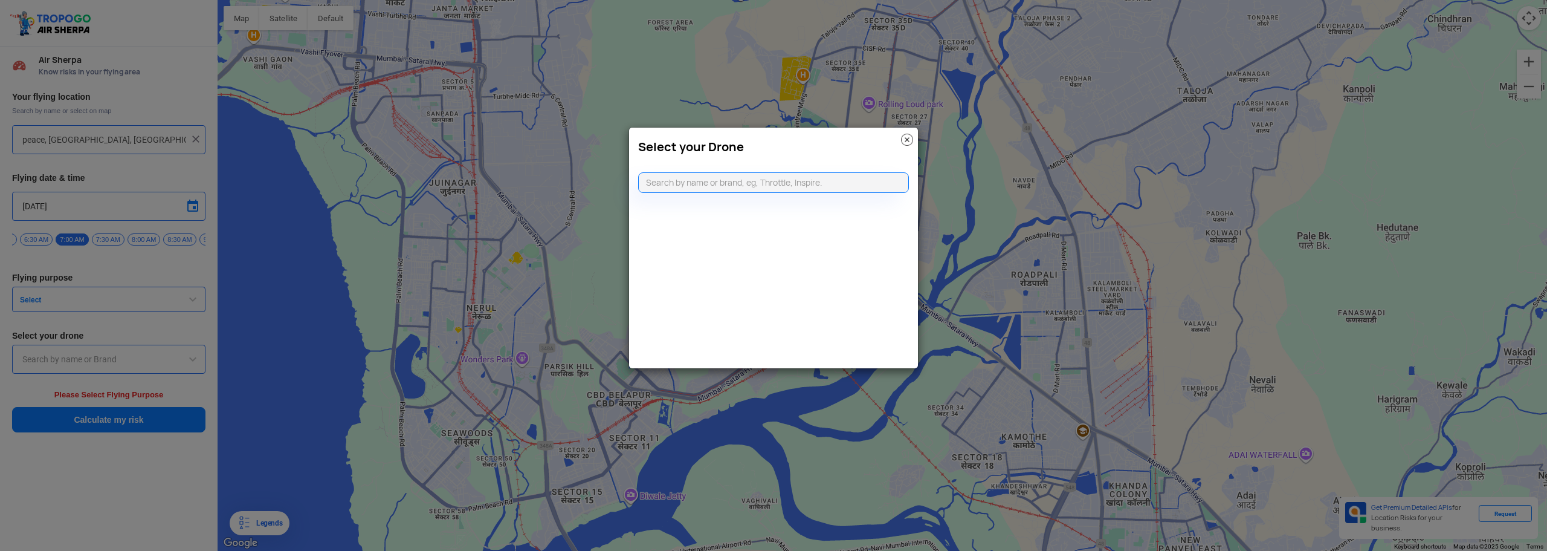
click at [909, 140] on img at bounding box center [907, 140] width 12 height 12
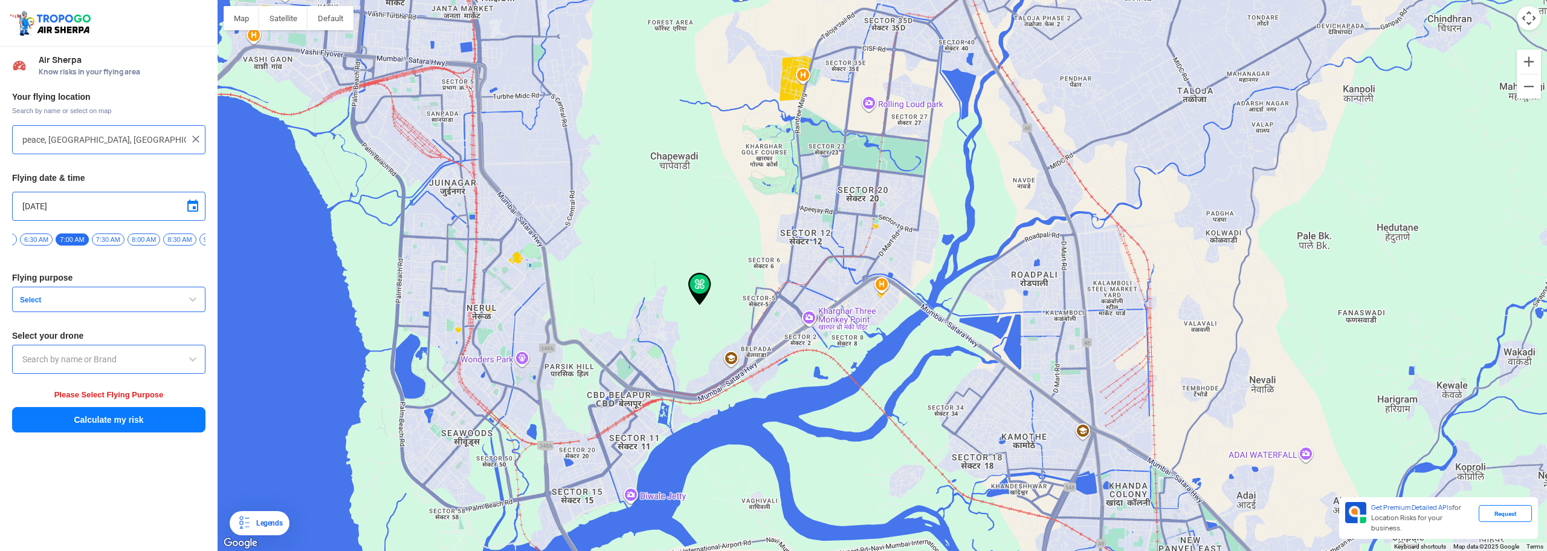
click at [118, 422] on button "Calculate my risk" at bounding box center [108, 419] width 193 height 25
drag, startPoint x: 118, startPoint y: 422, endPoint x: 340, endPoint y: 384, distance: 225.2
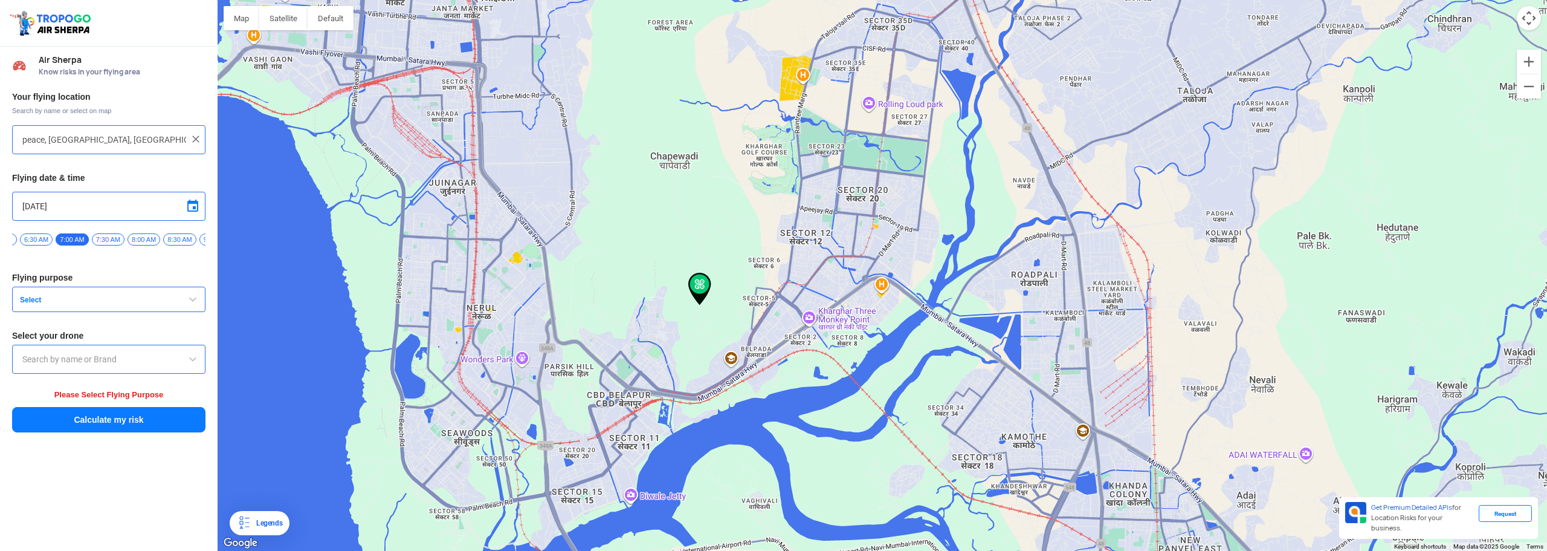
click at [128, 421] on button "Calculate my risk" at bounding box center [108, 419] width 193 height 25
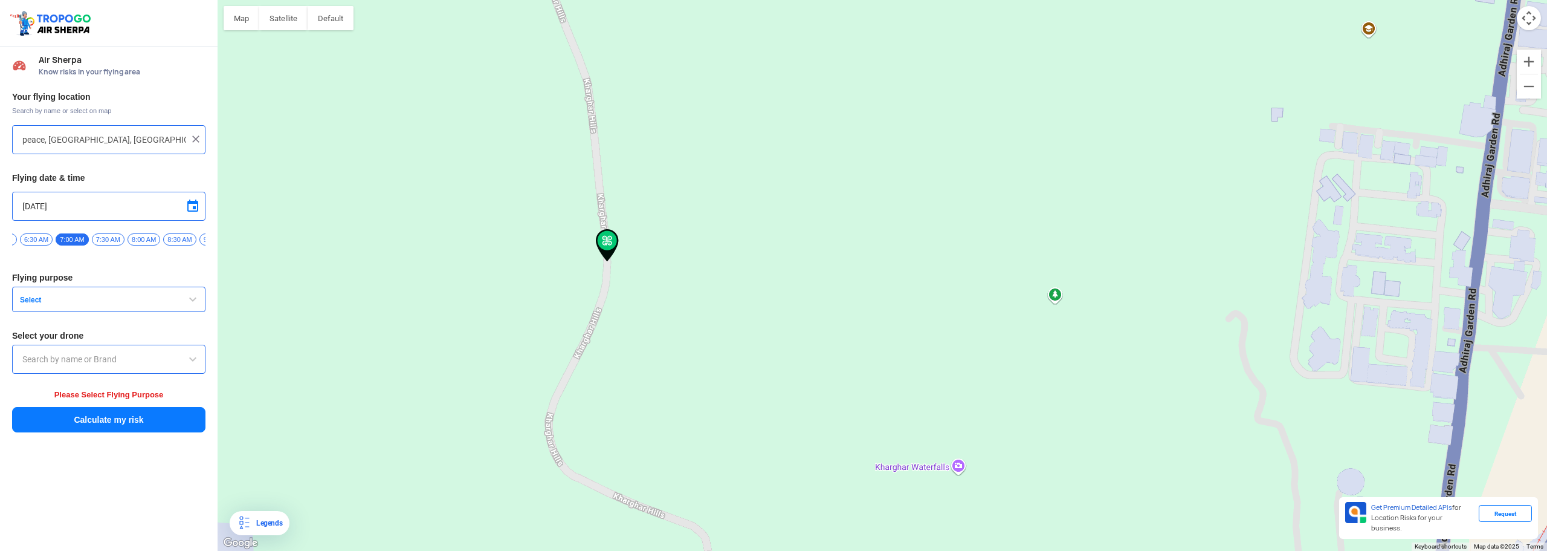
drag, startPoint x: 589, startPoint y: 386, endPoint x: 638, endPoint y: 268, distance: 127.9
click at [665, 248] on div "To navigate, press the arrow keys." at bounding box center [883, 275] width 1330 height 551
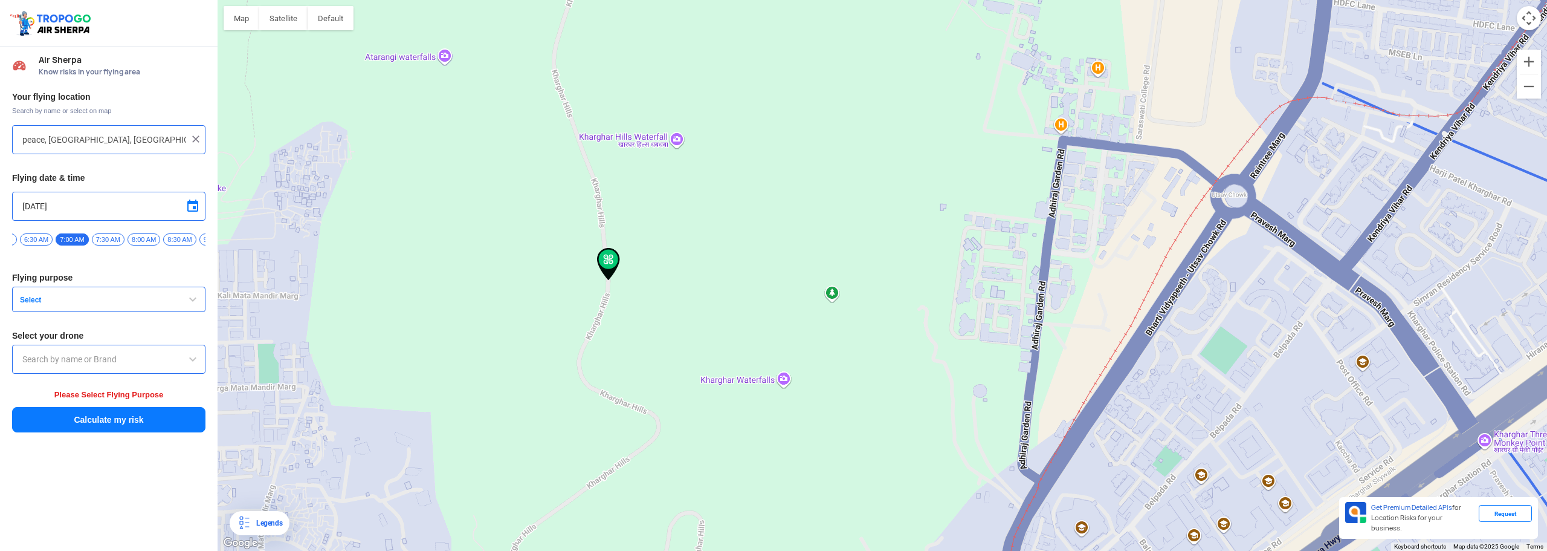
click at [666, 143] on div "To navigate, press the arrow keys." at bounding box center [883, 275] width 1330 height 551
type input "Forest Area, Kharghar, Navi Mumbai, Maharashtra 410210, India"
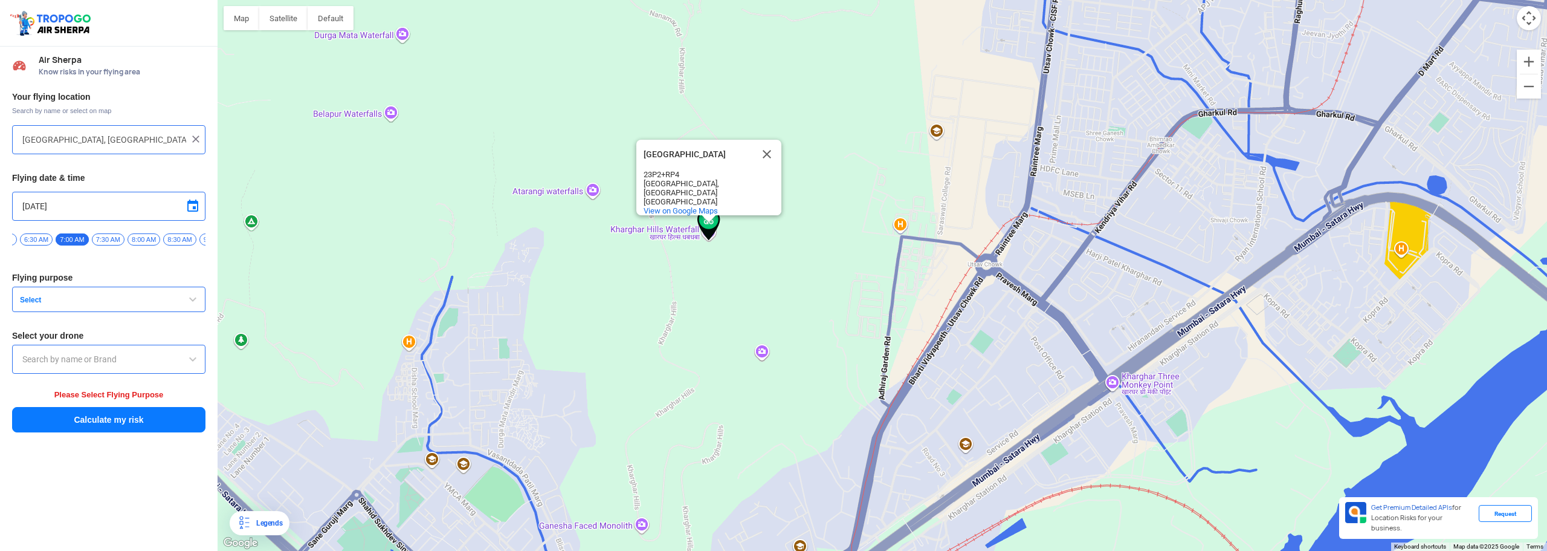
click at [137, 424] on button "Calculate my risk" at bounding box center [108, 419] width 193 height 25
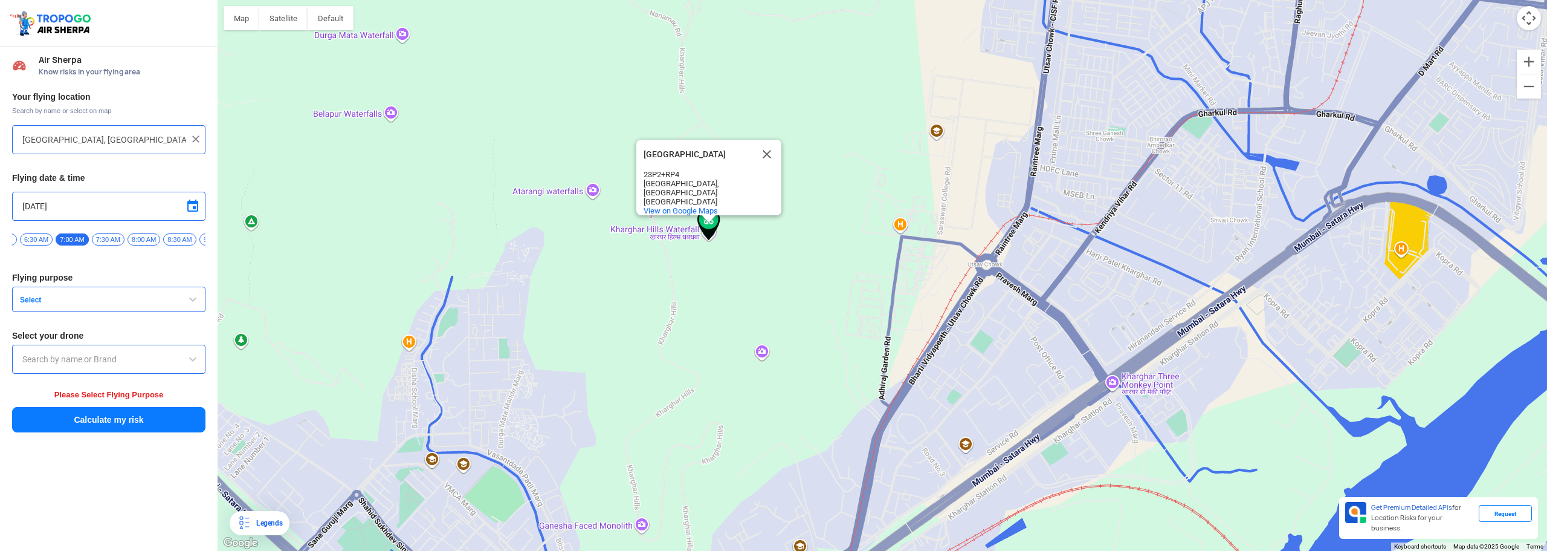
click at [137, 424] on button "Calculate my risk" at bounding box center [108, 419] width 193 height 25
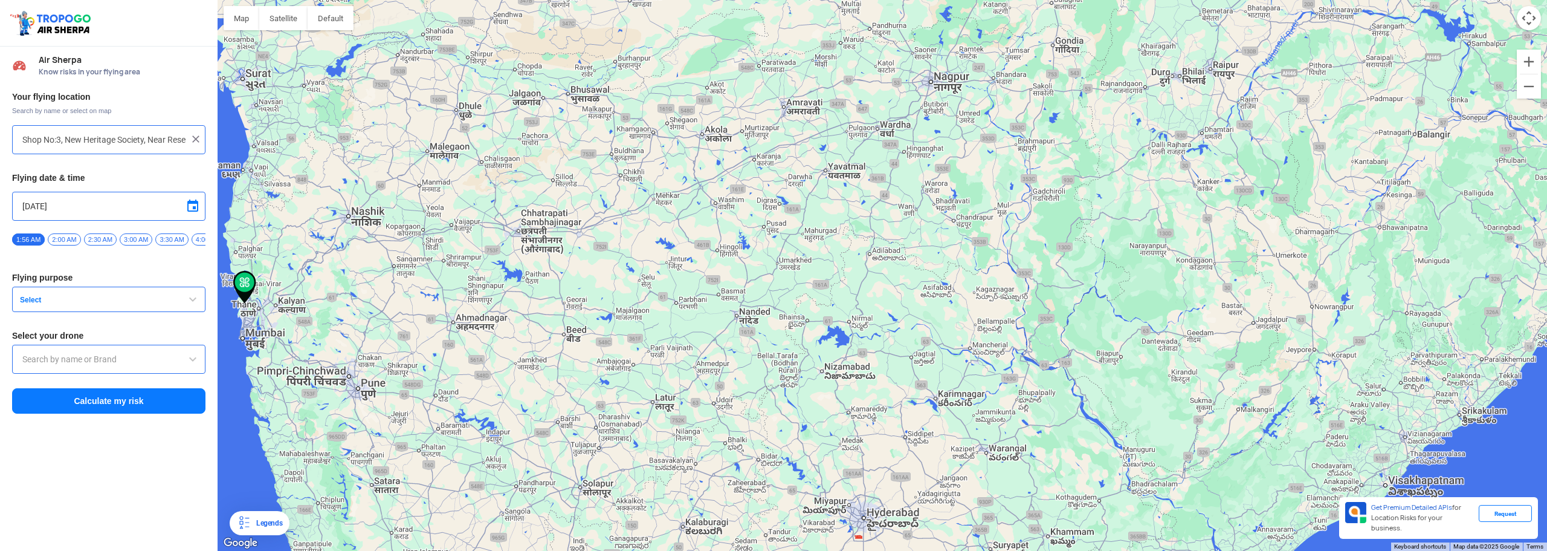
click at [123, 135] on input "Shop No:3, New Heritage Society, Near Reserve Bank Of India Quarters, Holy Cros…" at bounding box center [104, 139] width 164 height 15
click at [125, 135] on input "Shop No:3, New Heritage Society, Near Reserve Bank Of India Quarters, Holy Cros…" at bounding box center [104, 139] width 164 height 15
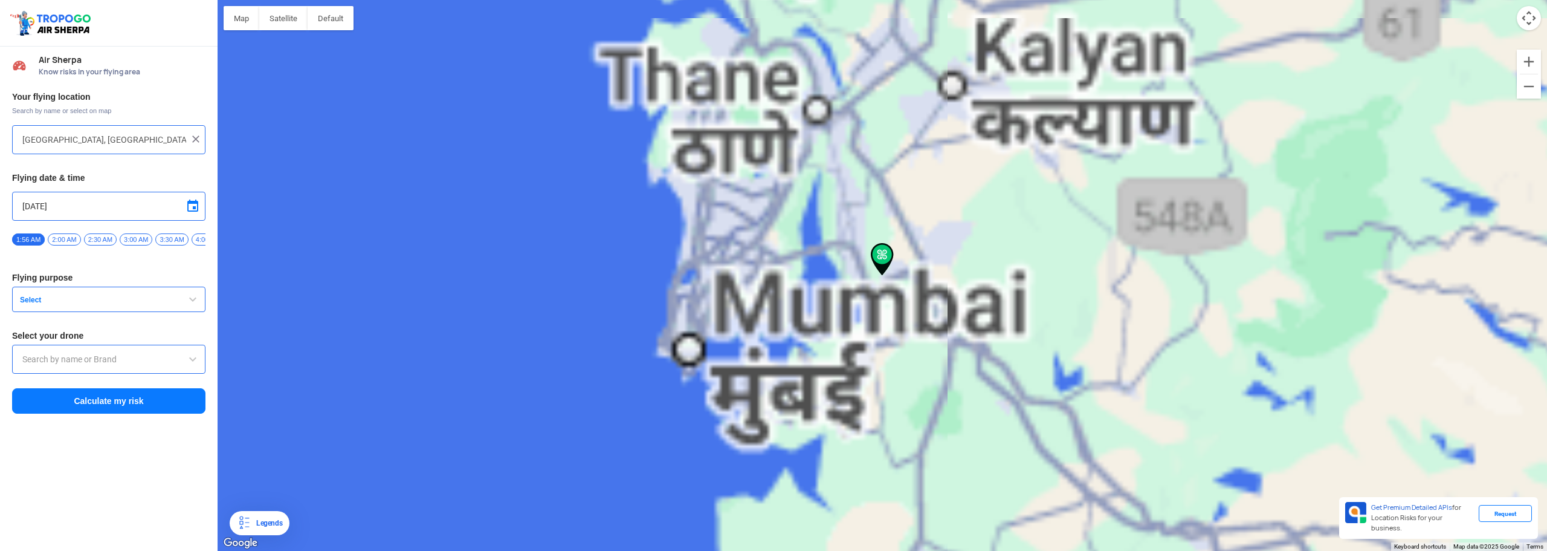
type input "peace, Forest Area, Kharghar, Navi Mumbai, Maharashtra 410210, India"
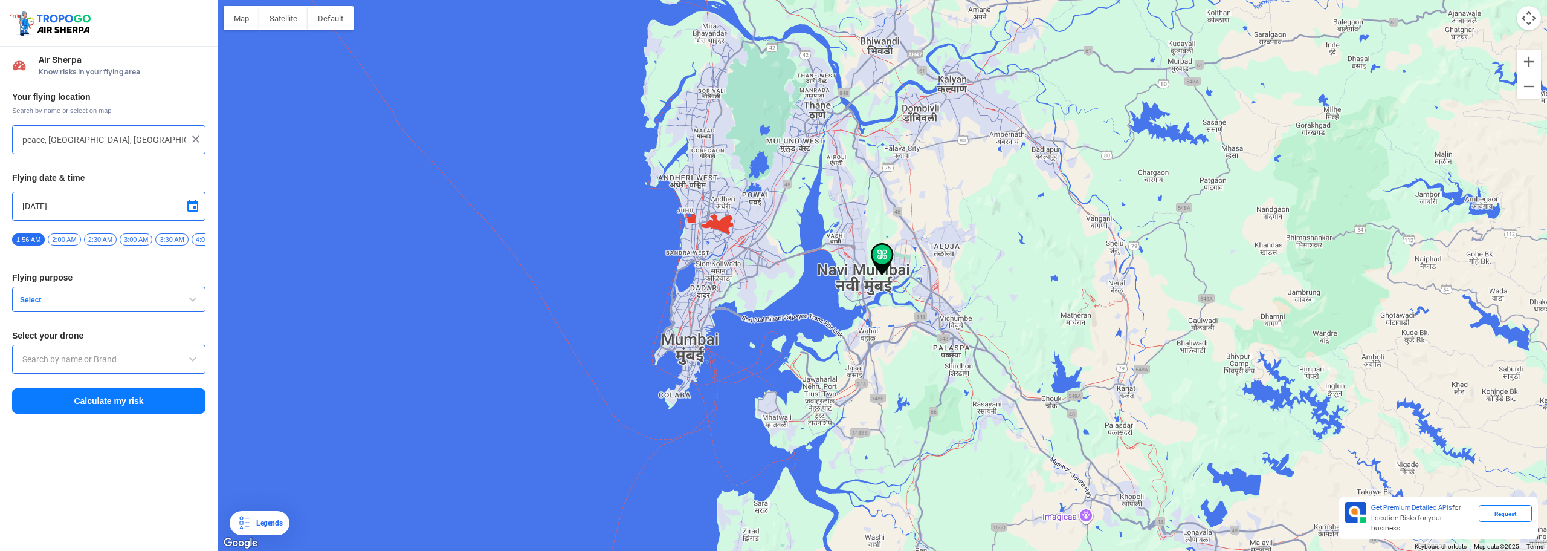
click at [128, 410] on button "Calculate my risk" at bounding box center [108, 400] width 193 height 25
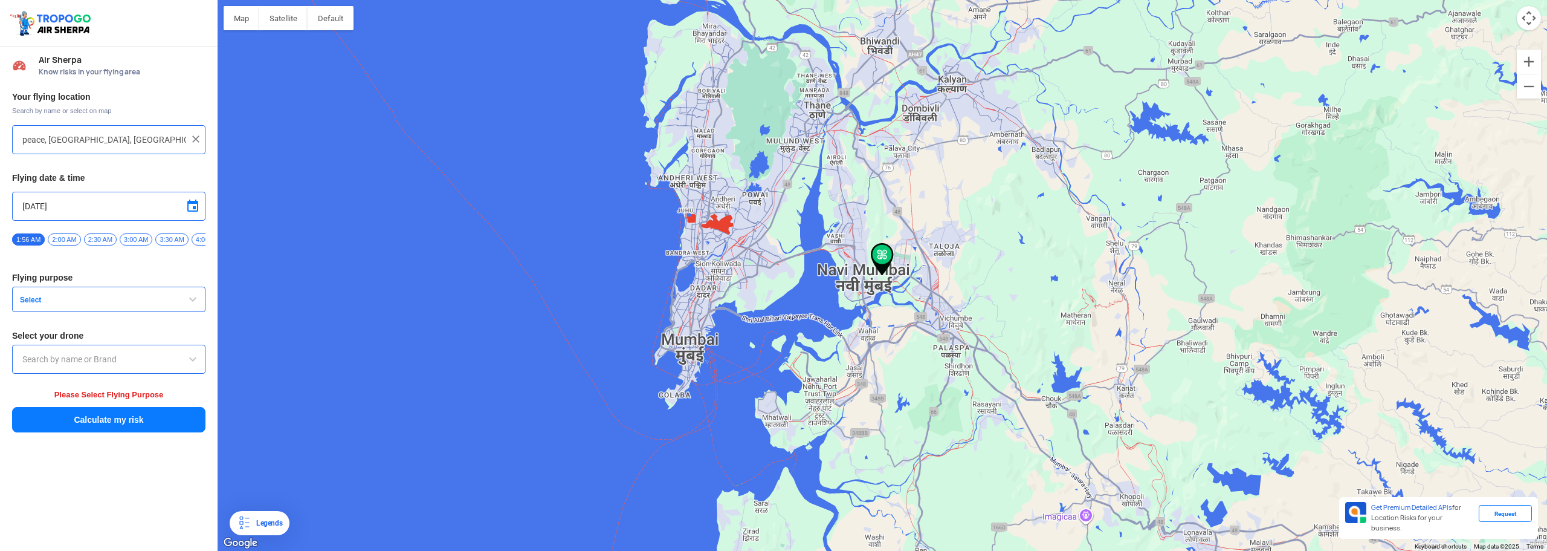
drag, startPoint x: 108, startPoint y: 322, endPoint x: 112, endPoint y: 311, distance: 12.0
click at [108, 323] on div "Your flying location Search by name or select on map peace, Forest Area, Khargh…" at bounding box center [109, 262] width 218 height 354
click at [109, 305] on span "Select" at bounding box center [90, 300] width 151 height 10
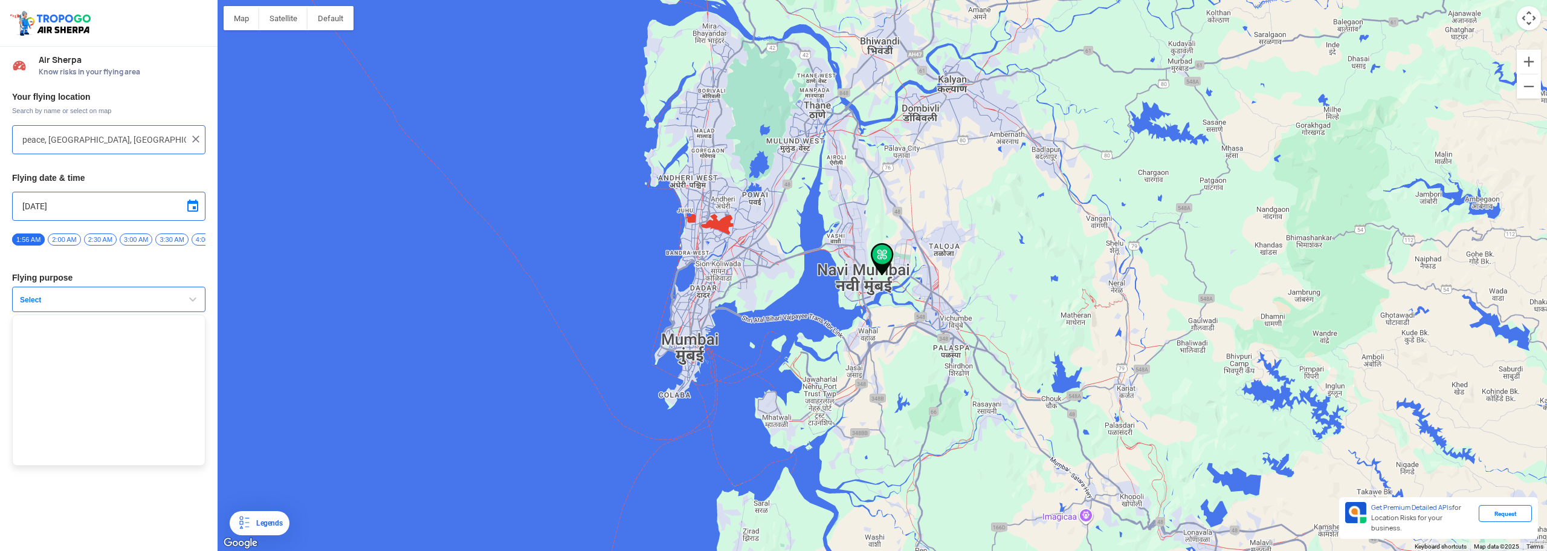
drag, startPoint x: 122, startPoint y: 317, endPoint x: 144, endPoint y: 255, distance: 66.1
click at [123, 309] on div "Your flying location Search by name or select on map peace, Forest Area, Khargh…" at bounding box center [109, 262] width 218 height 354
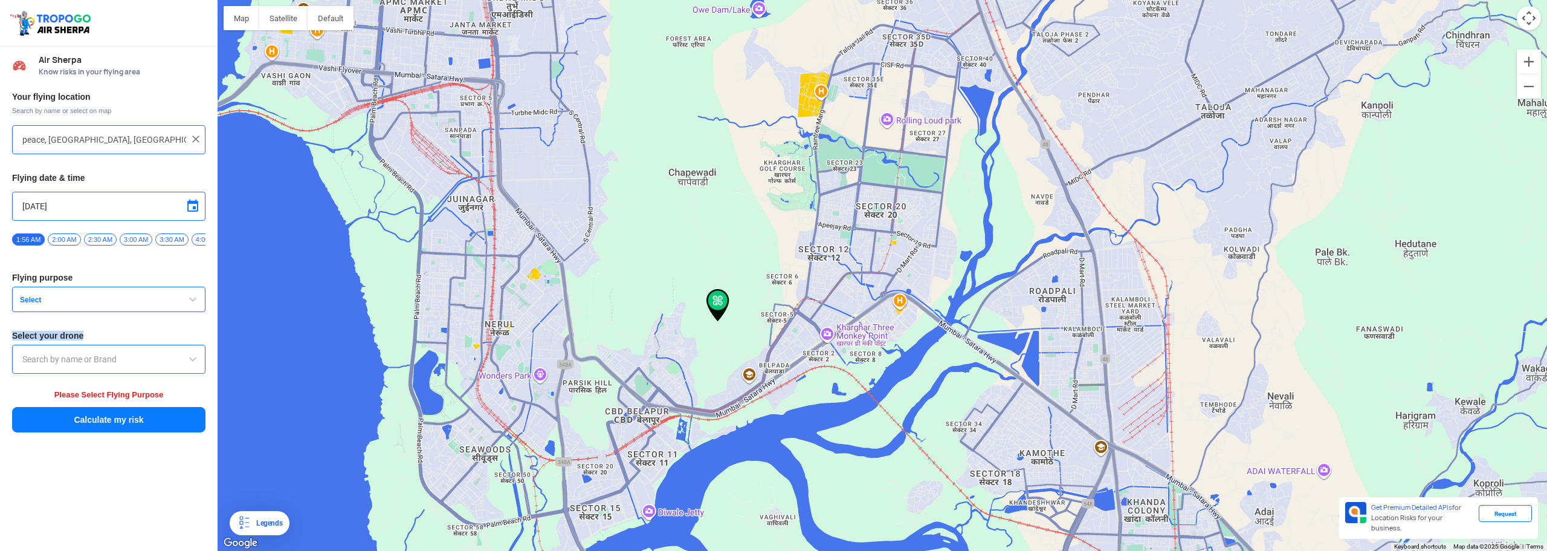
click at [130, 295] on button "Select" at bounding box center [108, 298] width 193 height 25
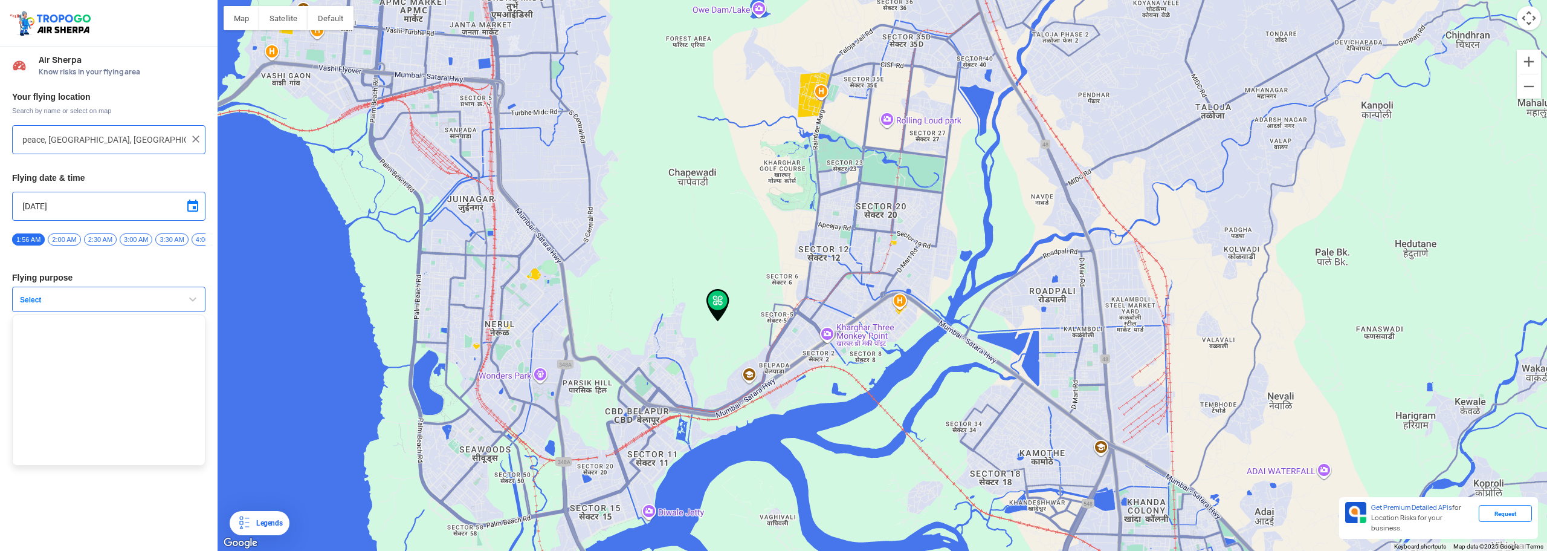
click at [81, 352] on ul at bounding box center [108, 389] width 193 height 151
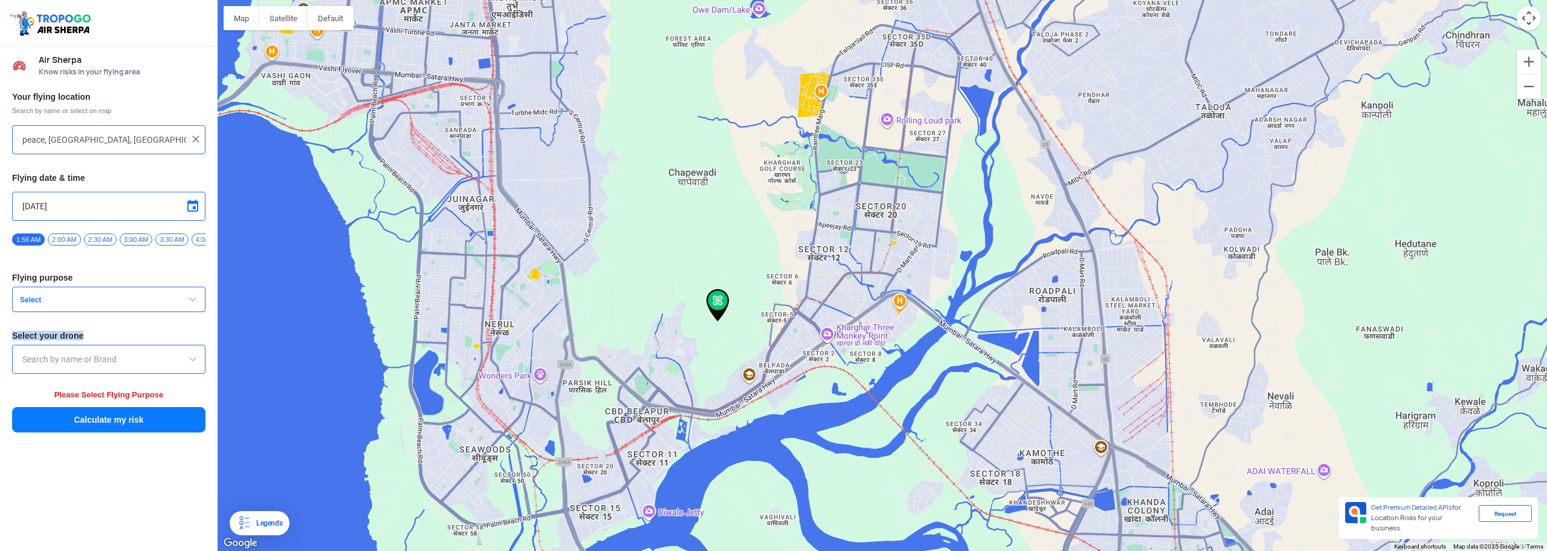
click at [79, 304] on span "Select" at bounding box center [90, 300] width 151 height 10
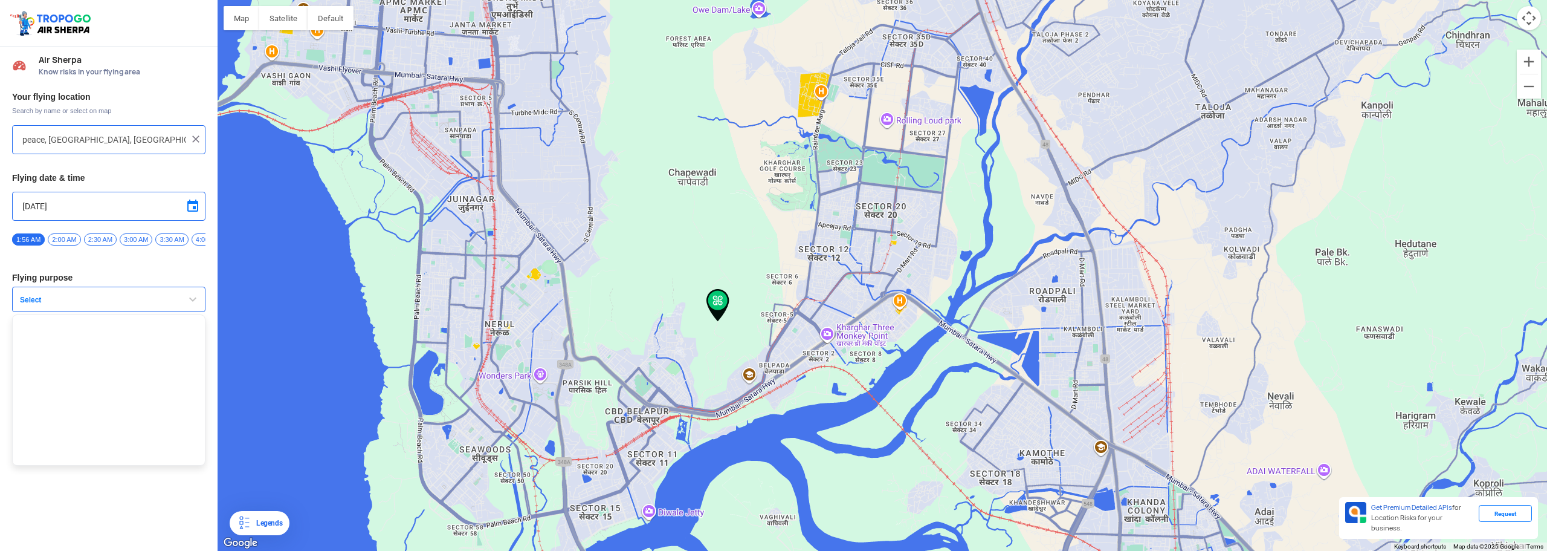
click at [79, 298] on button "Select" at bounding box center [108, 298] width 193 height 25
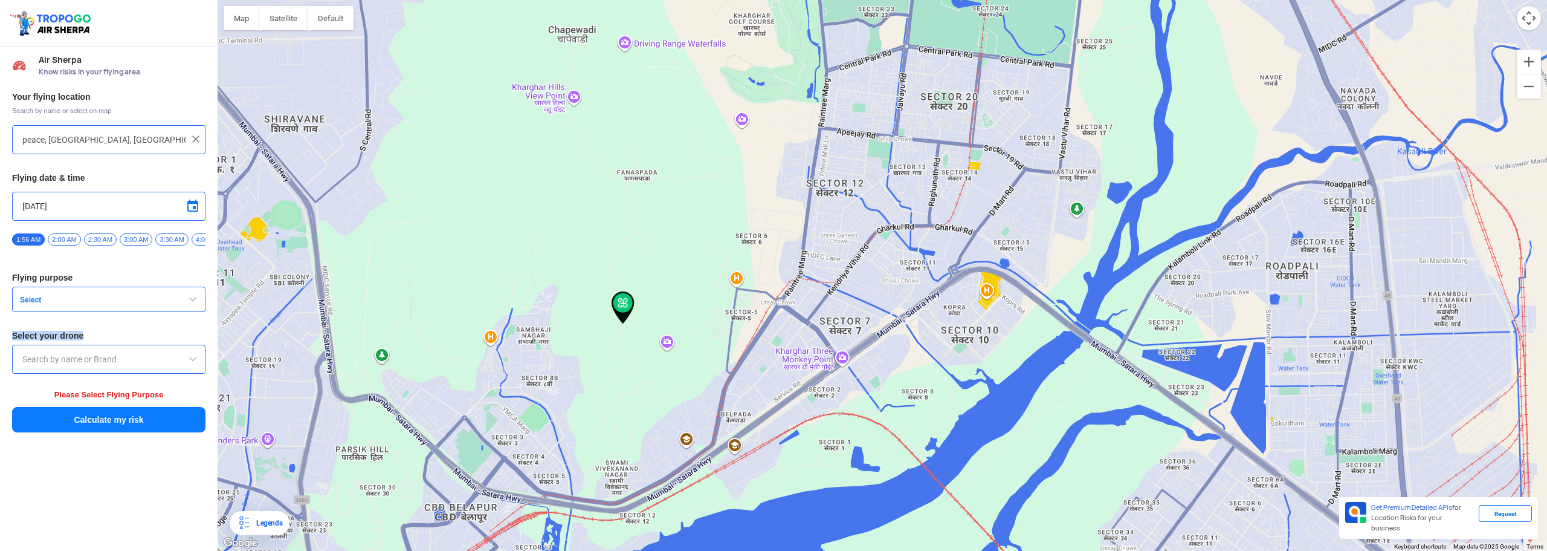
drag, startPoint x: 615, startPoint y: 199, endPoint x: 643, endPoint y: 233, distance: 43.8
click at [643, 233] on div "To navigate, press the arrow keys." at bounding box center [883, 275] width 1330 height 551
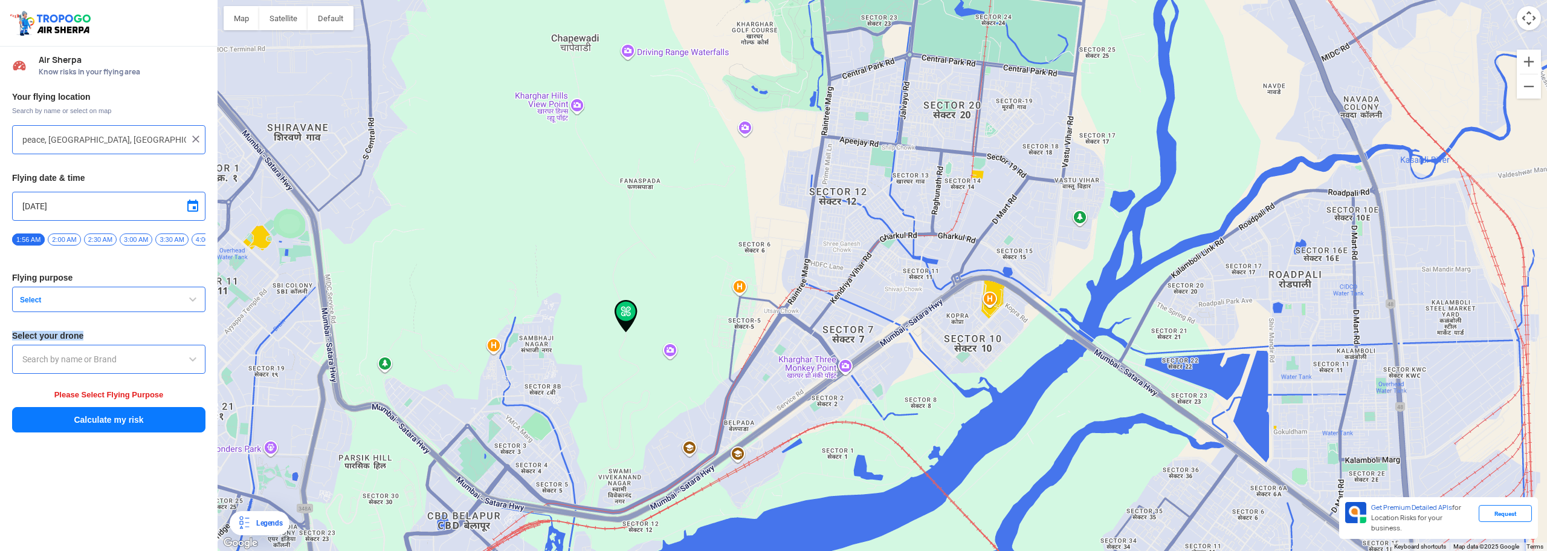
click at [563, 104] on div "To navigate, press the arrow keys." at bounding box center [883, 275] width 1330 height 551
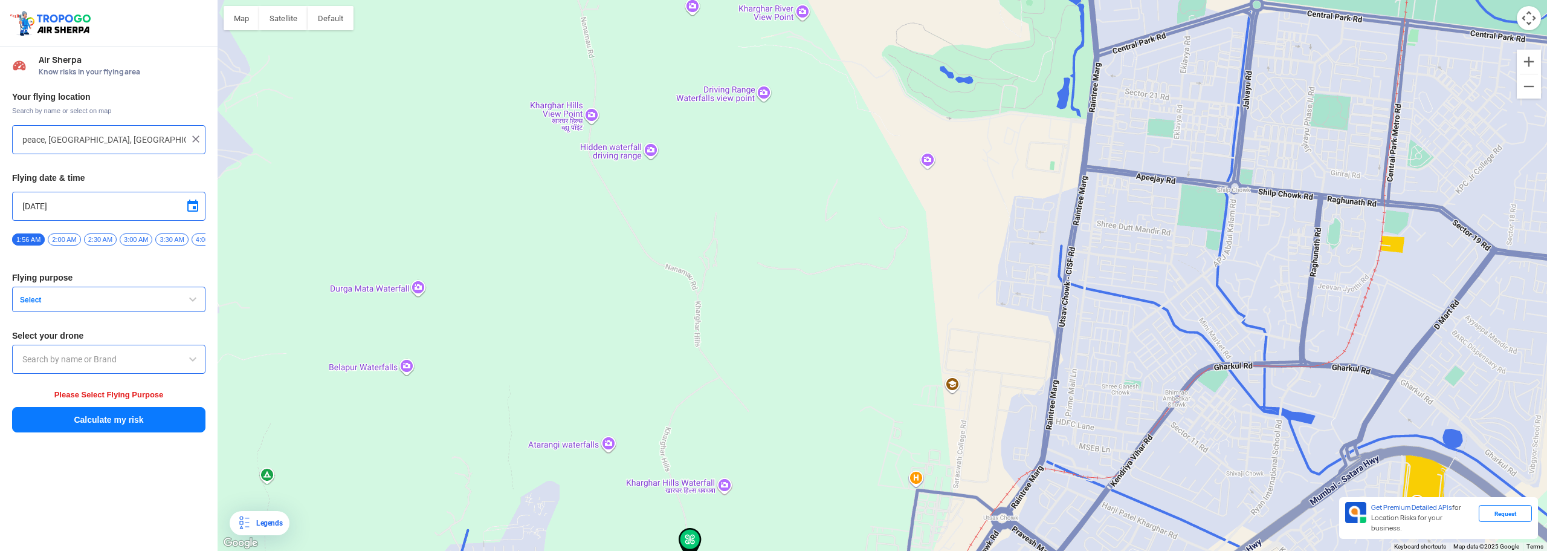
click at [135, 140] on input "peace, Forest Area, Kharghar, Navi Mumbai, Maharashtra 410210, India" at bounding box center [104, 139] width 164 height 15
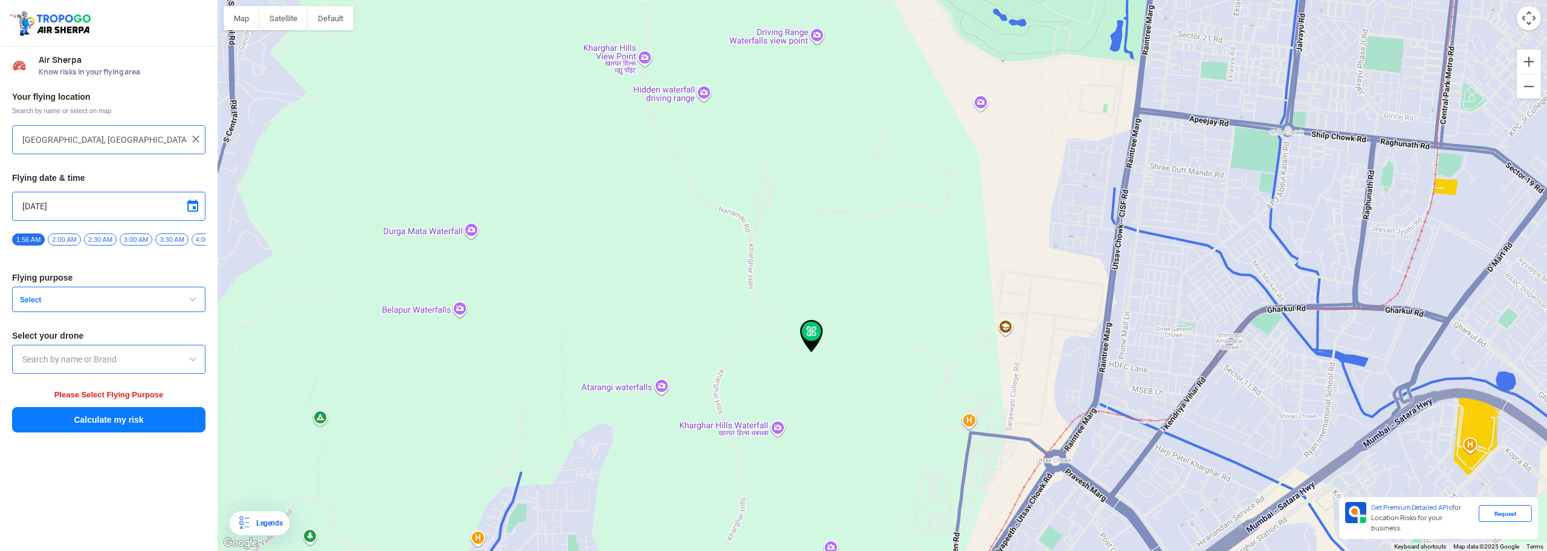
type input "Forest Area, Kharghar, Navi Mumbai, Maharashtra 410210, India"
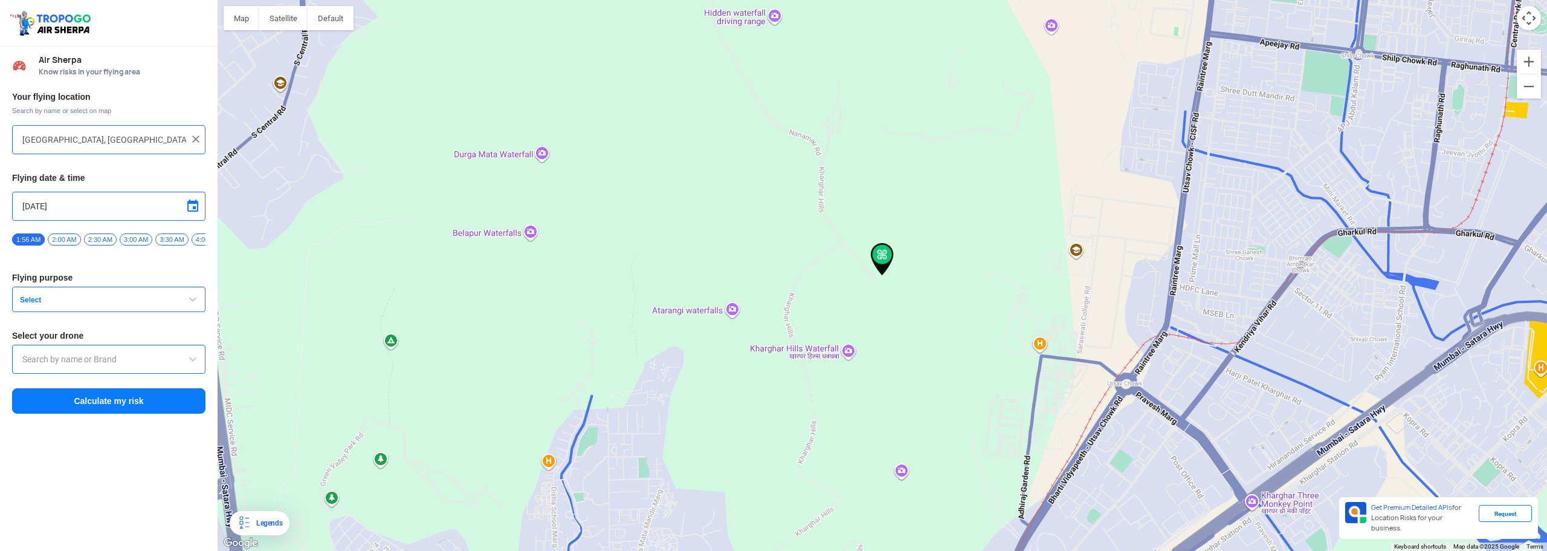
click at [118, 305] on span "Select" at bounding box center [90, 300] width 151 height 10
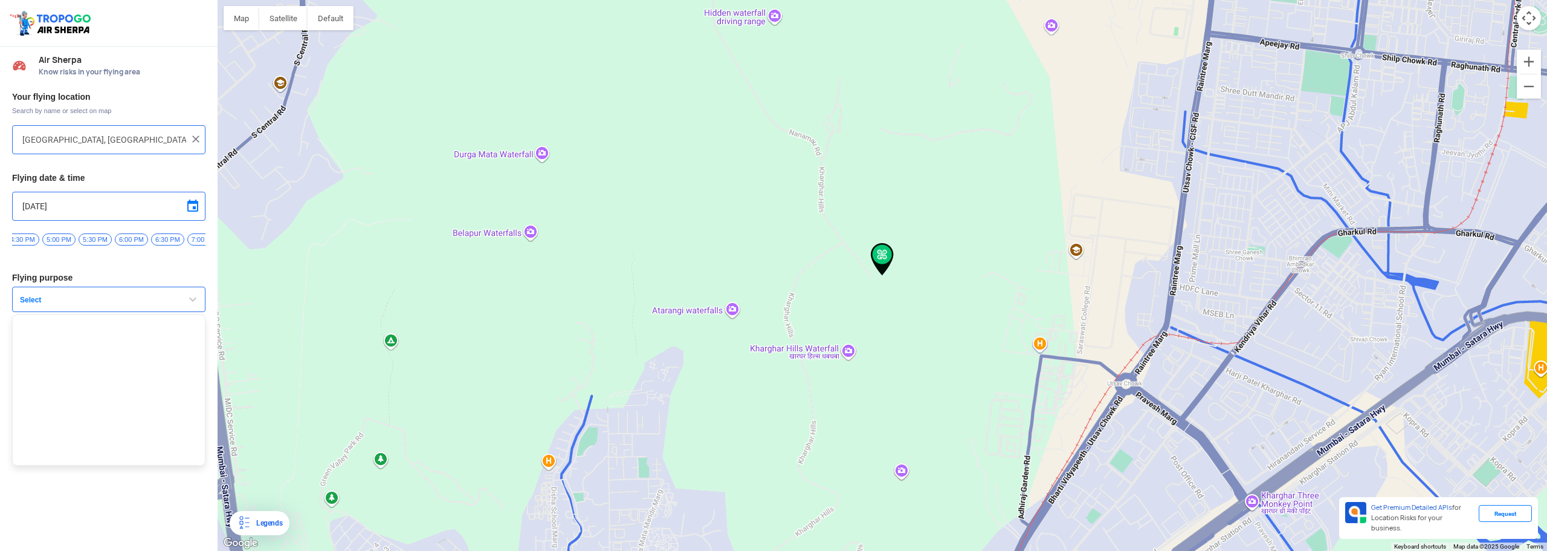
scroll to position [0, 1128]
click at [186, 238] on span "7:00 PM" at bounding box center [183, 239] width 33 height 12
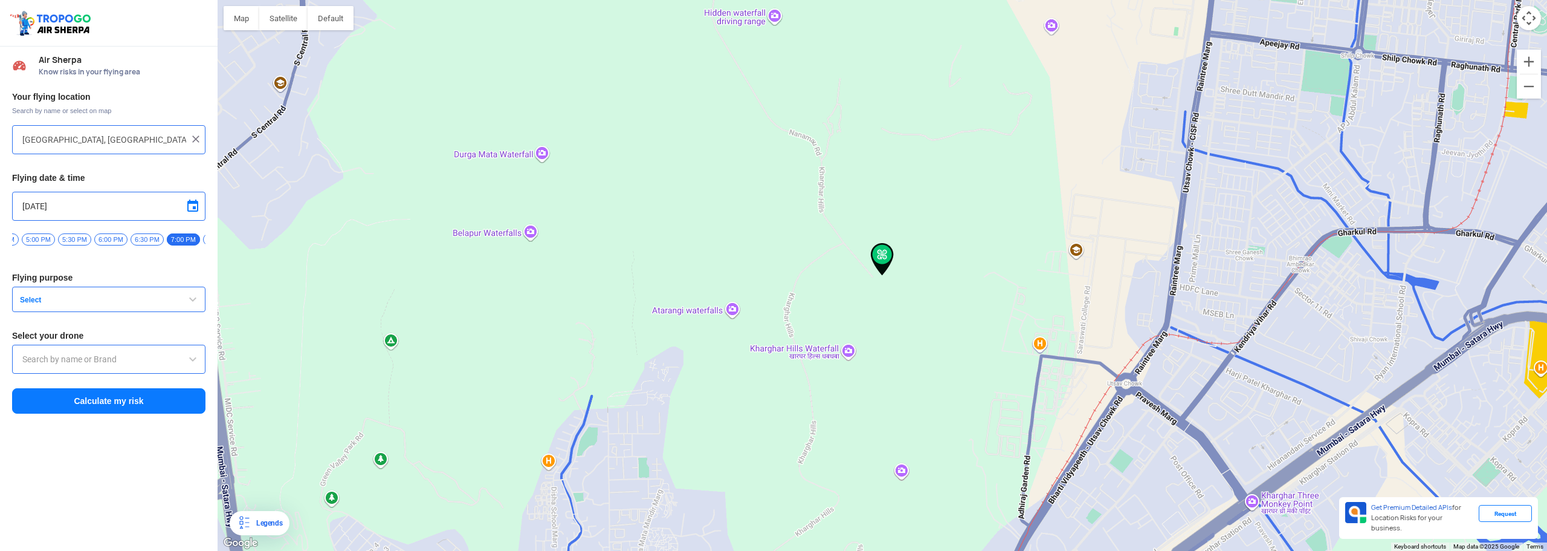
click at [112, 305] on span "Select" at bounding box center [90, 300] width 151 height 10
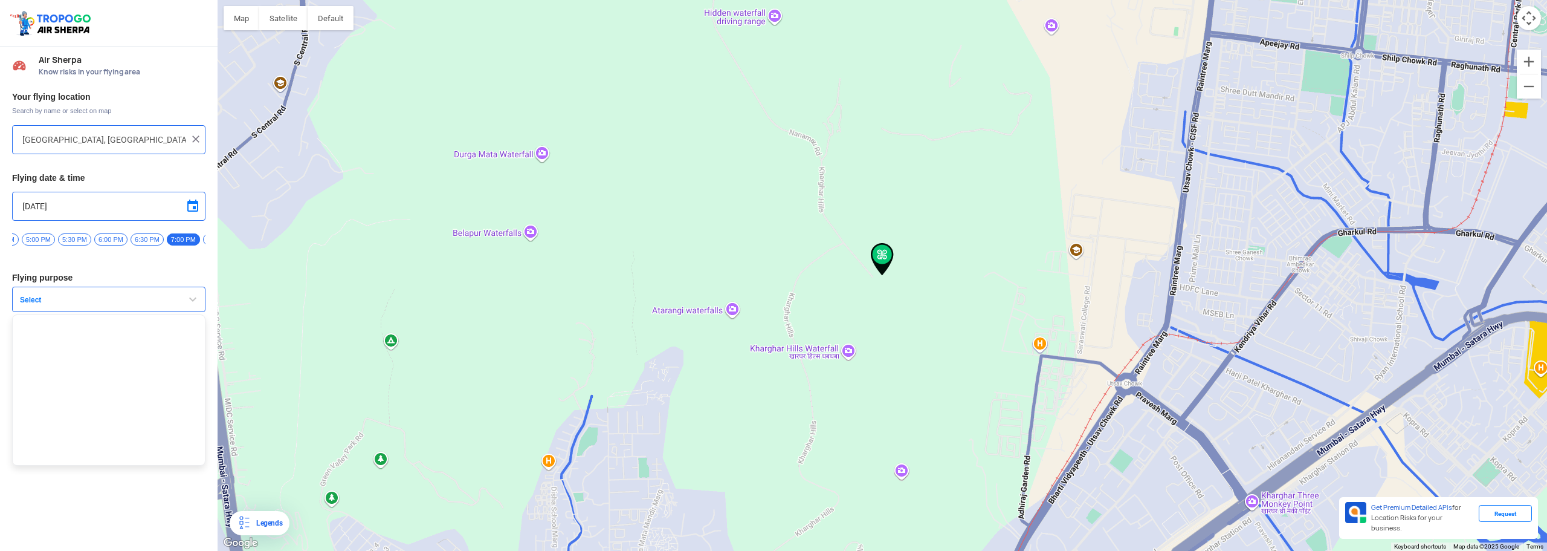
click at [128, 304] on span "Select" at bounding box center [90, 300] width 151 height 10
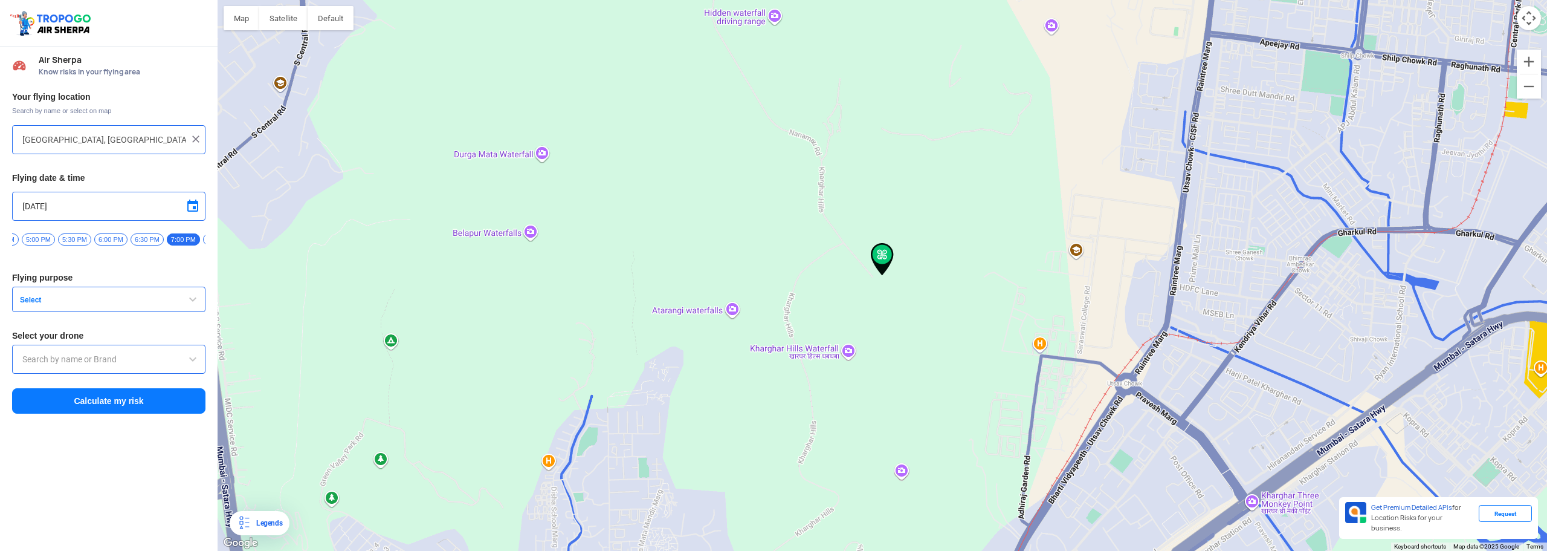
click at [195, 202] on span at bounding box center [193, 206] width 15 height 15
click at [34, 292] on span "17" at bounding box center [33, 295] width 14 height 14
type input "[DATE]"
click at [59, 312] on button "Select" at bounding box center [108, 298] width 193 height 25
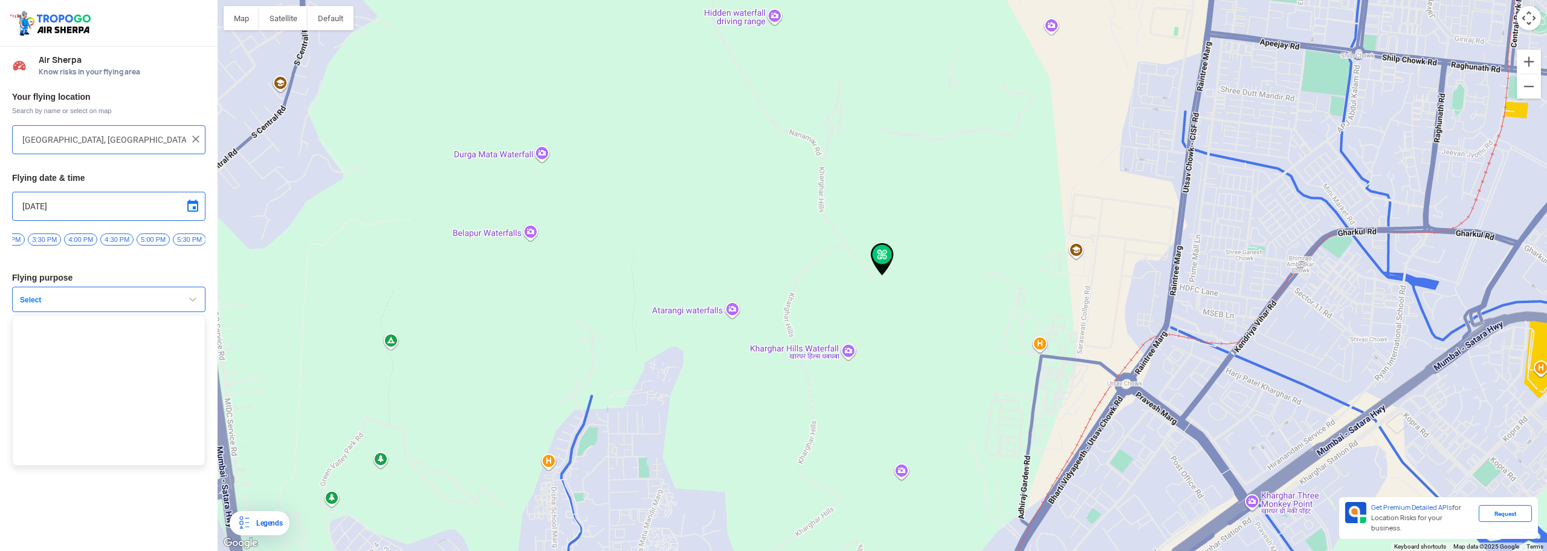
click at [108, 292] on button "Select" at bounding box center [108, 298] width 193 height 25
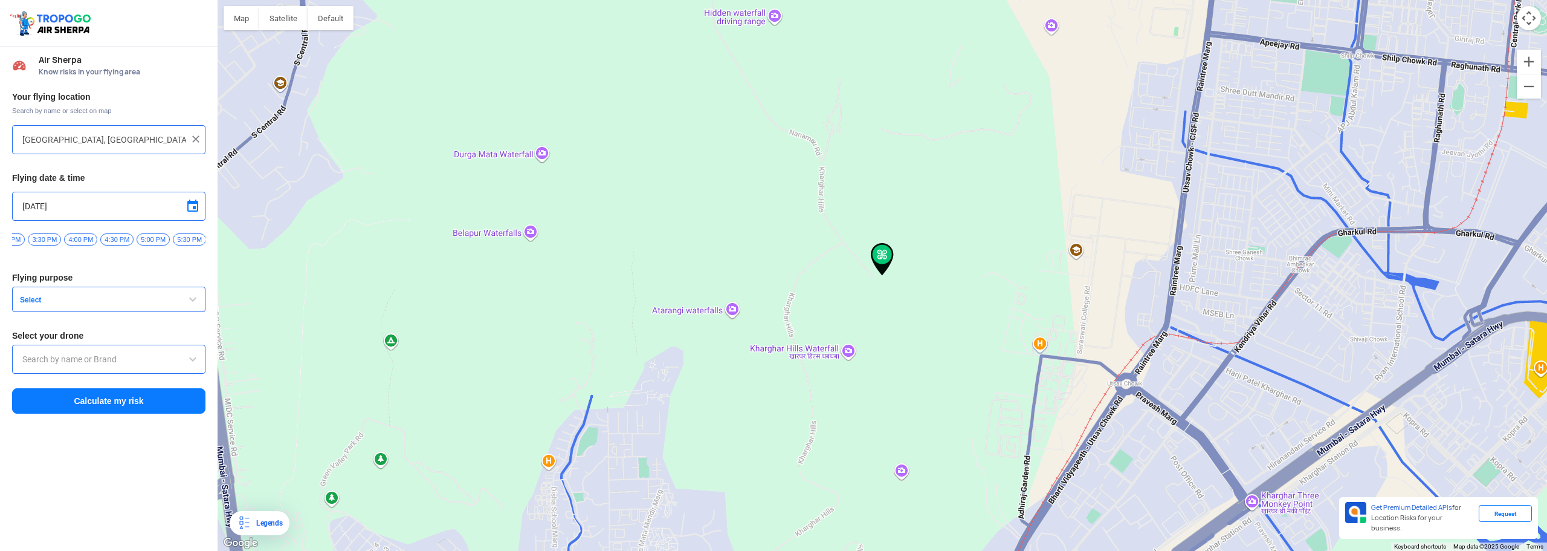
click at [120, 398] on button "Calculate my risk" at bounding box center [108, 400] width 193 height 25
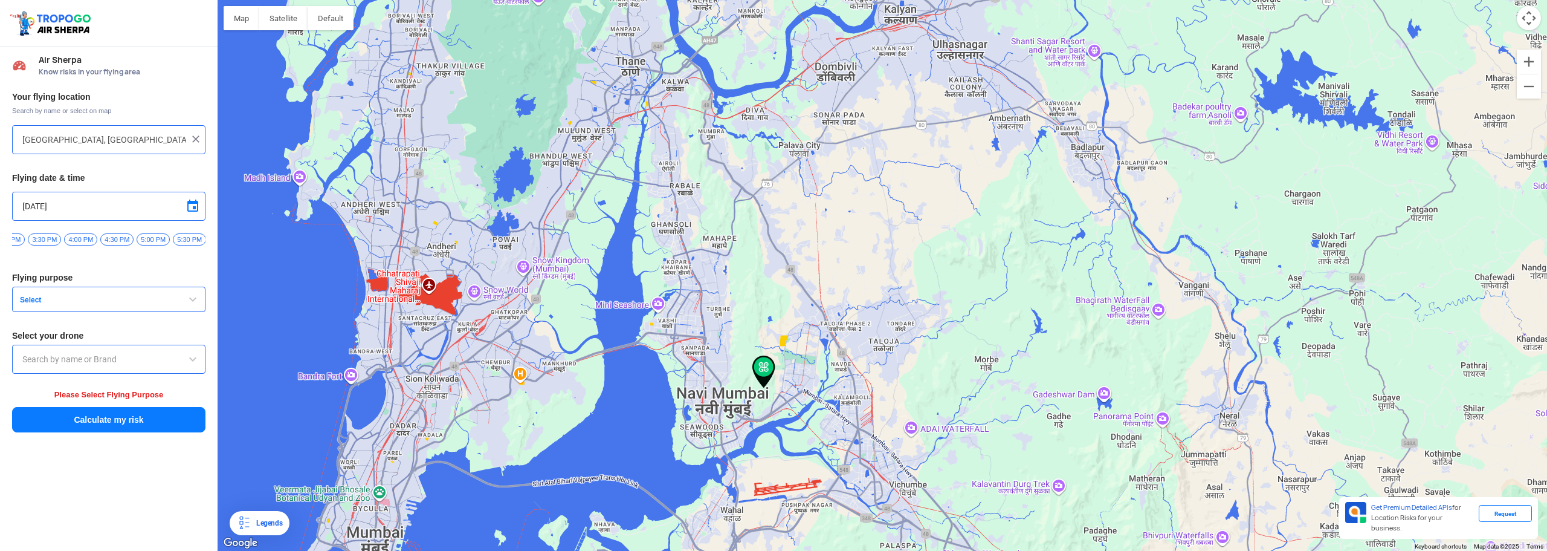
drag, startPoint x: 886, startPoint y: 206, endPoint x: 747, endPoint y: 318, distance: 178.4
click at [760, 313] on div "To navigate, press the arrow keys." at bounding box center [883, 275] width 1330 height 551
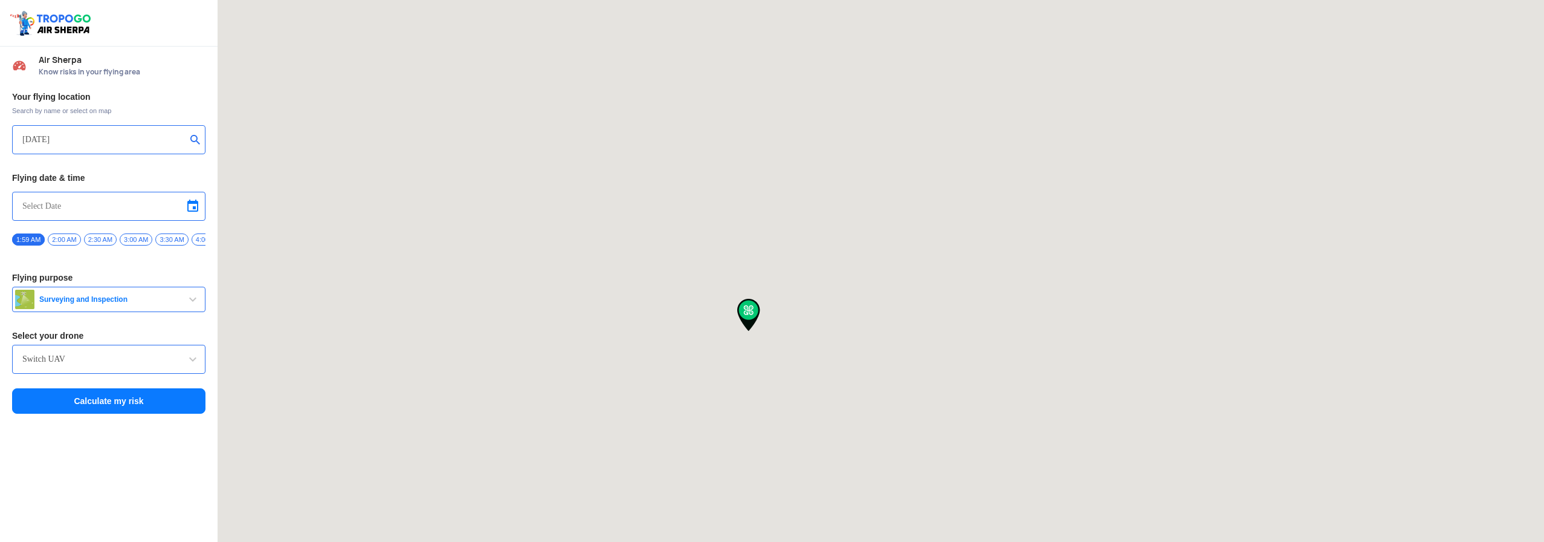
type input "Shop No:3, New Heritage Society, Near Reserve Bank Of India Quarters, [GEOGRAPH…"
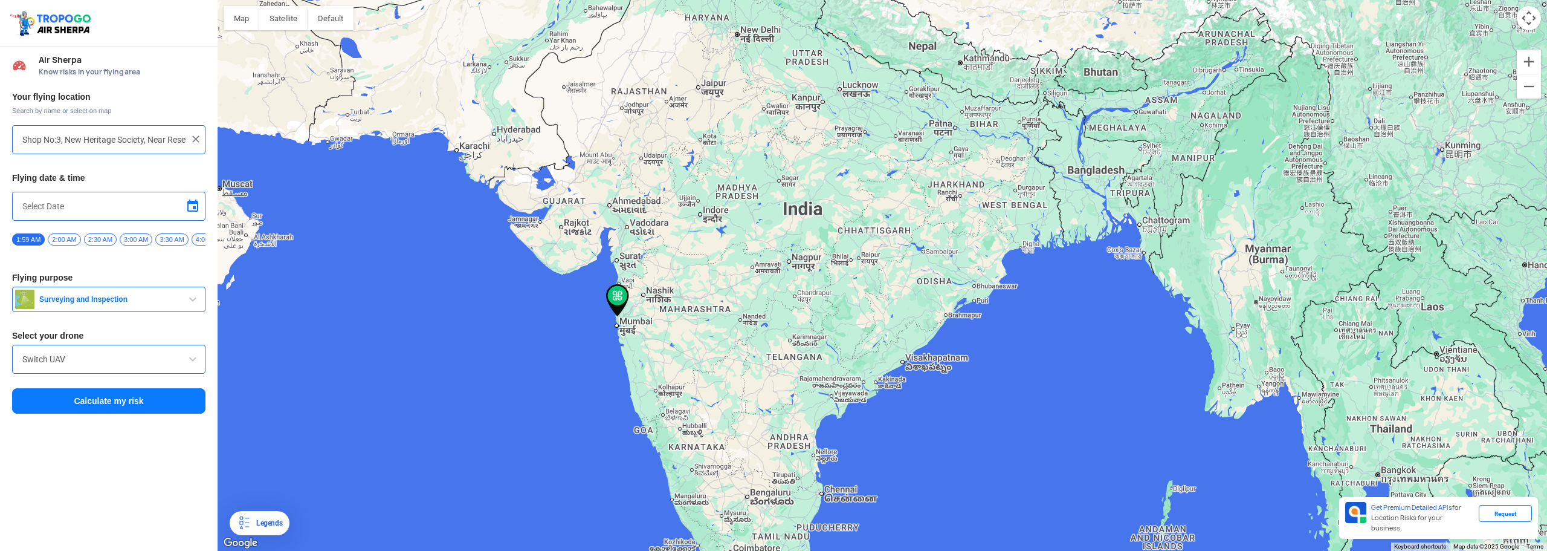
click at [141, 409] on button "Calculate my risk" at bounding box center [108, 400] width 193 height 25
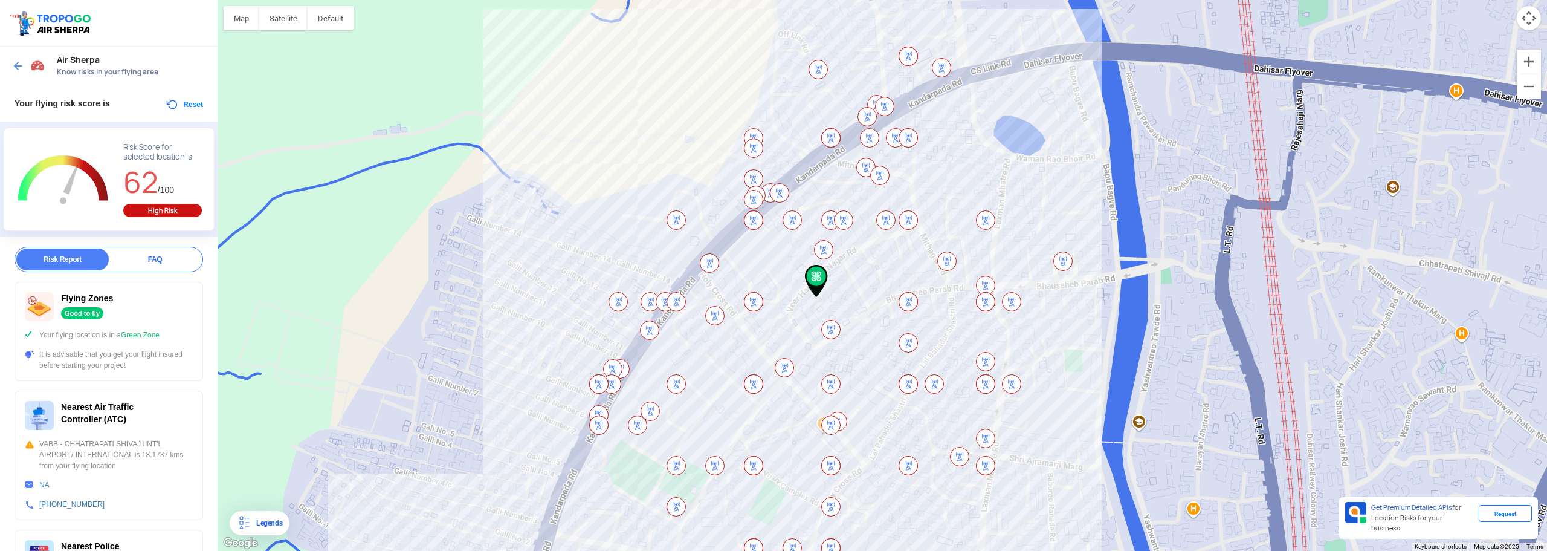
drag, startPoint x: 934, startPoint y: 269, endPoint x: 867, endPoint y: 265, distance: 67.8
click at [867, 265] on div "To navigate, press the arrow keys." at bounding box center [883, 275] width 1330 height 551
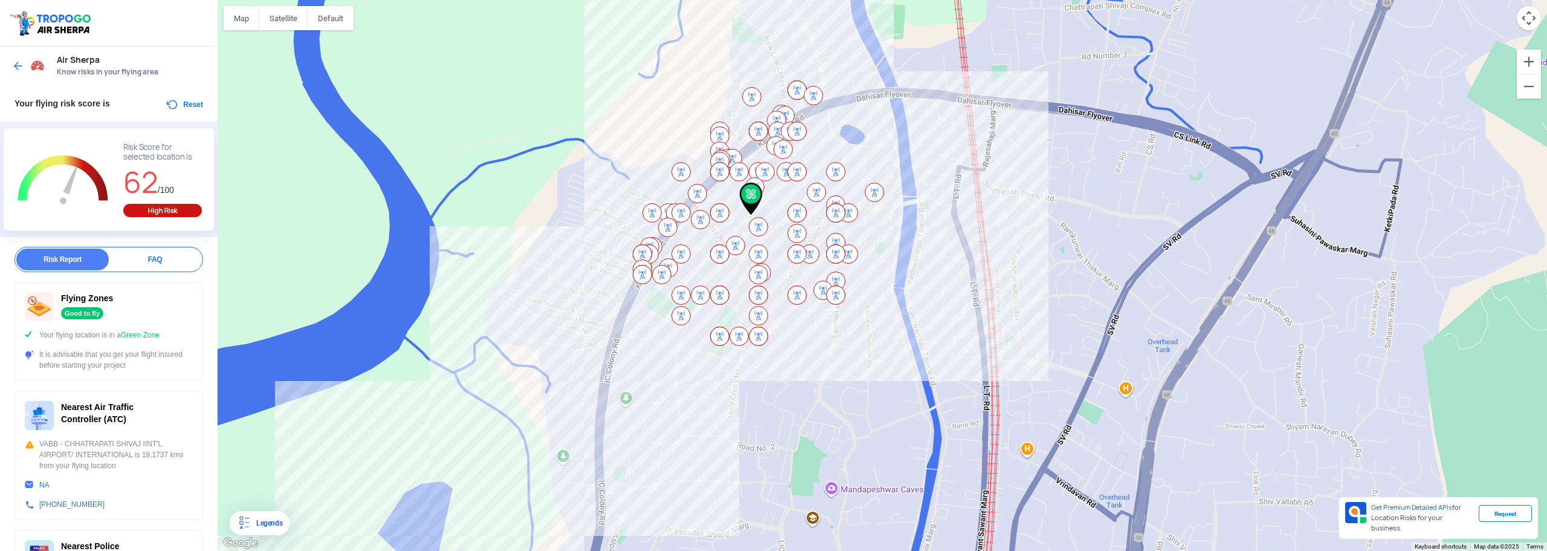
drag, startPoint x: 985, startPoint y: 288, endPoint x: 859, endPoint y: 195, distance: 156.3
click at [906, 183] on div "To navigate, press the arrow keys." at bounding box center [883, 275] width 1330 height 551
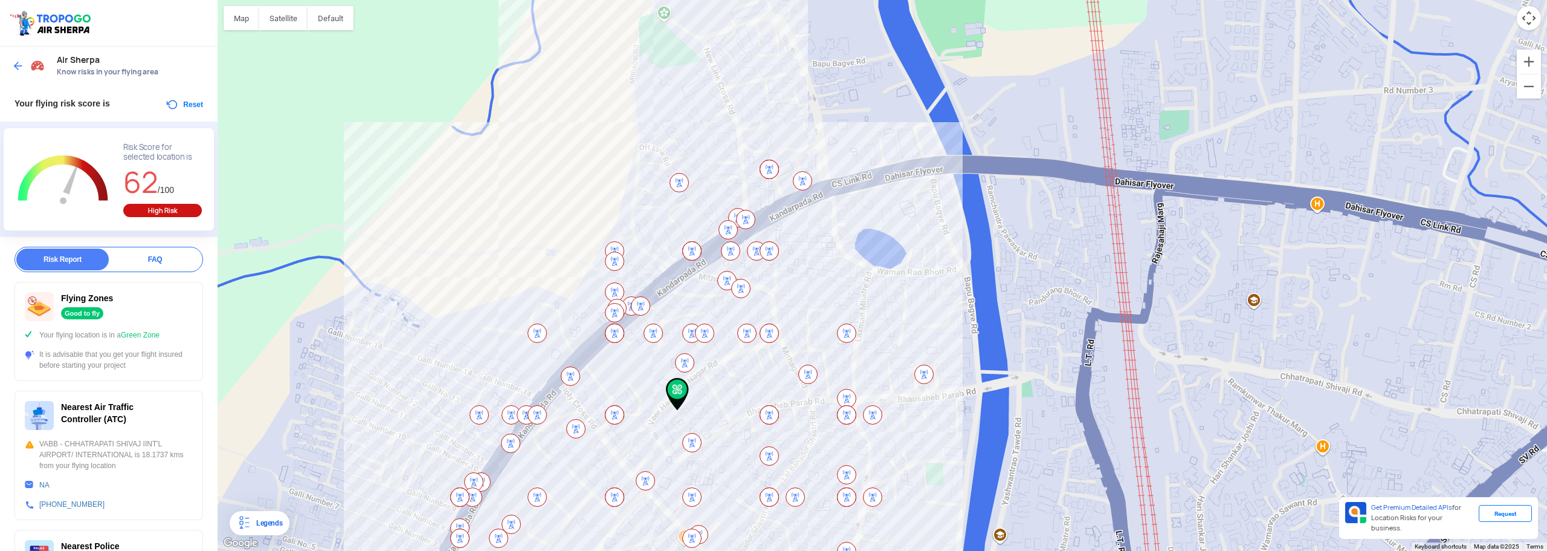
drag, startPoint x: 1044, startPoint y: 90, endPoint x: 941, endPoint y: 240, distance: 181.7
click at [942, 239] on div "To navigate, press the arrow keys." at bounding box center [883, 275] width 1330 height 551
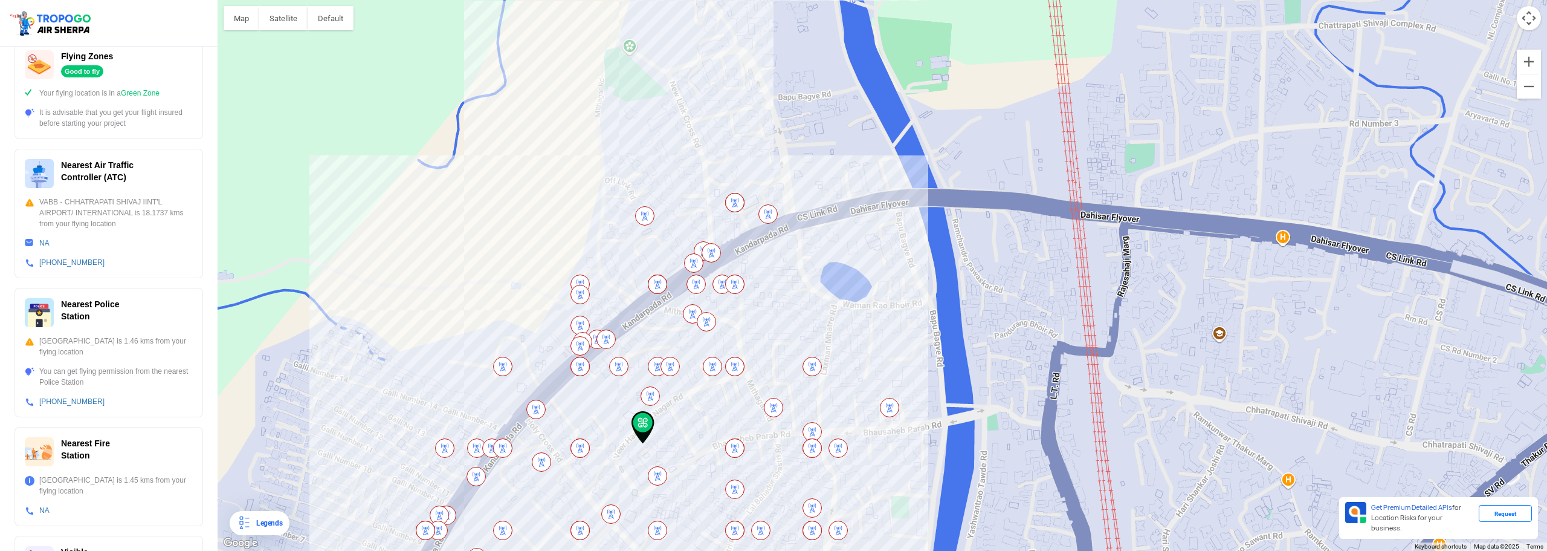
scroll to position [294, 0]
